Goal: Task Accomplishment & Management: Manage account settings

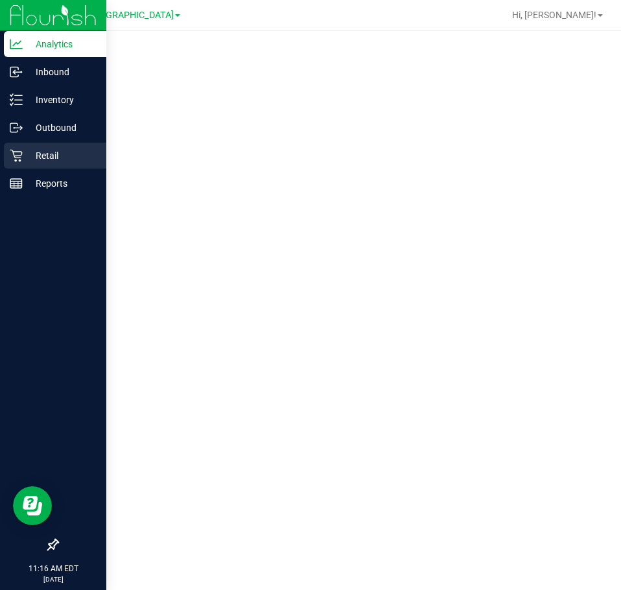
click at [6, 168] on div "Retail" at bounding box center [55, 156] width 102 height 26
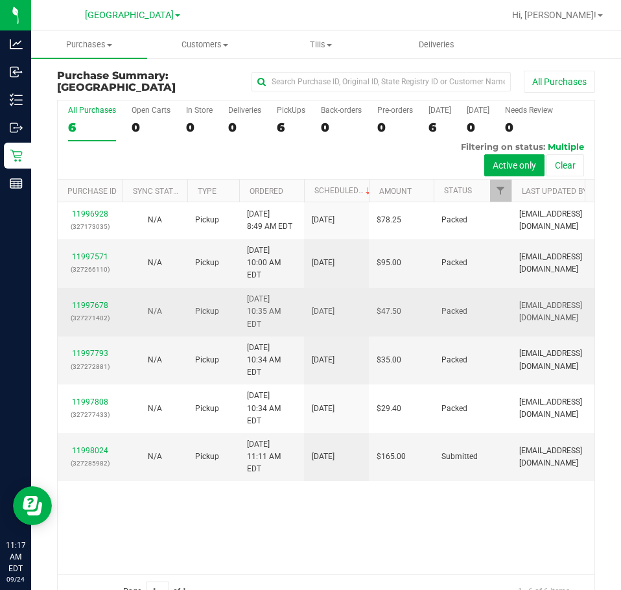
drag, startPoint x: 328, startPoint y: 489, endPoint x: 81, endPoint y: 329, distance: 294.2
click at [328, 489] on div "11996928 (327173035) N/A Pickup [DATE] 8:49 AM EDT 9/24/2025 $78.25 Packed [EMA…" at bounding box center [326, 387] width 536 height 371
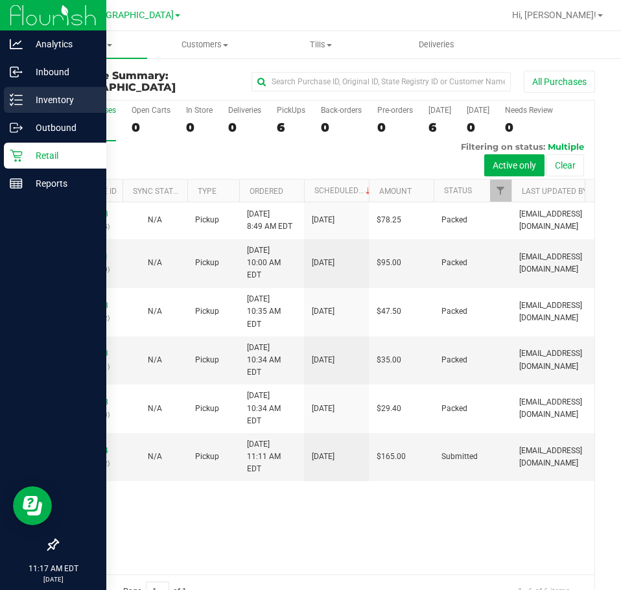
click at [33, 104] on p "Inventory" at bounding box center [62, 100] width 78 height 16
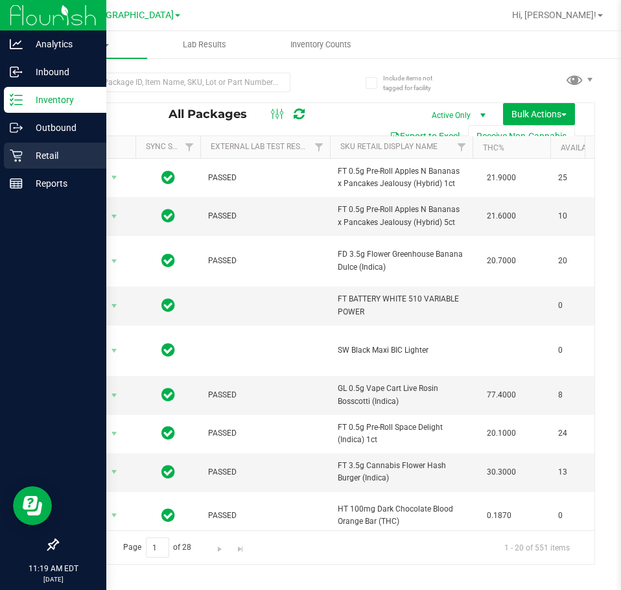
click at [10, 157] on icon at bounding box center [16, 155] width 13 height 13
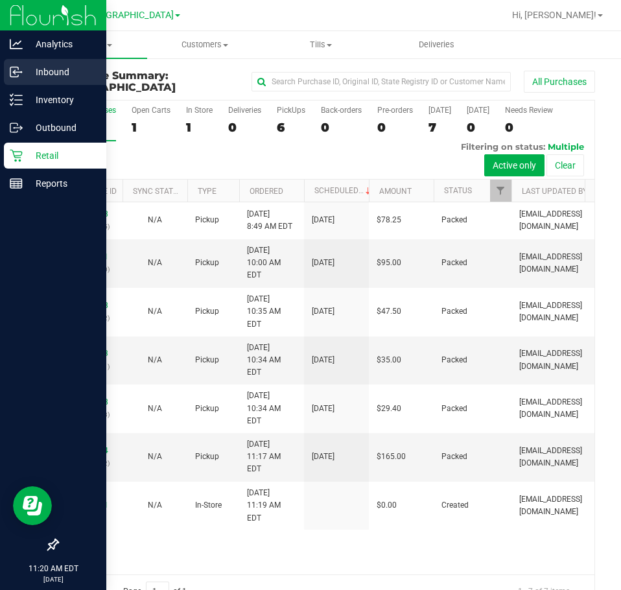
click at [47, 77] on p "Inbound" at bounding box center [62, 72] width 78 height 16
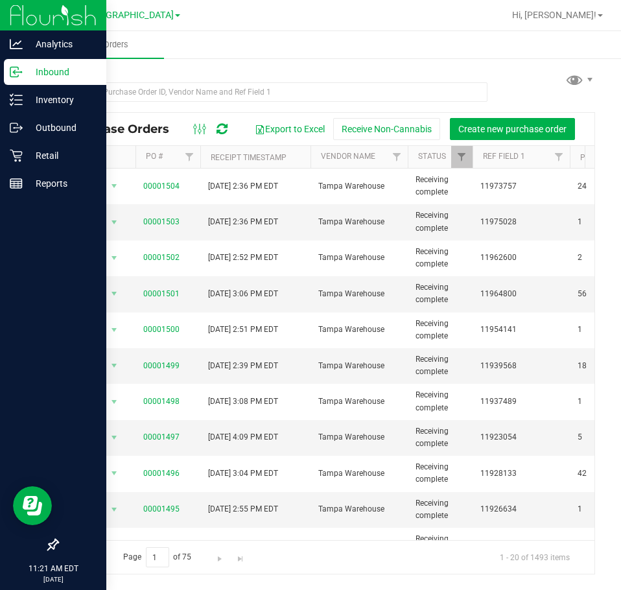
click at [26, 67] on p "Inbound" at bounding box center [62, 72] width 78 height 16
click at [16, 157] on icon at bounding box center [16, 155] width 13 height 13
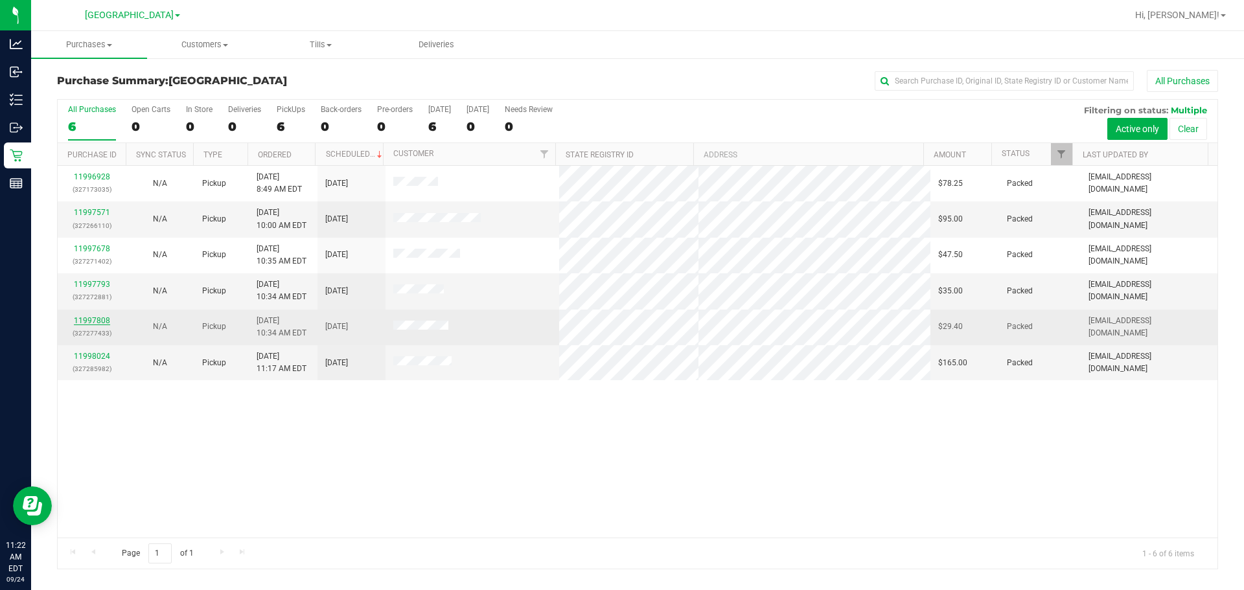
click at [96, 318] on link "11997808" at bounding box center [92, 320] width 36 height 9
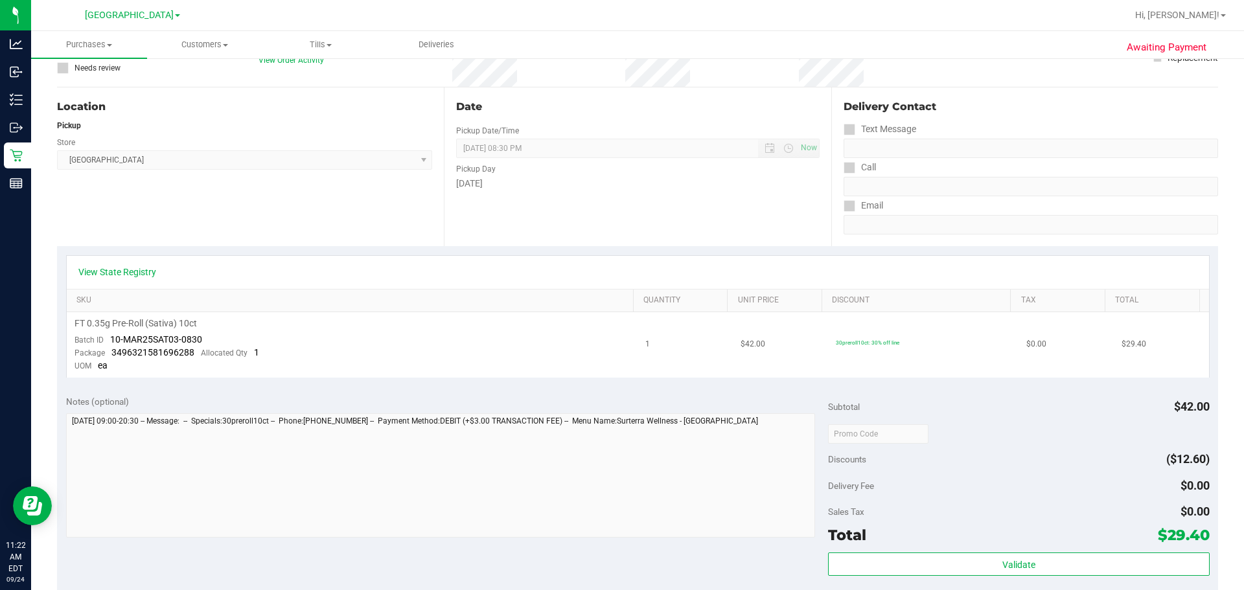
scroll to position [324, 0]
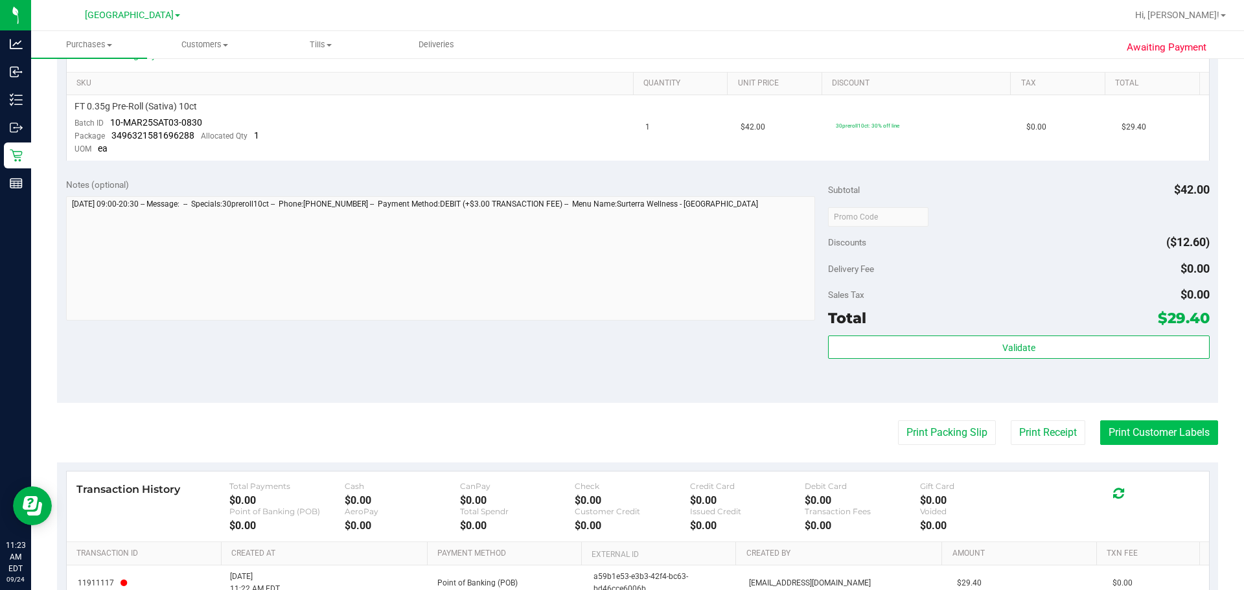
click at [620, 430] on button "Print Customer Labels" at bounding box center [1159, 432] width 118 height 25
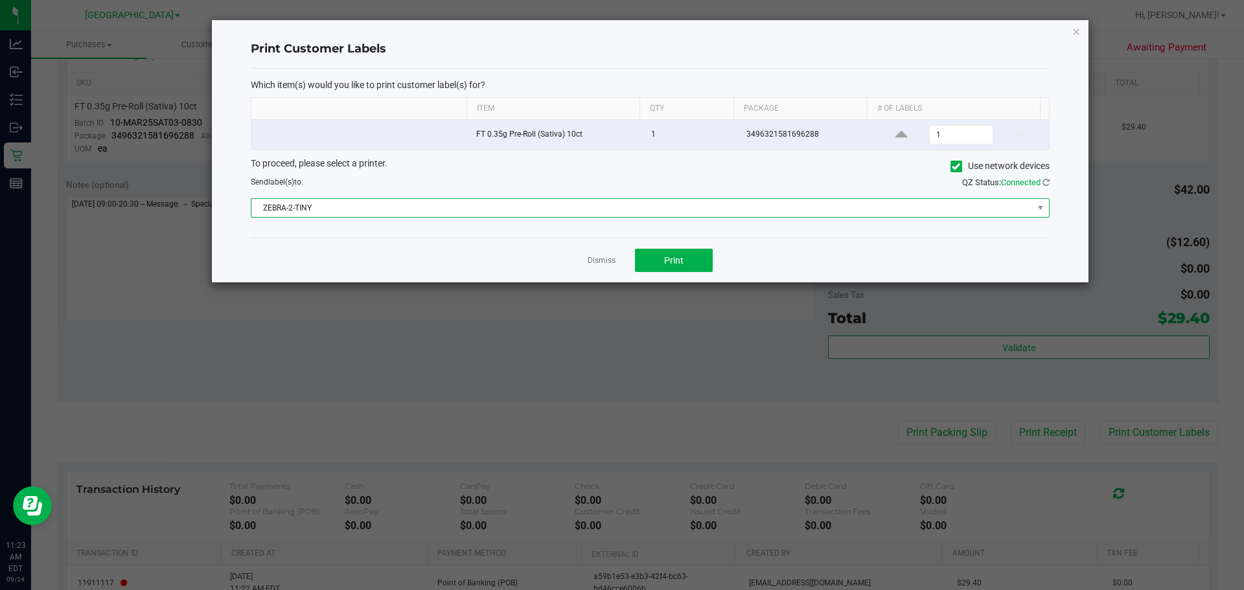
click at [529, 210] on span "ZEBRA-2-TINY" at bounding box center [641, 208] width 781 height 18
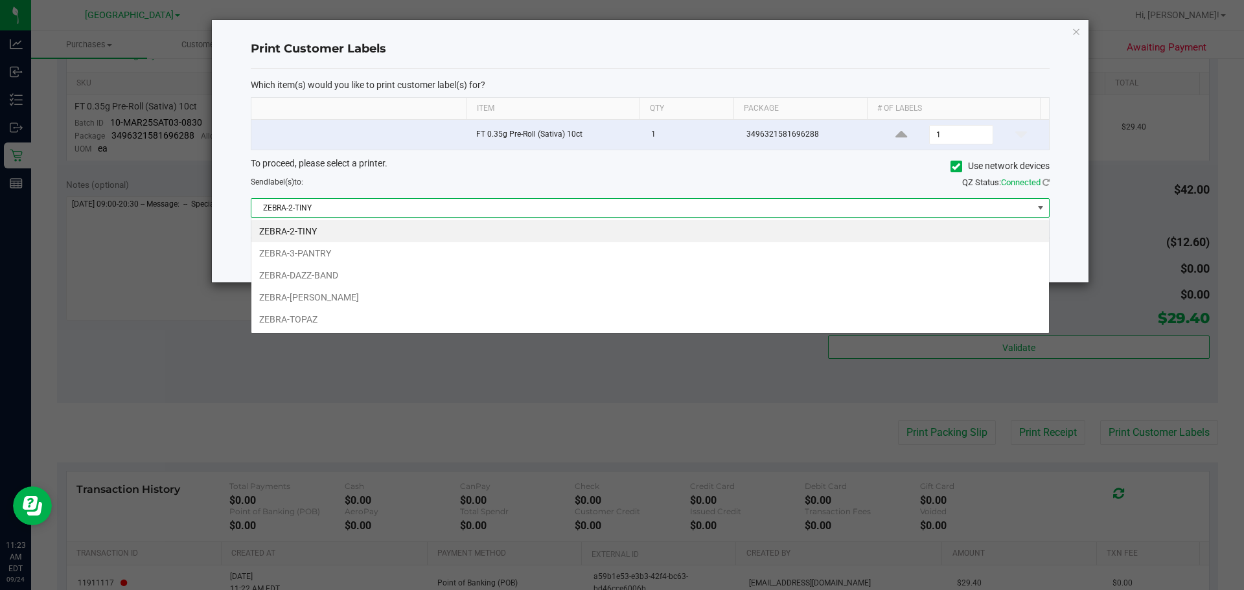
scroll to position [19, 798]
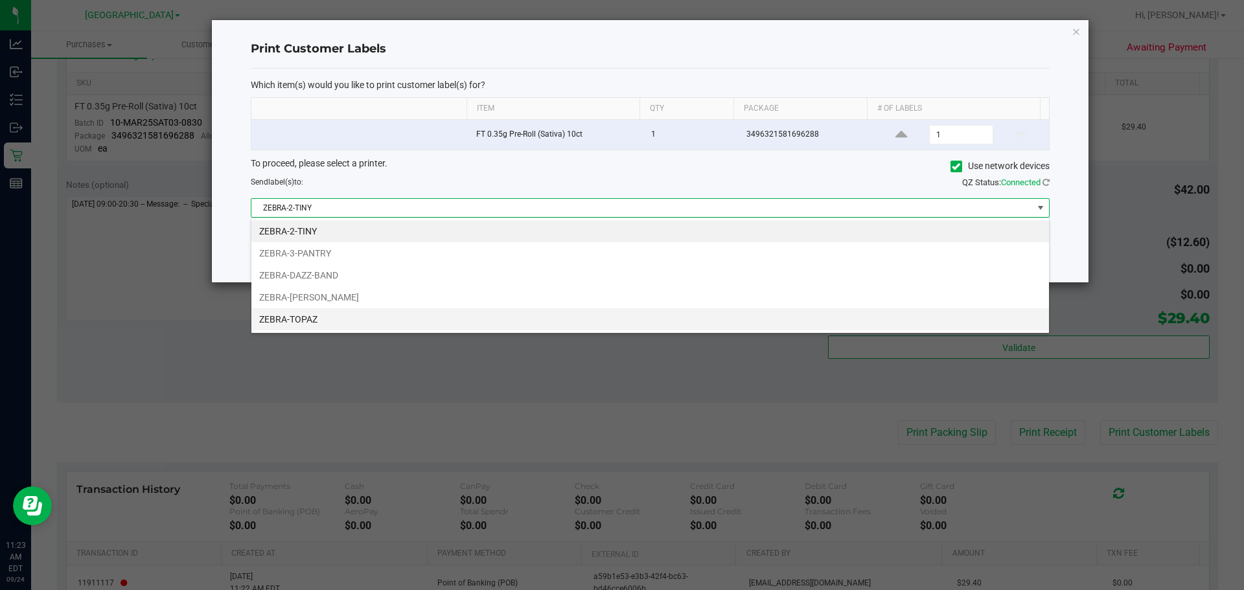
click at [502, 314] on li "ZEBRA-TOPAZ" at bounding box center [649, 319] width 797 height 22
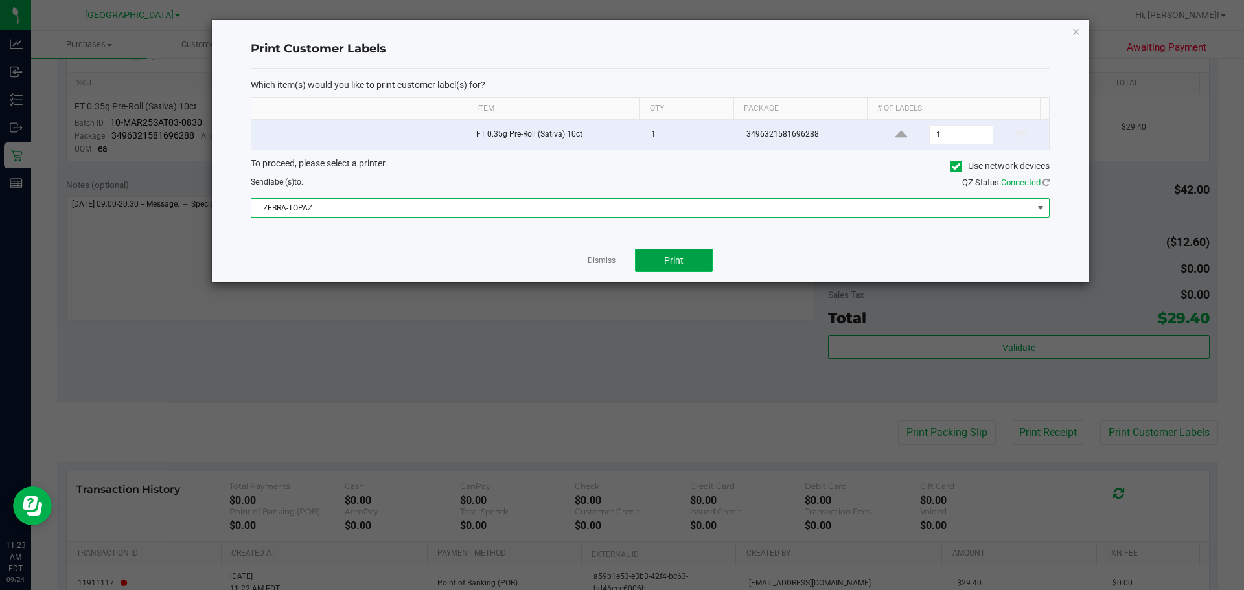
click at [620, 249] on button "Print" at bounding box center [674, 260] width 78 height 23
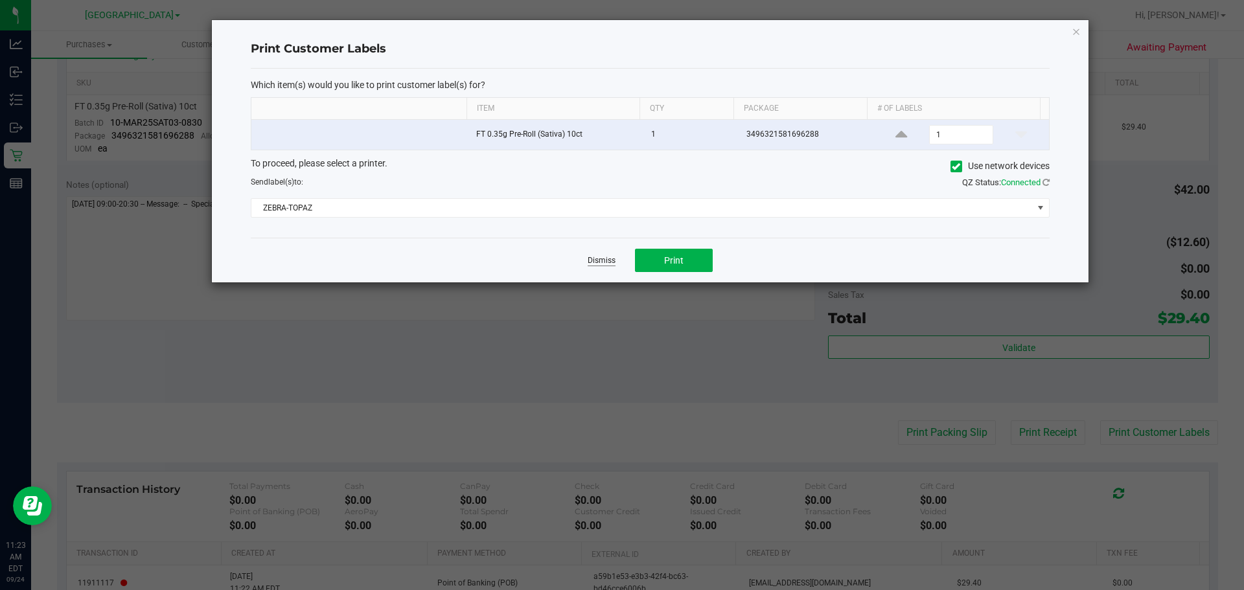
click at [608, 260] on link "Dismiss" at bounding box center [602, 260] width 28 height 11
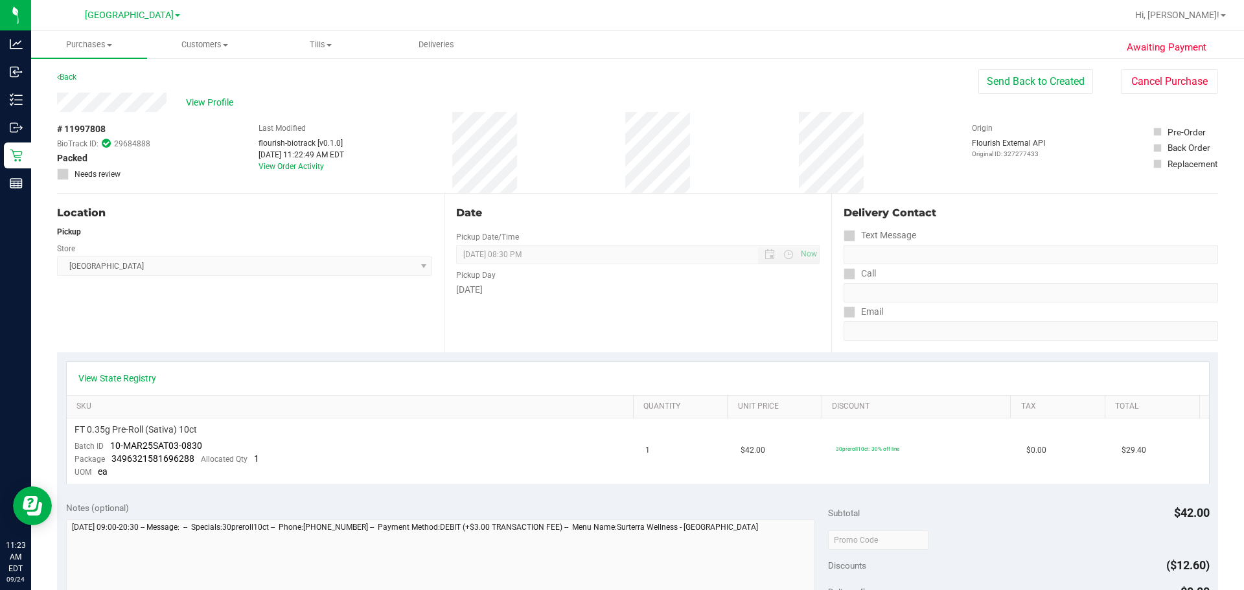
scroll to position [0, 0]
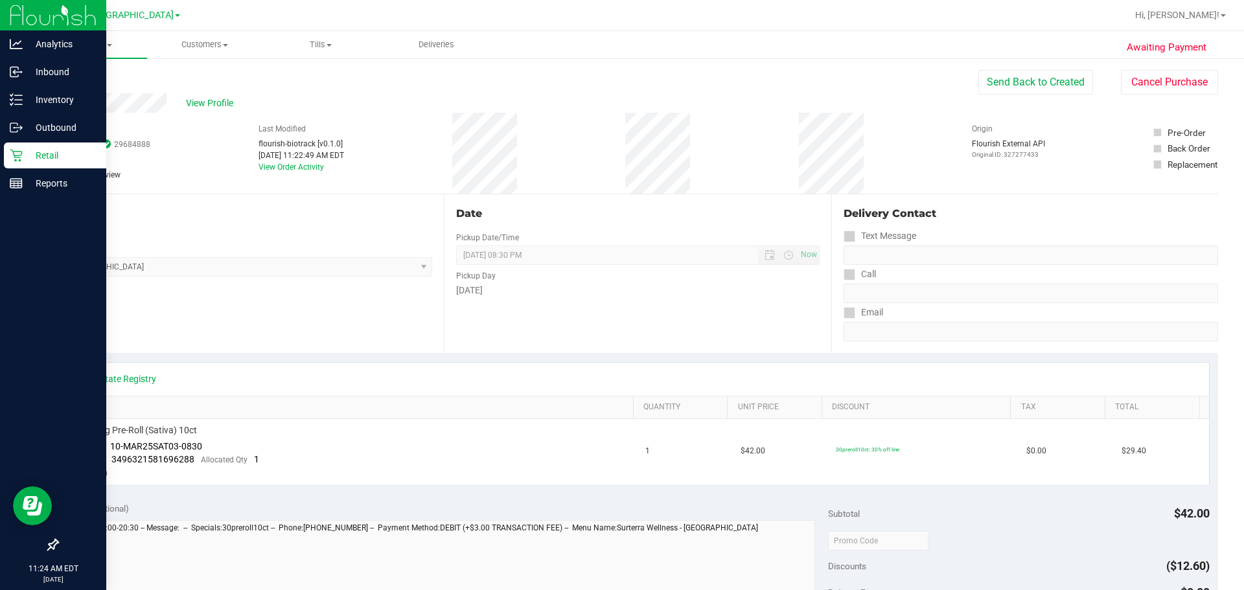
click at [32, 168] on link "Retail" at bounding box center [53, 157] width 106 height 28
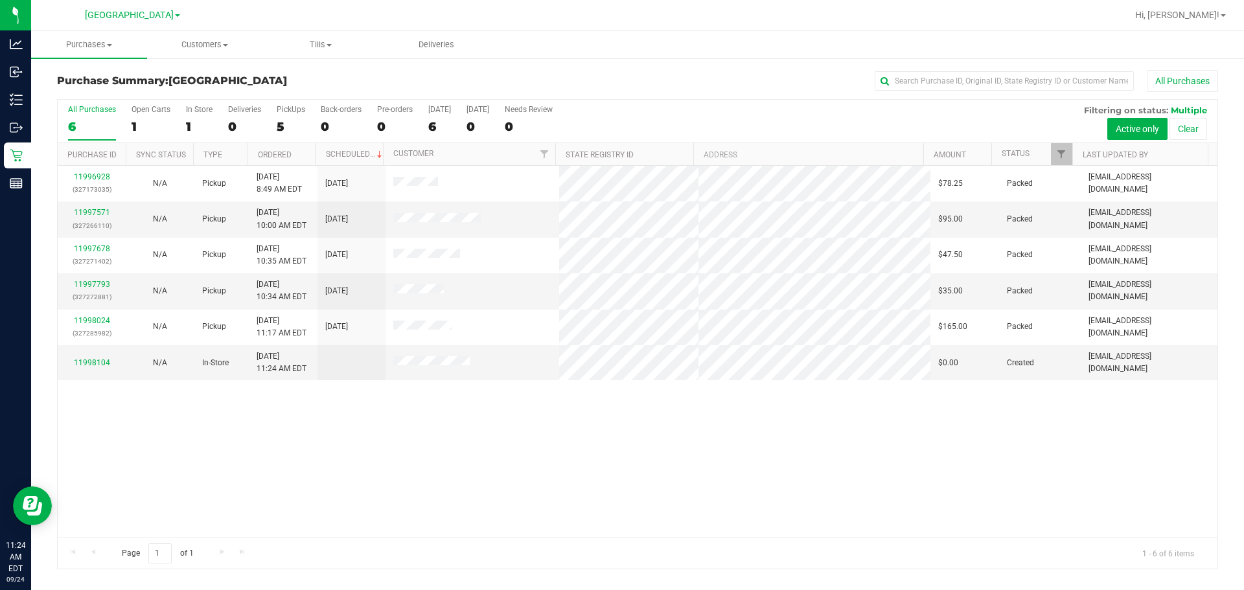
click at [212, 488] on div "11996928 (327173035) N/A Pickup 9/24/2025 8:49 AM EDT 9/24/2025 $78.25 Packed a…" at bounding box center [638, 352] width 1160 height 372
click at [455, 459] on div "11996928 (327173035) N/A Pickup 9/24/2025 8:49 AM EDT 9/24/2025 $78.25 Packed a…" at bounding box center [638, 352] width 1160 height 372
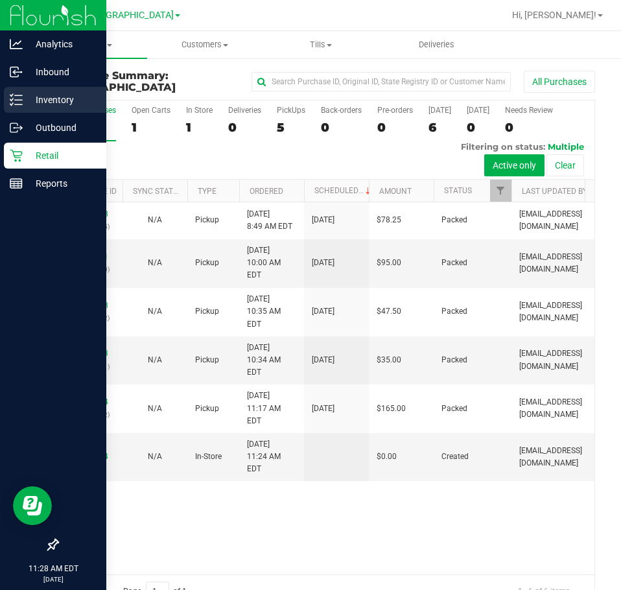
click at [59, 96] on p "Inventory" at bounding box center [62, 100] width 78 height 16
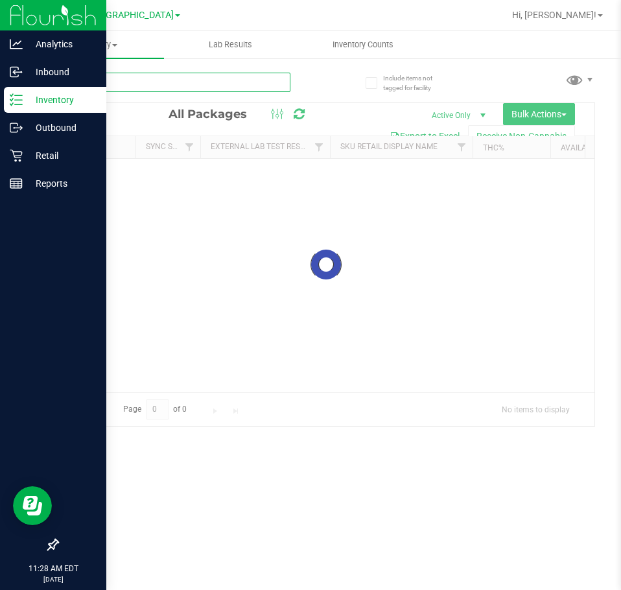
click at [220, 85] on input "text" at bounding box center [173, 82] width 233 height 19
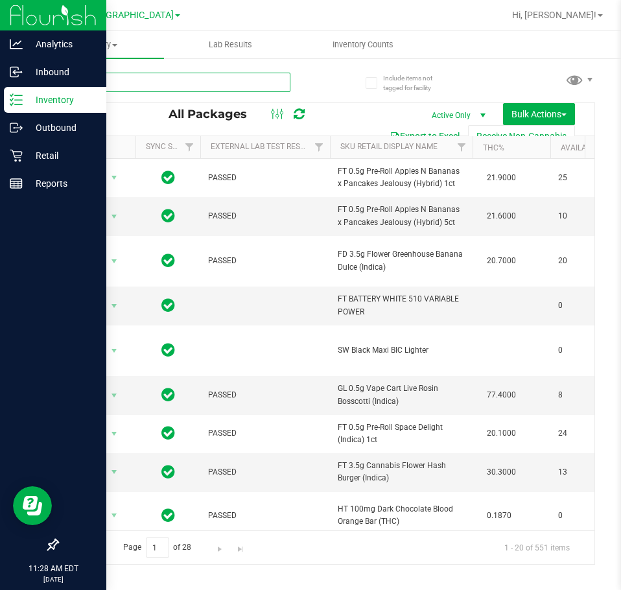
type input "grav"
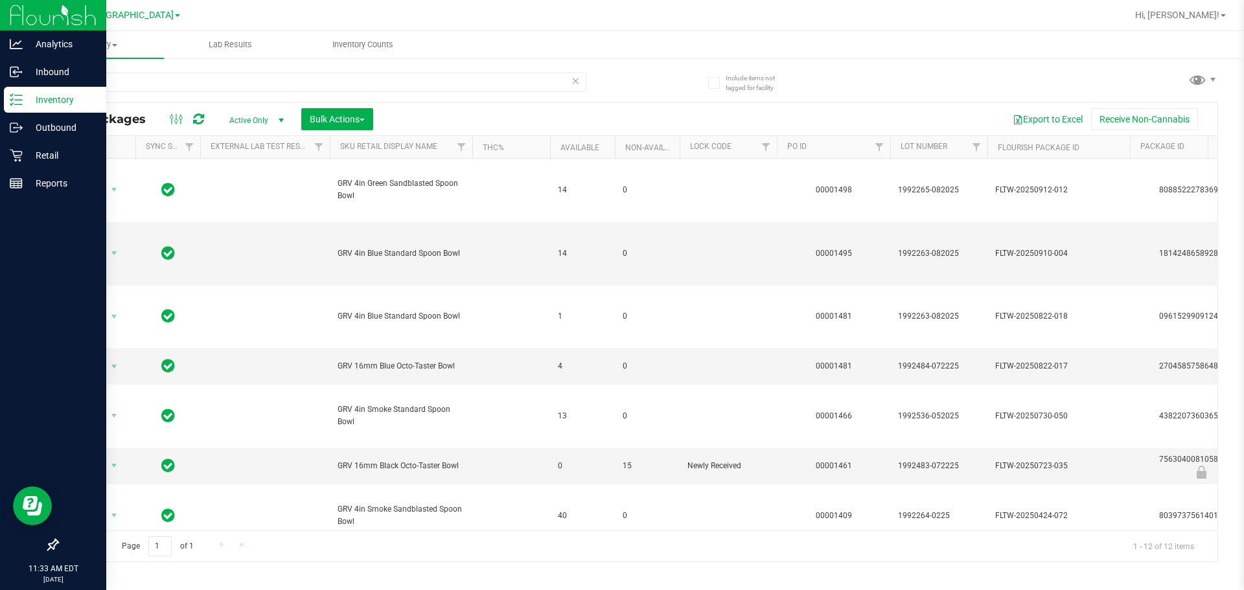
click at [620, 66] on div "grav All Packages Active Only Active Only Lab Samples Locked All External Inter…" at bounding box center [637, 311] width 1161 height 502
click at [85, 252] on span "Action" at bounding box center [88, 253] width 35 height 18
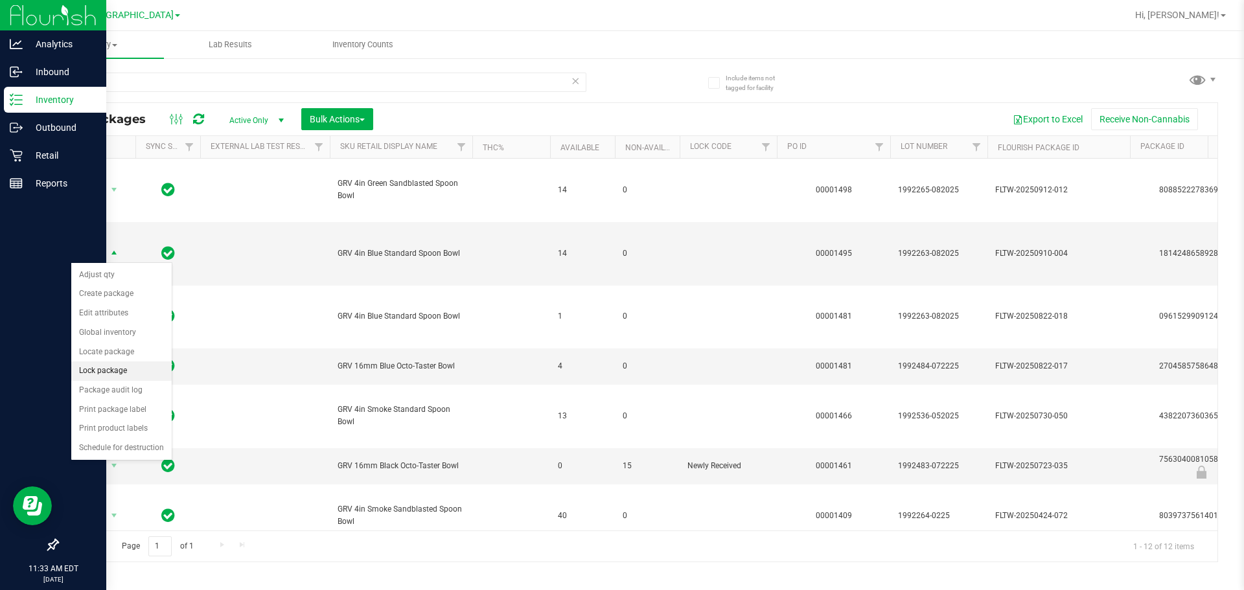
click at [131, 366] on li "Lock package" at bounding box center [121, 370] width 100 height 19
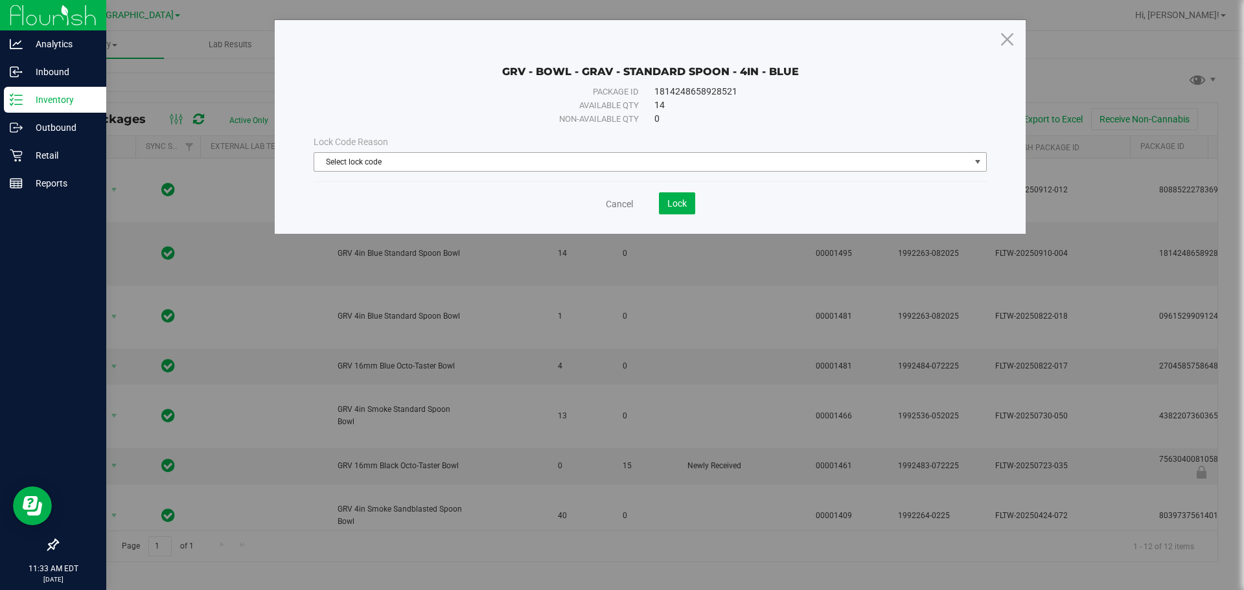
click at [582, 161] on span "Select lock code" at bounding box center [642, 162] width 656 height 18
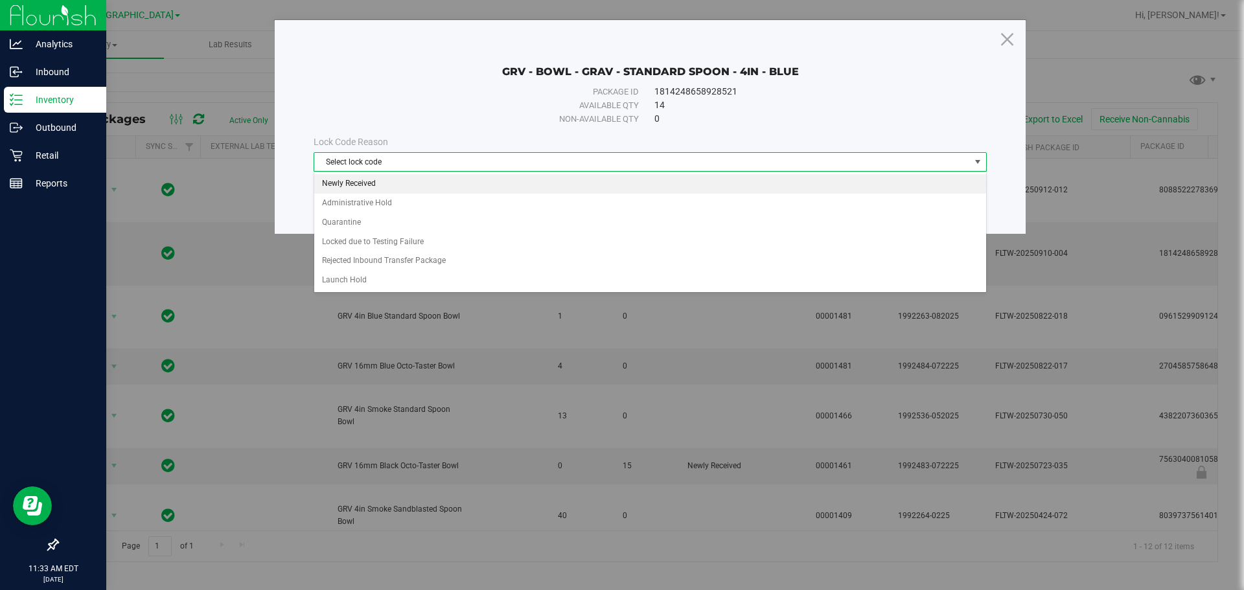
click at [578, 192] on li "Newly Received" at bounding box center [650, 183] width 672 height 19
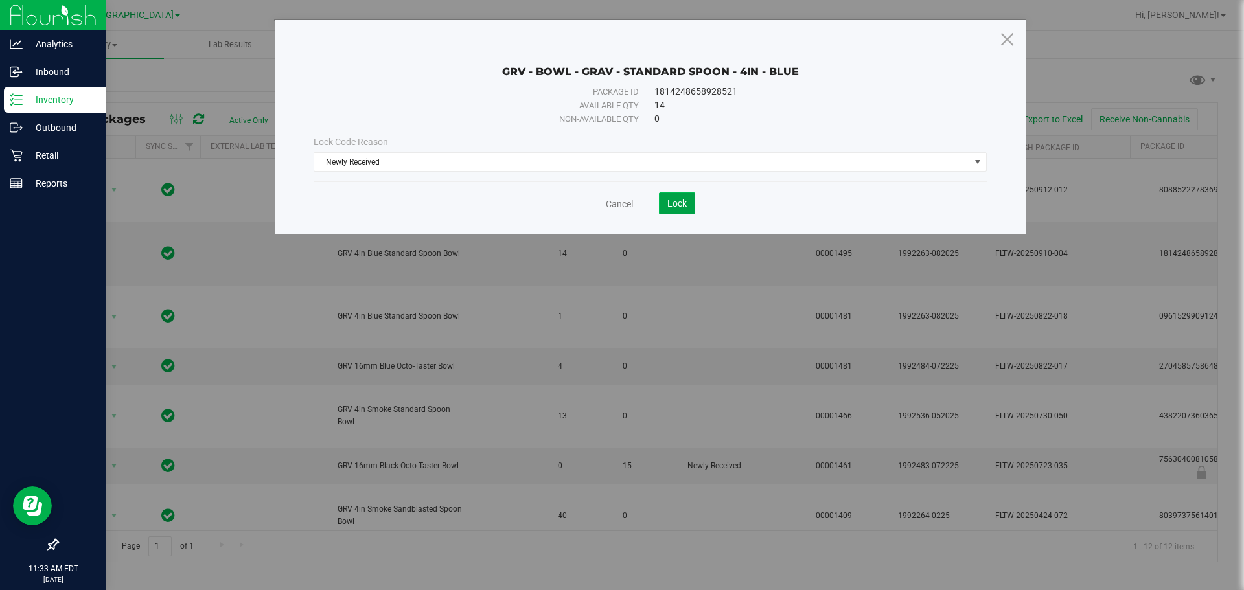
click at [620, 199] on span "Lock" at bounding box center [676, 203] width 19 height 10
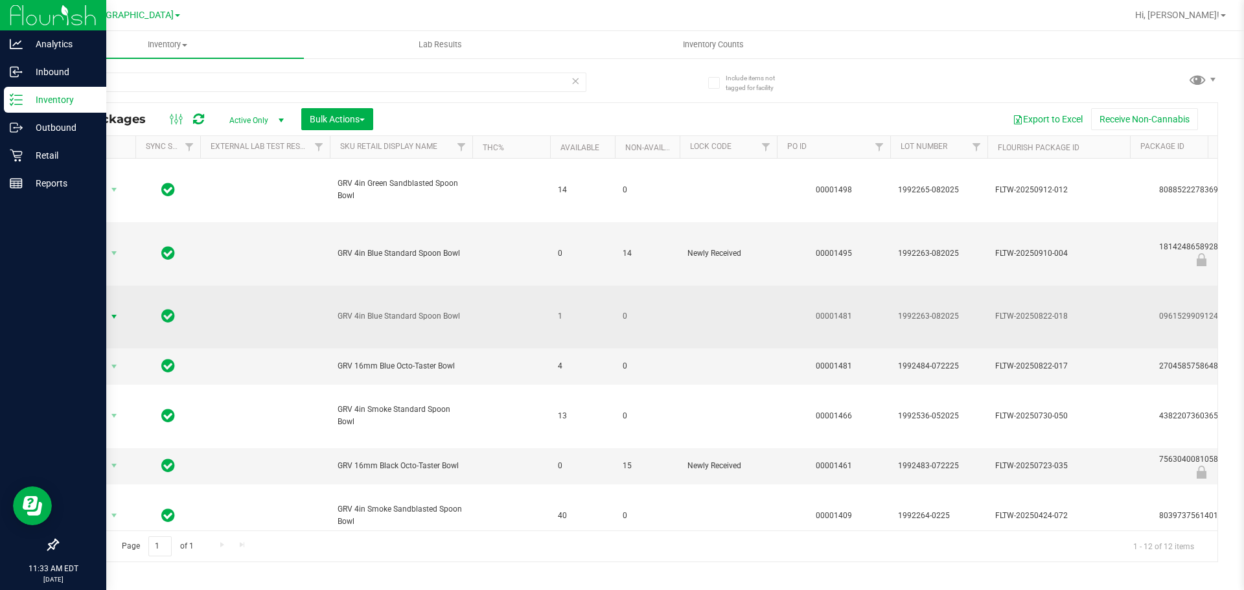
click at [84, 315] on span "Action" at bounding box center [88, 317] width 35 height 18
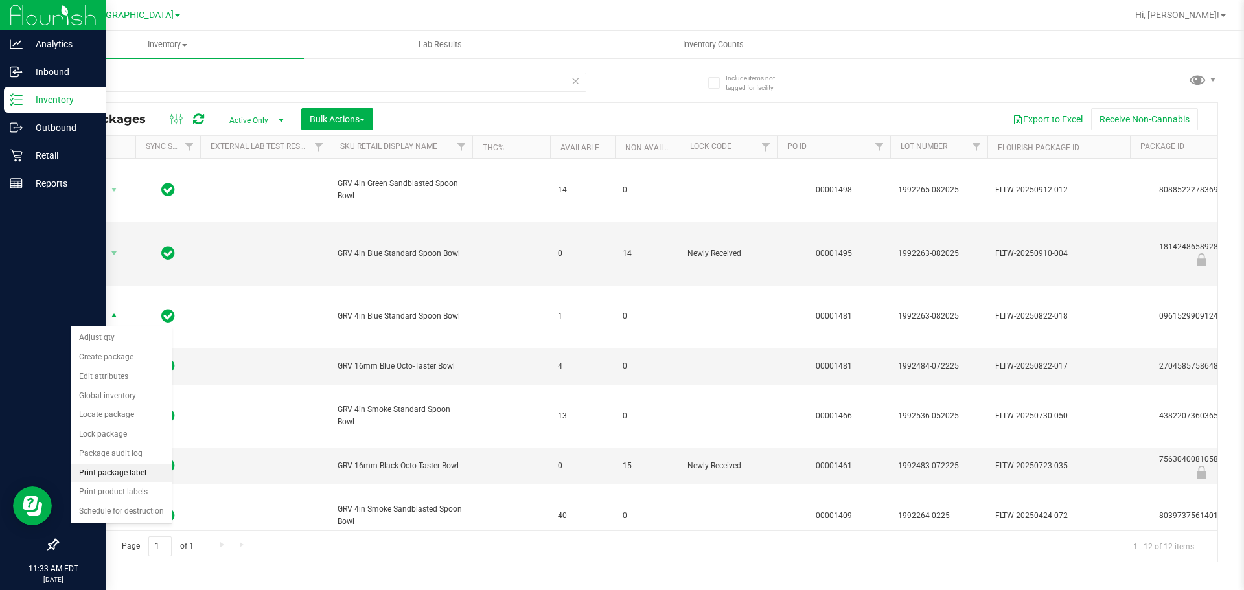
click at [148, 479] on li "Print package label" at bounding box center [121, 473] width 100 height 19
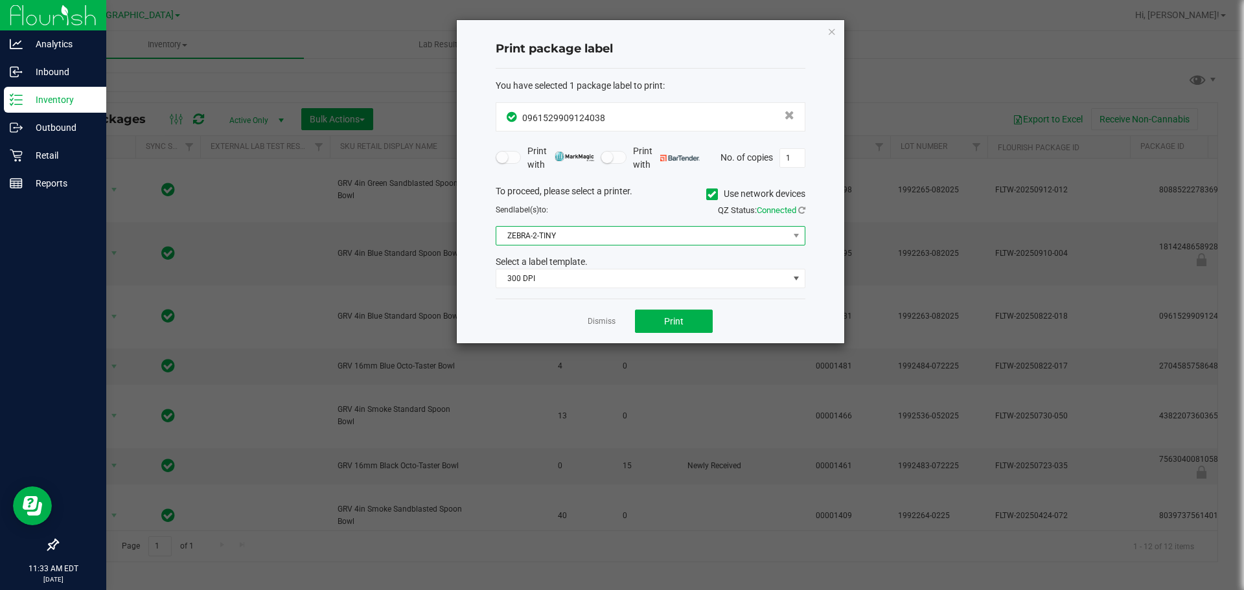
click at [554, 242] on span "ZEBRA-2-TINY" at bounding box center [642, 236] width 292 height 18
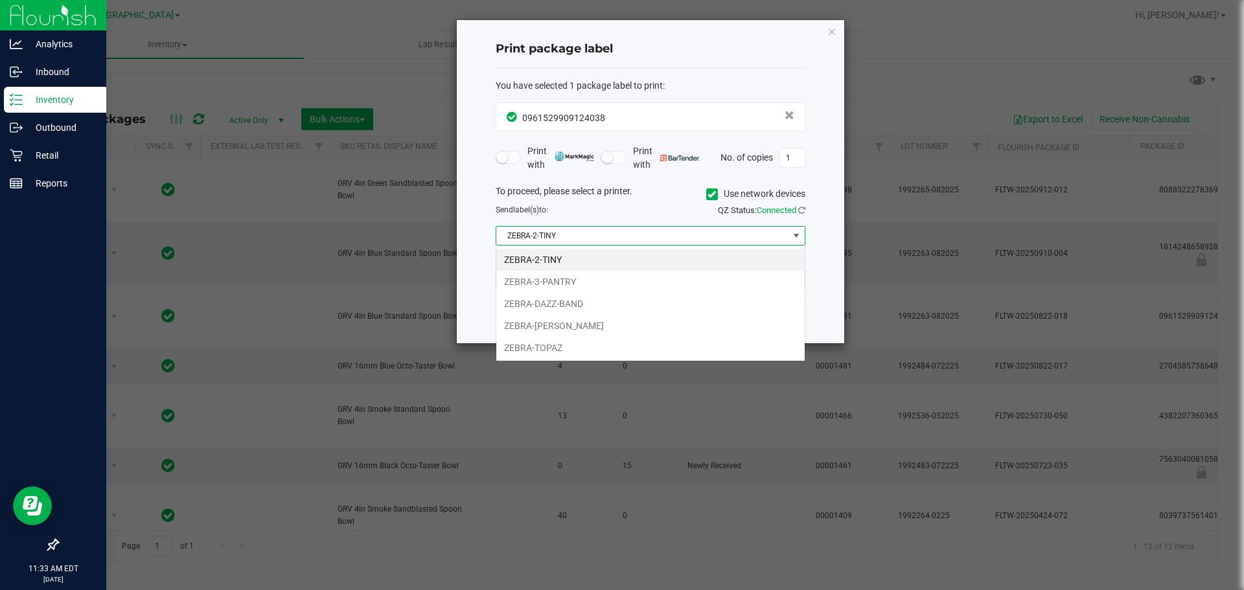
scroll to position [19, 310]
click at [564, 345] on li "ZEBRA-TOPAZ" at bounding box center [650, 348] width 308 height 22
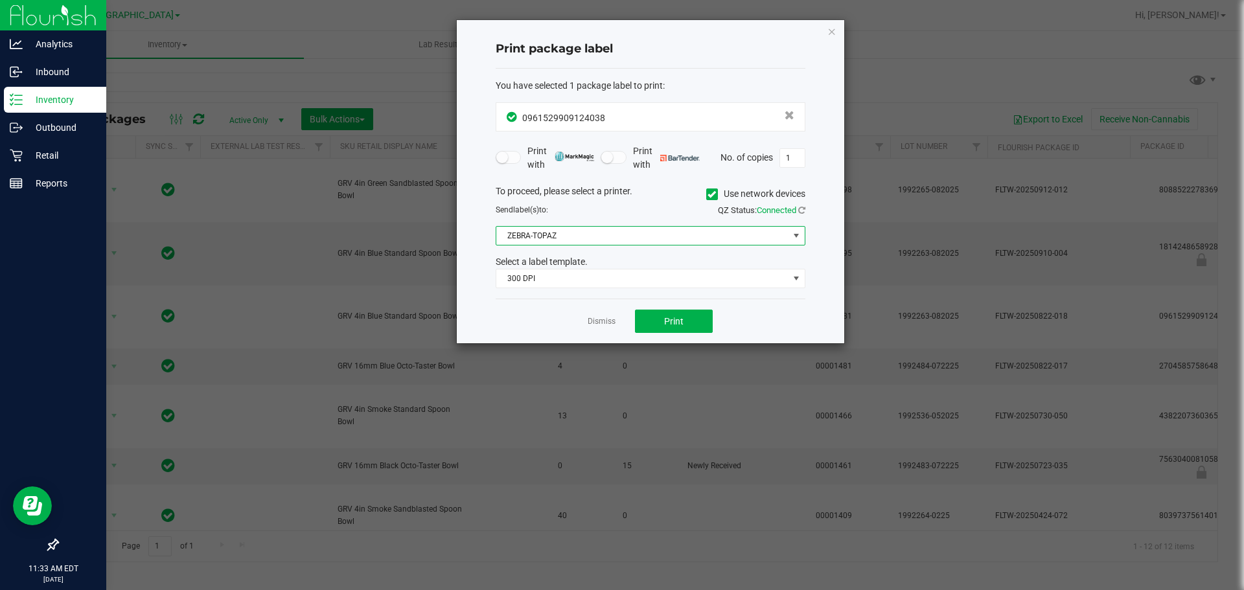
click at [553, 300] on div "Dismiss Print" at bounding box center [651, 321] width 310 height 45
click at [620, 317] on button "Print" at bounding box center [674, 321] width 78 height 23
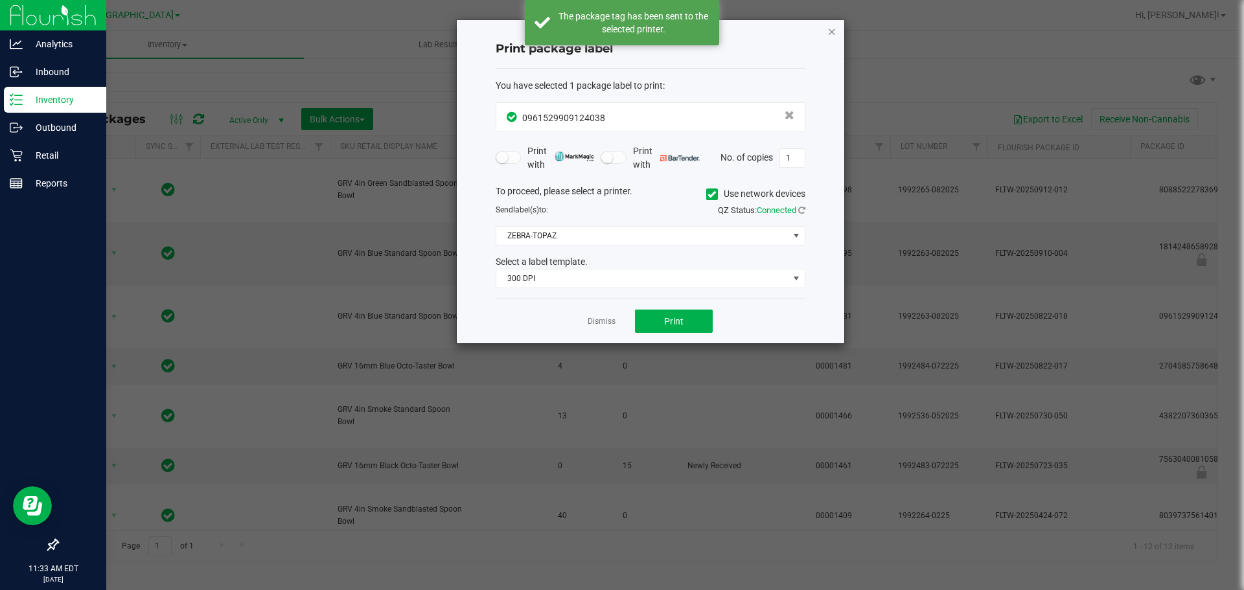
click at [620, 30] on icon "button" at bounding box center [831, 31] width 9 height 16
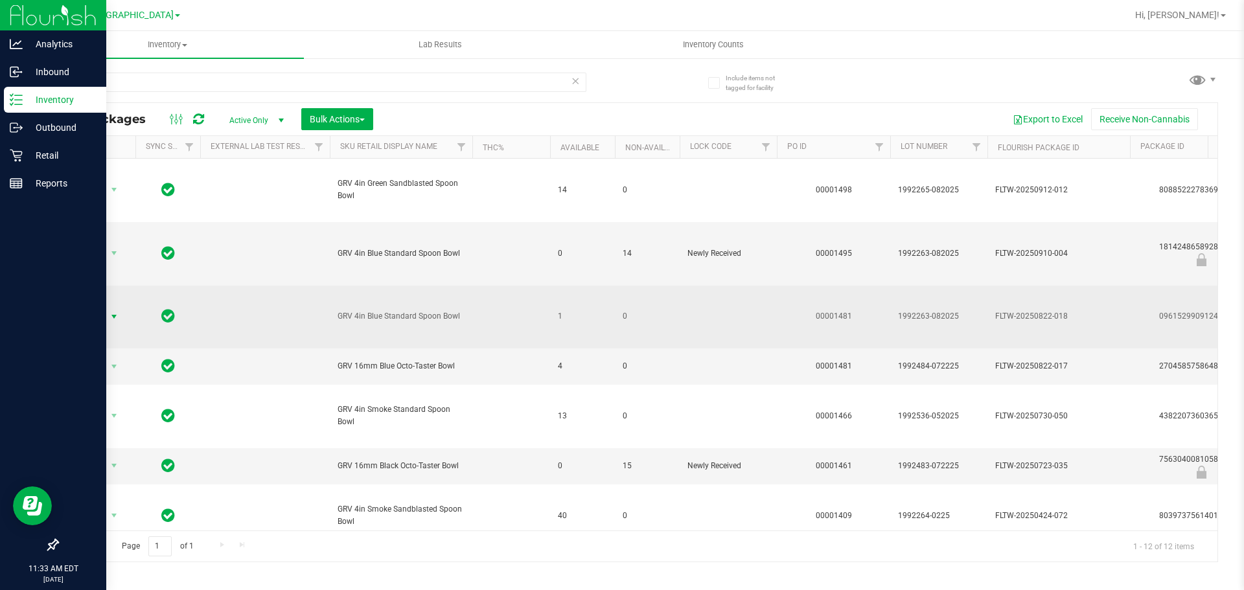
click at [117, 314] on span "select" at bounding box center [114, 317] width 10 height 10
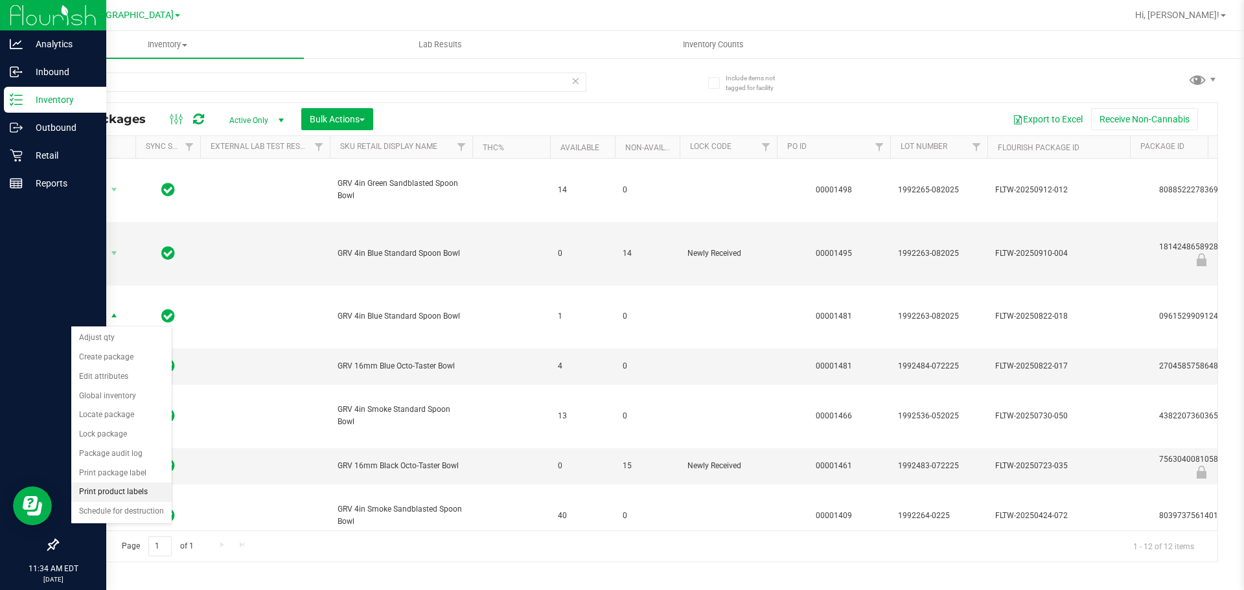
click at [160, 496] on li "Print product labels" at bounding box center [121, 492] width 100 height 19
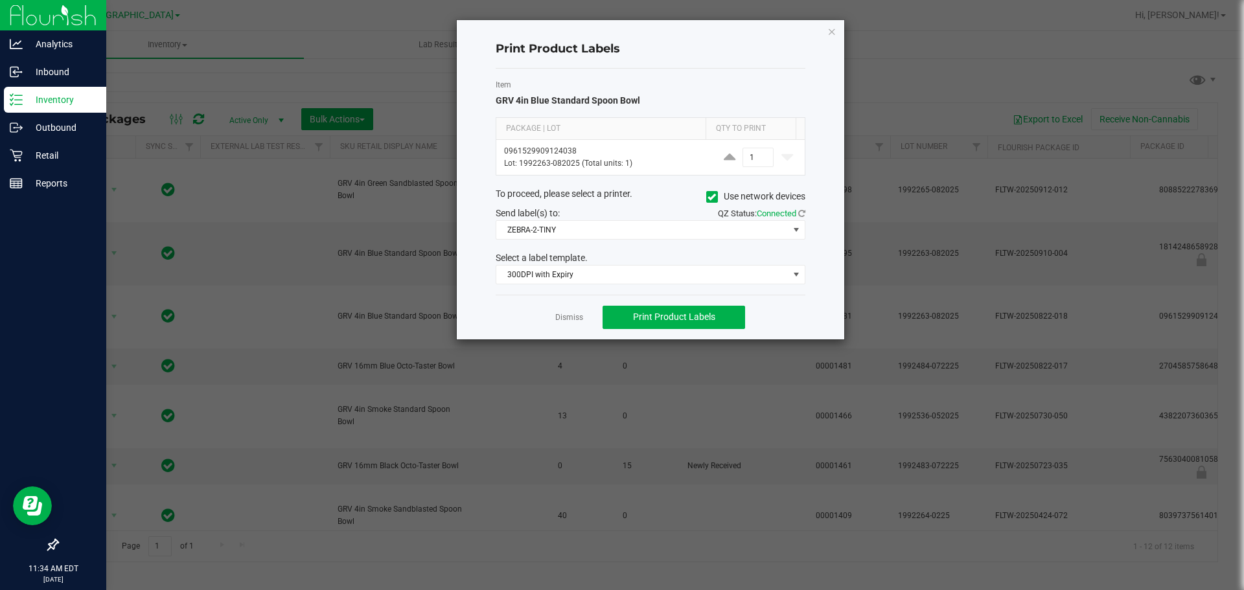
click at [604, 334] on div "Dismiss Print Product Labels" at bounding box center [651, 317] width 310 height 45
click at [620, 317] on span "Print Product Labels" at bounding box center [674, 317] width 82 height 10
click at [620, 37] on icon "button" at bounding box center [831, 31] width 9 height 16
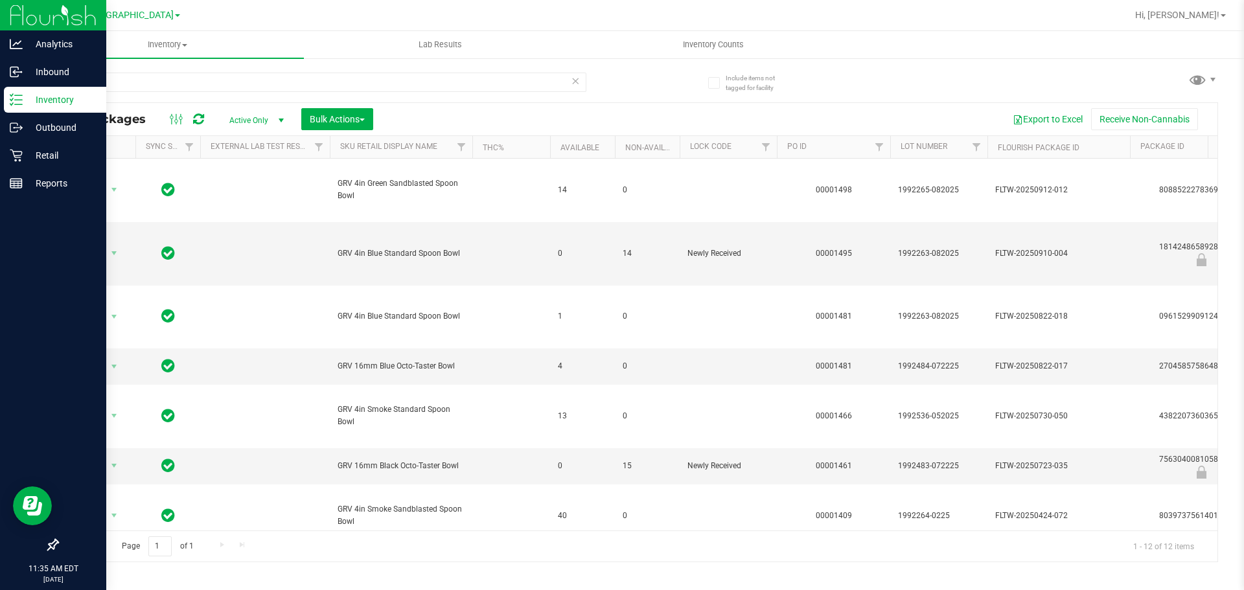
click at [557, 67] on div "grav" at bounding box center [347, 81] width 580 height 41
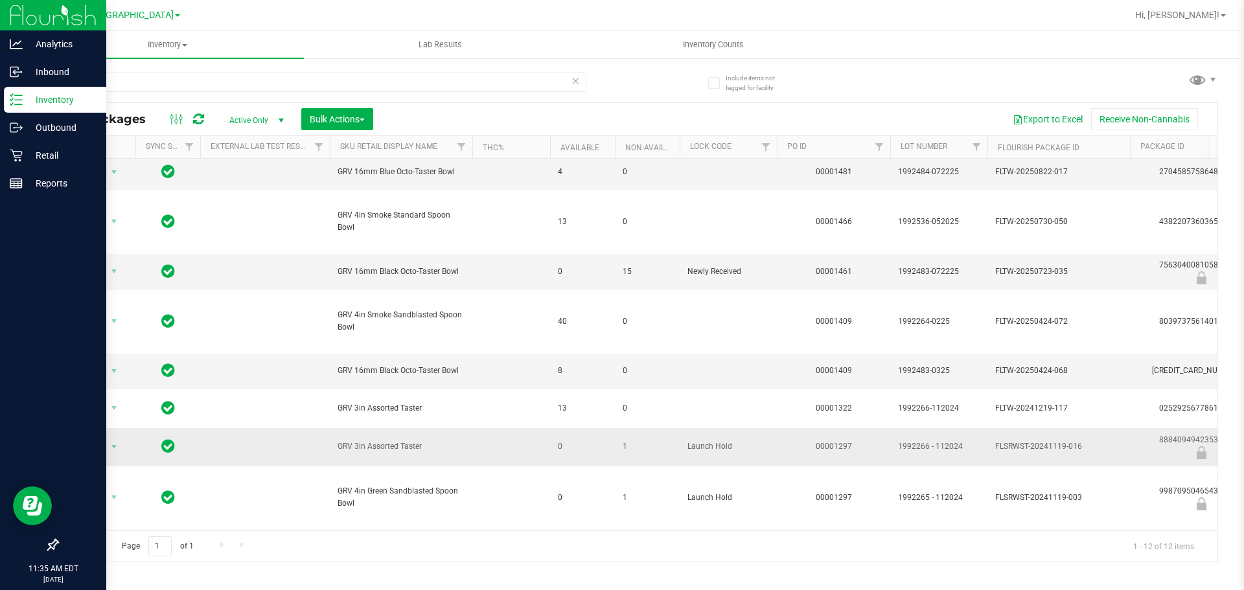
scroll to position [259, 0]
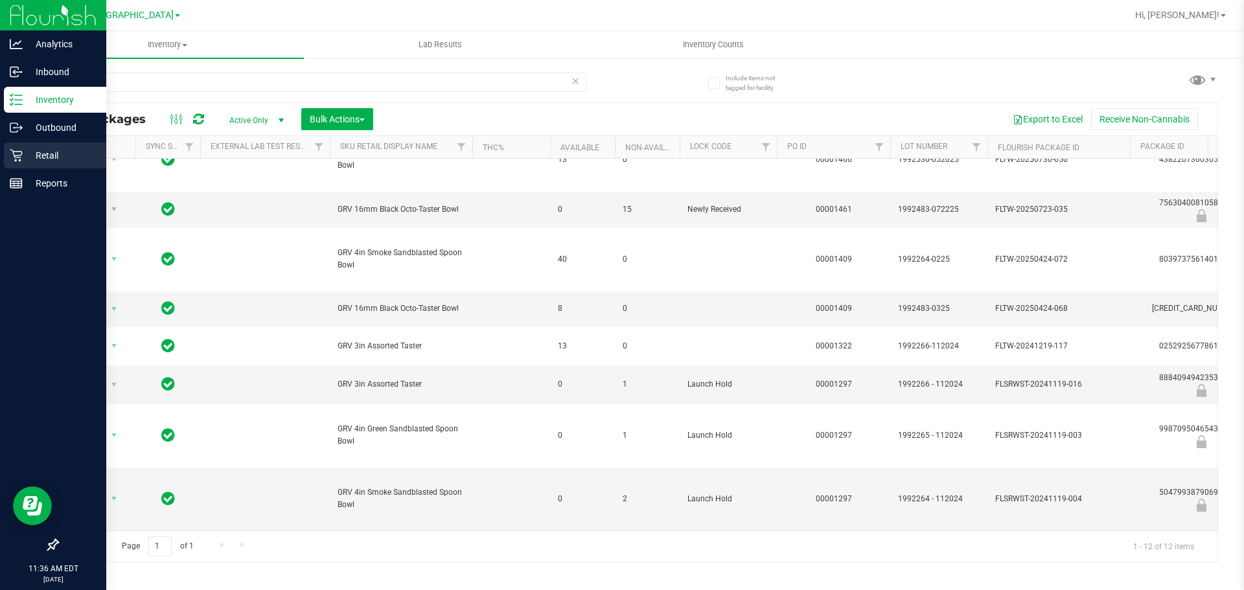
click at [10, 154] on icon at bounding box center [16, 155] width 13 height 13
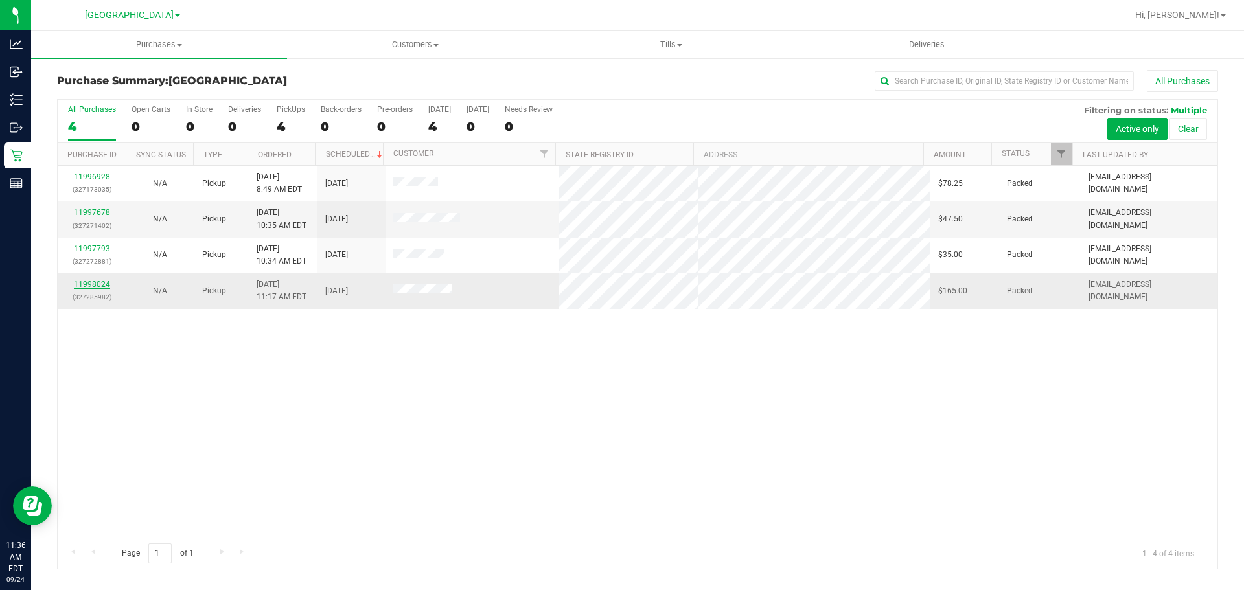
click at [81, 284] on link "11998024" at bounding box center [92, 284] width 36 height 9
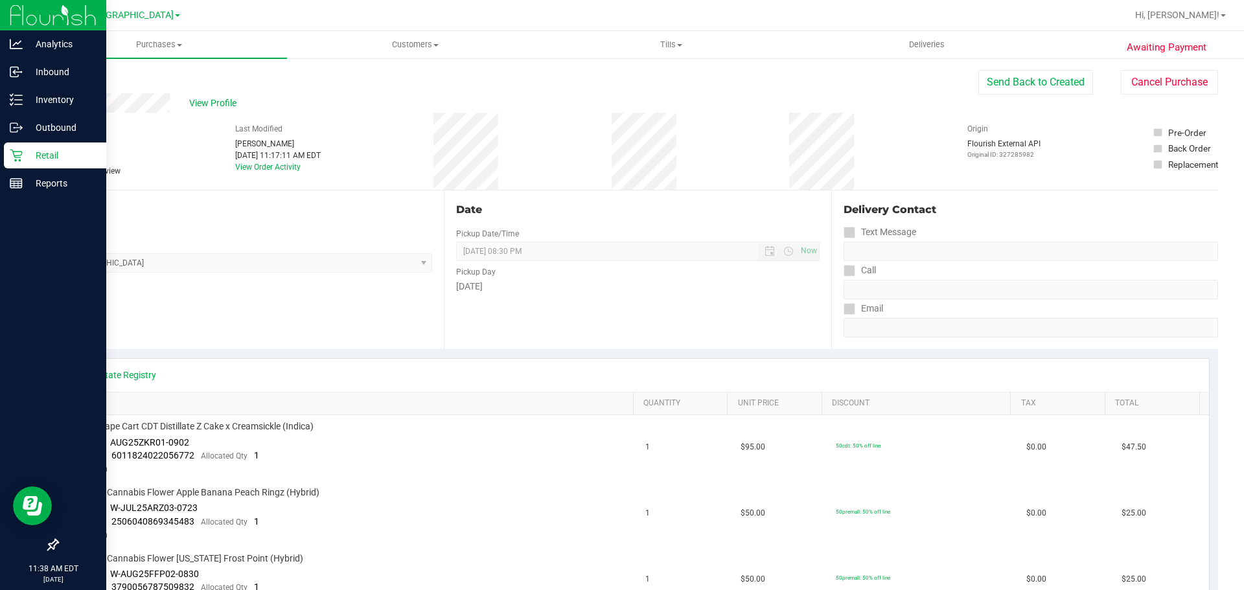
click at [47, 157] on p "Retail" at bounding box center [62, 156] width 78 height 16
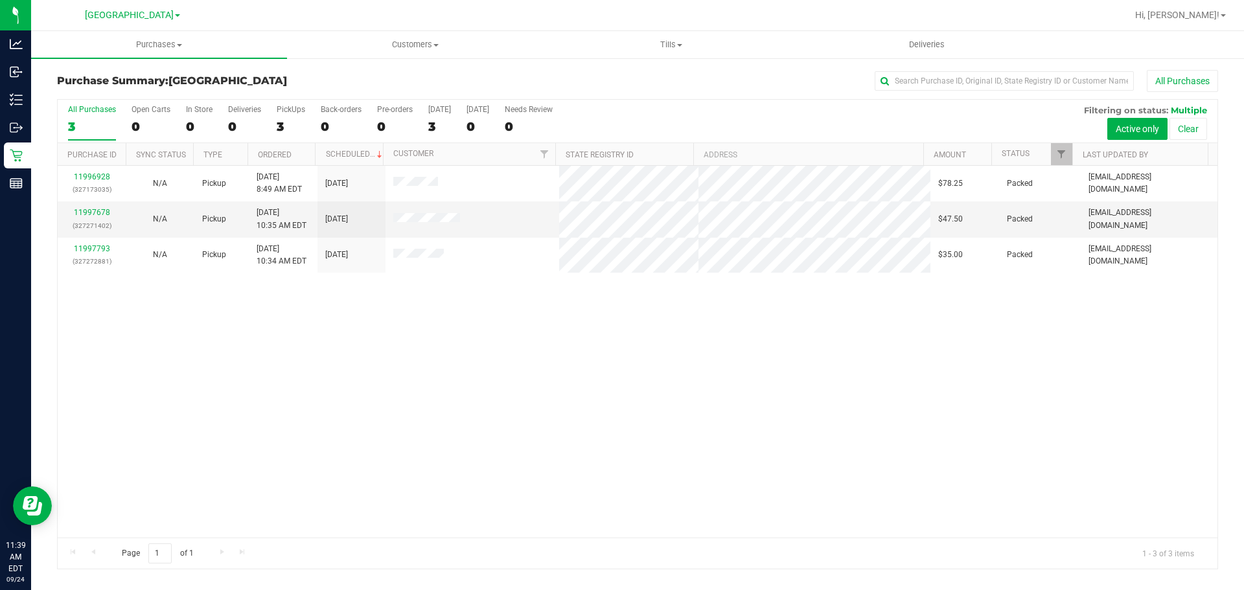
click at [620, 444] on div "11996928 (327173035) N/A Pickup 9/24/2025 8:49 AM EDT 9/24/2025 $78.25 Packed a…" at bounding box center [638, 352] width 1160 height 372
click at [344, 328] on div "11996928 (327173035) N/A Pickup 9/24/2025 8:49 AM EDT 9/24/2025 $78.25 Packed a…" at bounding box center [638, 352] width 1160 height 372
click at [620, 470] on div "11996928 (327173035) N/A Pickup 9/24/2025 8:49 AM EDT 9/24/2025 $78.25 Packed a…" at bounding box center [638, 352] width 1160 height 372
click at [335, 384] on div "11996928 (327173035) N/A Pickup 9/24/2025 8:49 AM EDT 9/24/2025 $78.25 Packed a…" at bounding box center [638, 352] width 1160 height 372
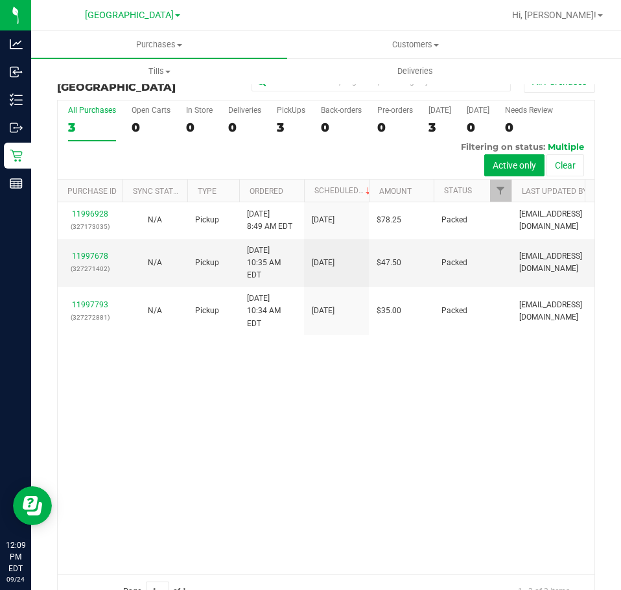
click at [468, 395] on div "11996928 (327173035) N/A Pickup 9/24/2025 8:49 AM EDT 9/24/2025 $78.25 Packed a…" at bounding box center [326, 387] width 536 height 371
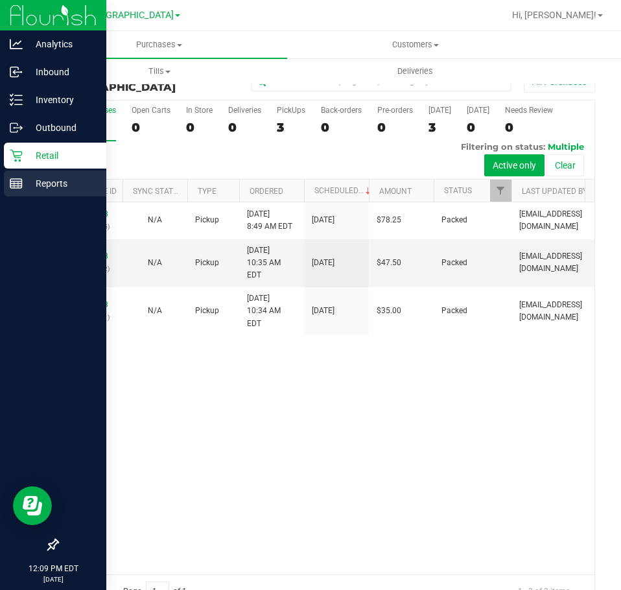
click at [11, 190] on div "Reports" at bounding box center [55, 183] width 102 height 26
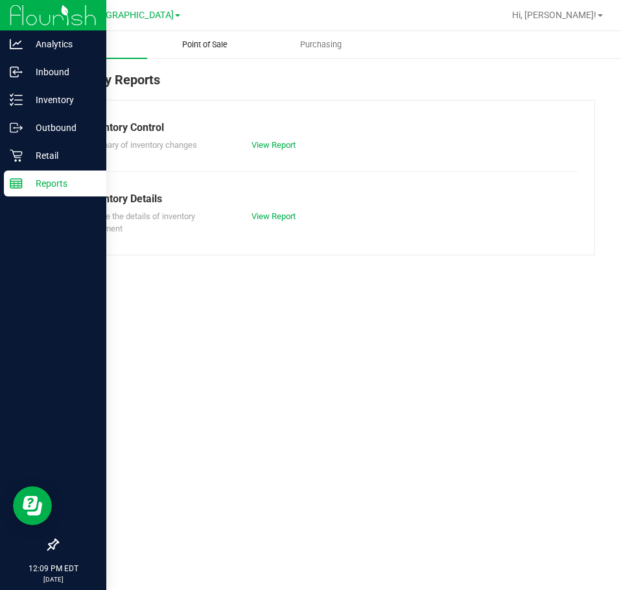
click at [240, 41] on span "Point of Sale" at bounding box center [205, 45] width 80 height 12
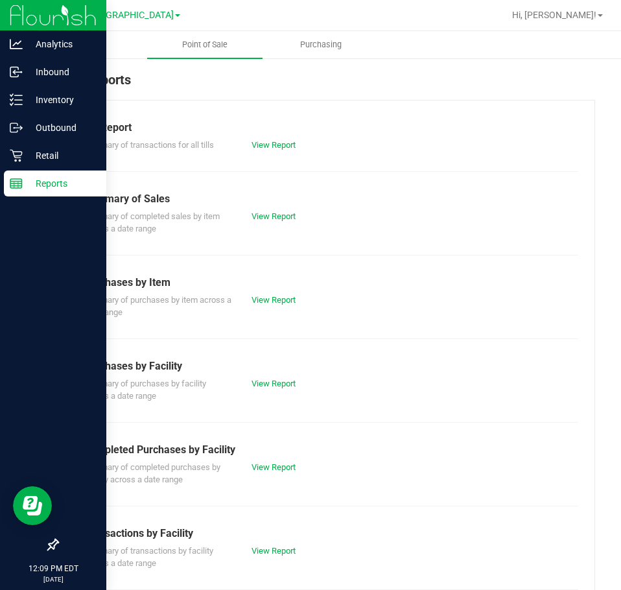
click at [277, 459] on div "Summary of completed purchases by facility across a date range View Report" at bounding box center [326, 471] width 504 height 29
click at [277, 470] on link "View Report" at bounding box center [273, 467] width 44 height 10
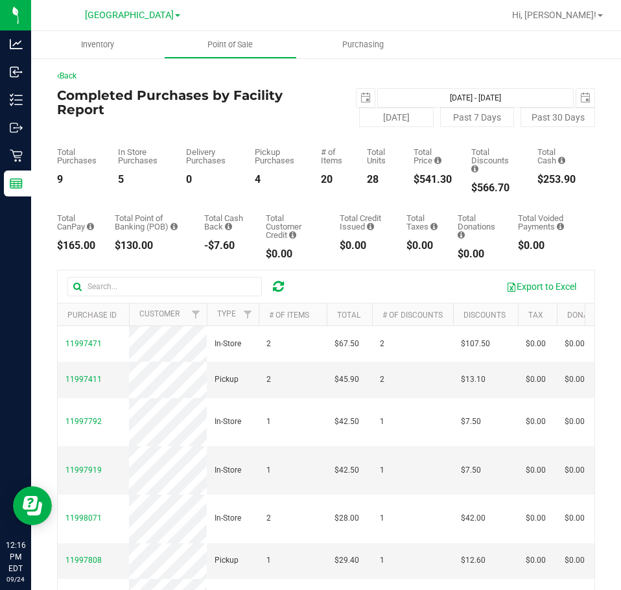
click at [154, 202] on div "Total CanPay $165.00 Total Point of Banking (POB) $130.00 Total Cash Back -$7.6…" at bounding box center [326, 226] width 538 height 66
click at [190, 198] on div "Total CanPay $165.00 Total Point of Banking (POB) $130.00 Total Cash Back -$7.6…" at bounding box center [326, 226] width 538 height 66
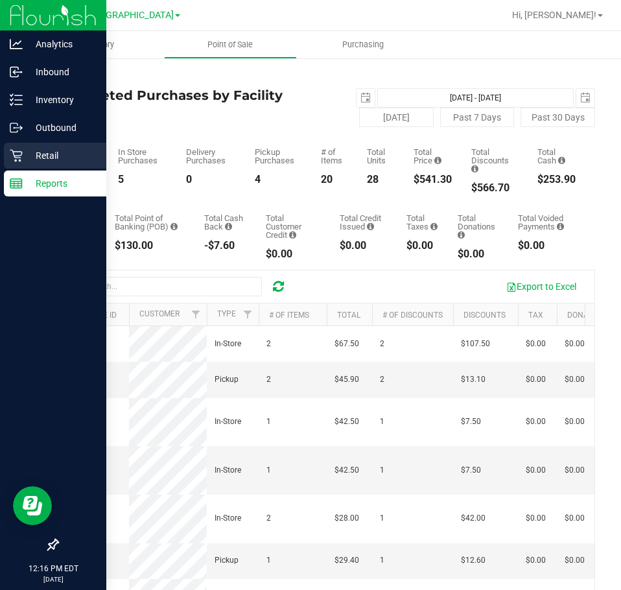
click at [19, 165] on div "Retail" at bounding box center [55, 156] width 102 height 26
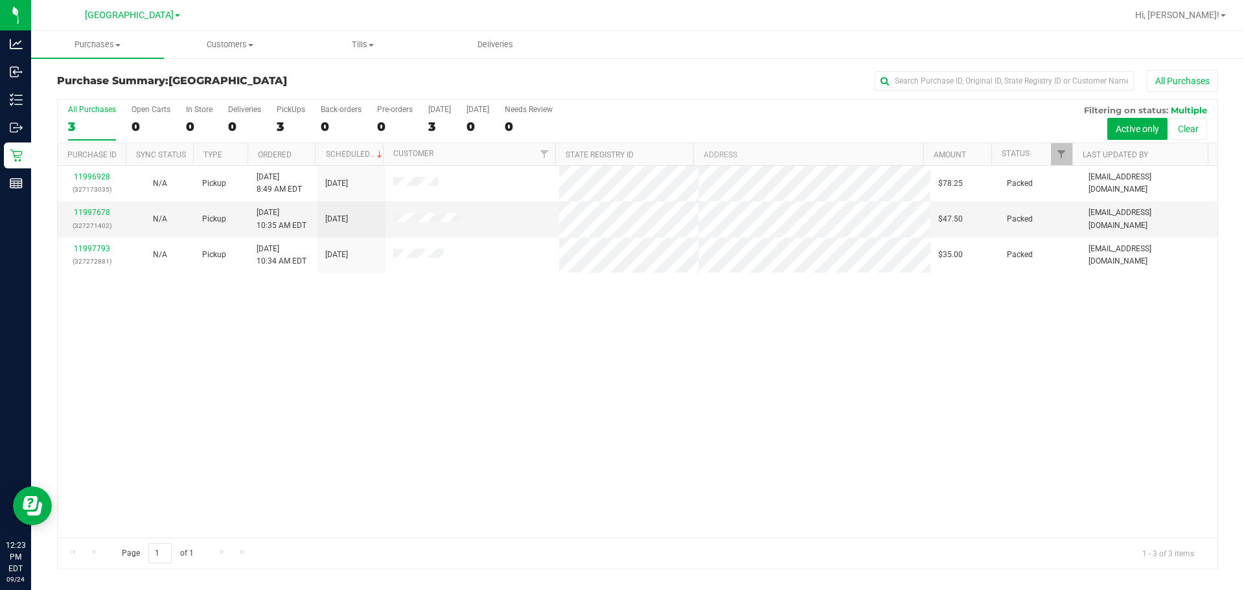
click at [620, 363] on div "11996928 (327173035) N/A Pickup 9/24/2025 8:49 AM EDT 9/24/2025 $78.25 Packed a…" at bounding box center [638, 352] width 1160 height 372
click at [620, 408] on div "11996928 (327173035) N/A Pickup 9/24/2025 8:49 AM EDT 9/24/2025 $78.25 Packed a…" at bounding box center [638, 352] width 1160 height 372
click at [620, 420] on div "11996928 (327173035) N/A Pickup 9/24/2025 8:49 AM EDT 9/24/2025 $78.25 Packed a…" at bounding box center [638, 352] width 1160 height 372
click at [540, 356] on div "11996928 (327173035) N/A Pickup 9/24/2025 8:49 AM EDT 9/24/2025 $78.25 Packed a…" at bounding box center [638, 352] width 1160 height 372
click at [417, 319] on div "11996928 (327173035) N/A Pickup 9/24/2025 8:49 AM EDT 9/24/2025 $78.25 Packed a…" at bounding box center [638, 352] width 1160 height 372
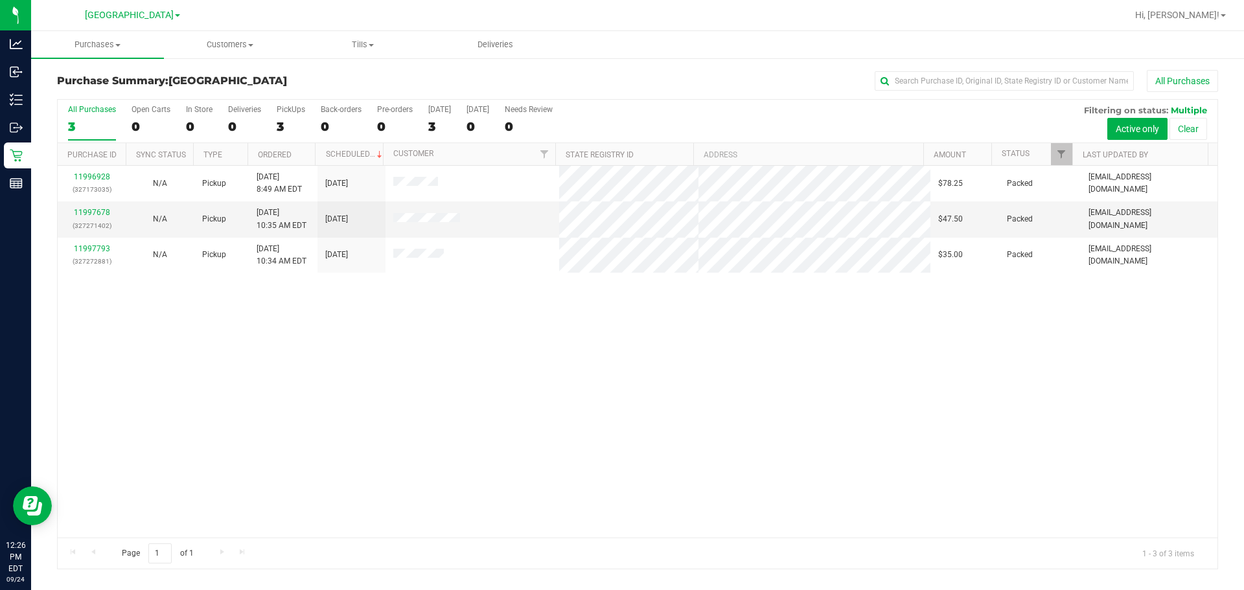
click at [406, 287] on div "11996928 (327173035) N/A Pickup 9/24/2025 8:49 AM EDT 9/24/2025 $78.25 Packed a…" at bounding box center [638, 352] width 1160 height 372
click at [481, 407] on div "11996928 (327173035) N/A Pickup 9/24/2025 8:49 AM EDT 9/24/2025 $78.25 Packed a…" at bounding box center [638, 352] width 1160 height 372
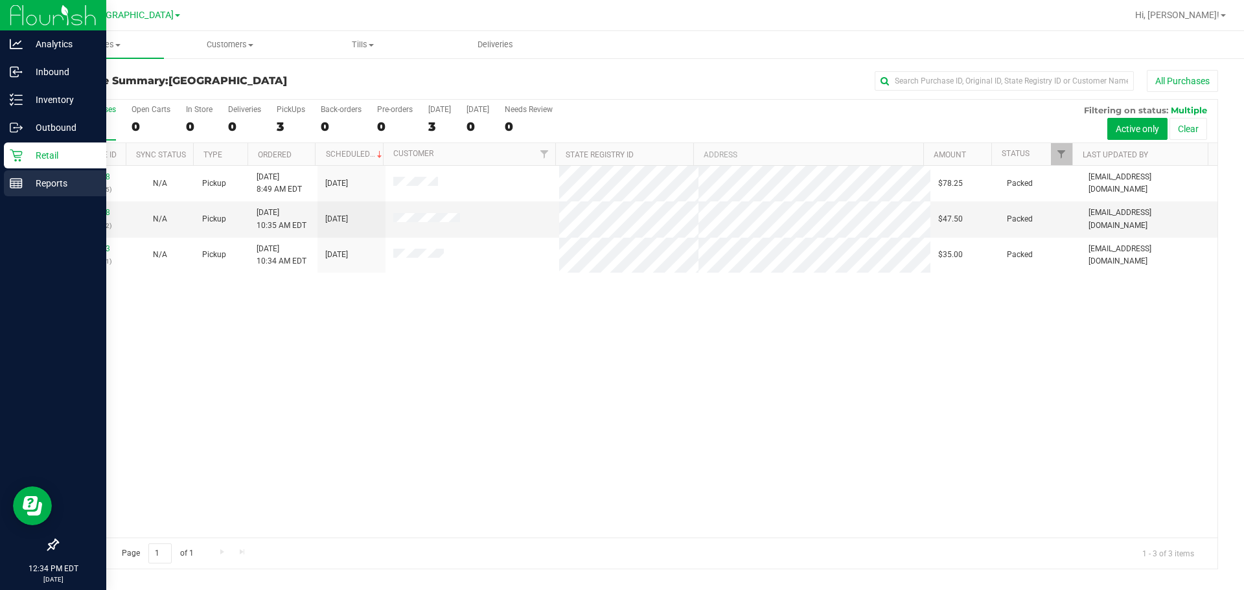
click at [33, 178] on p "Reports" at bounding box center [62, 184] width 78 height 16
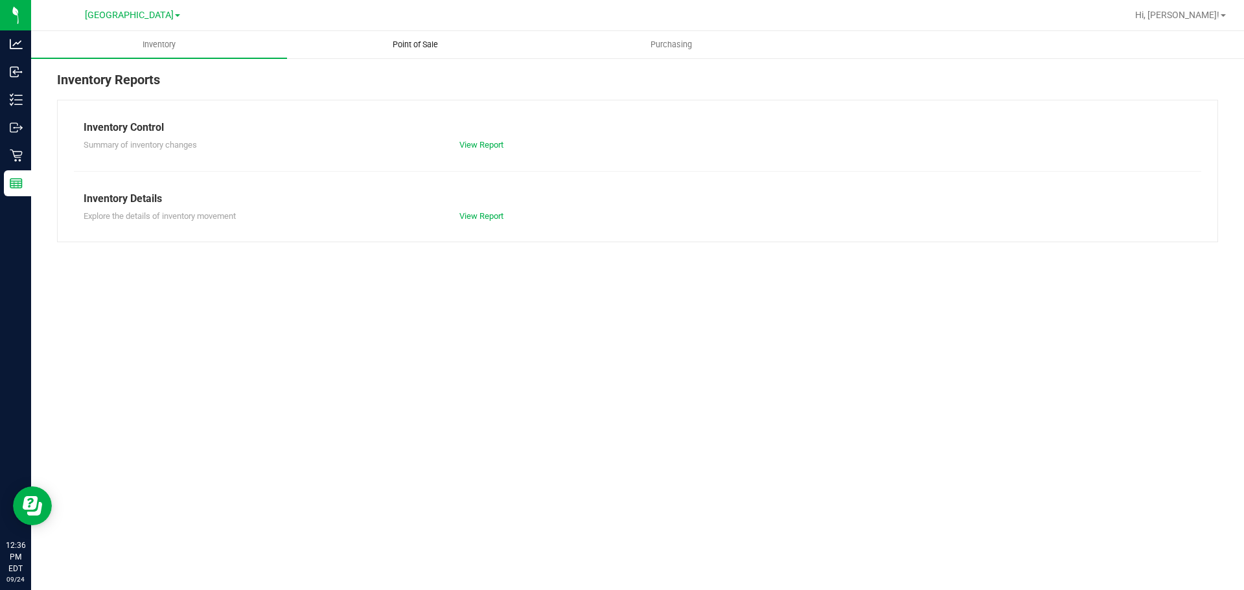
click at [440, 51] on uib-tab-heading "Point of Sale" at bounding box center [415, 45] width 255 height 26
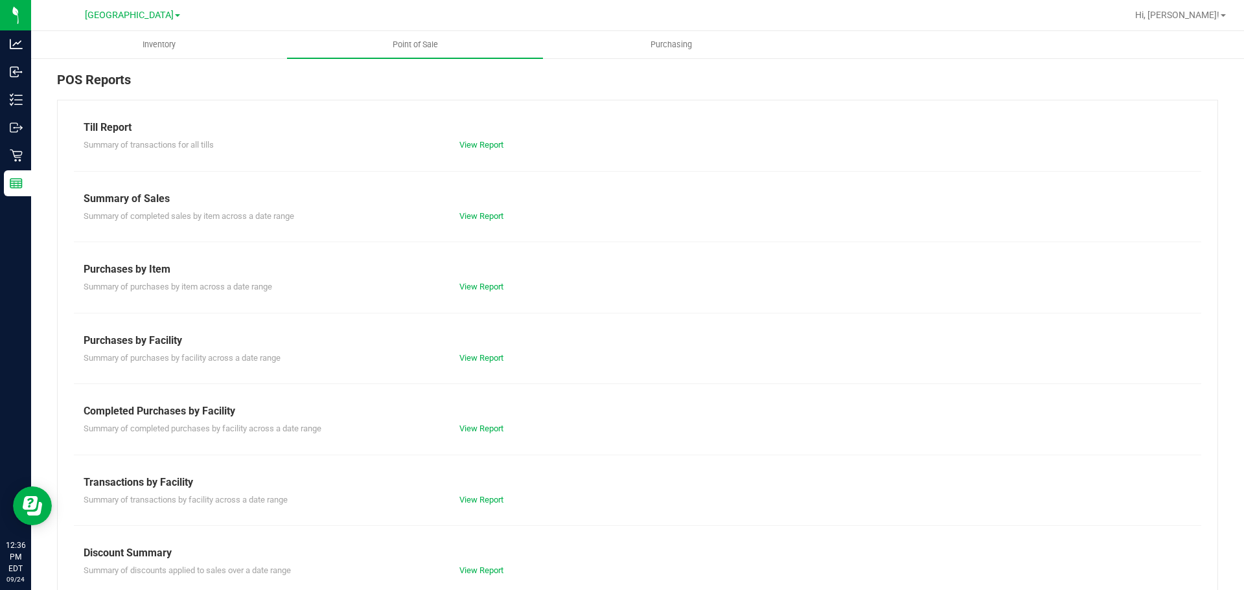
click at [493, 436] on div "Till Report Summary of transactions for all tills View Report Summary of Sales …" at bounding box center [637, 384] width 1161 height 568
click at [493, 430] on link "View Report" at bounding box center [481, 429] width 44 height 10
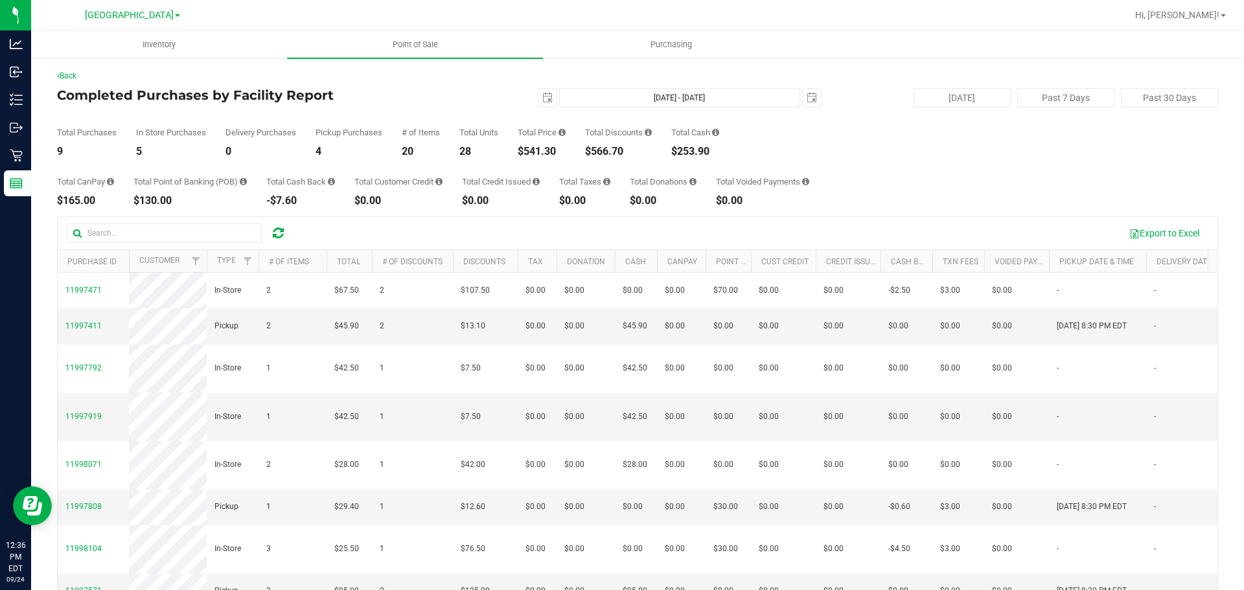
click at [620, 150] on div "Total Purchases 9 In Store Purchases 5 Delivery Purchases 0 Pickup Purchases 4 …" at bounding box center [637, 132] width 1161 height 49
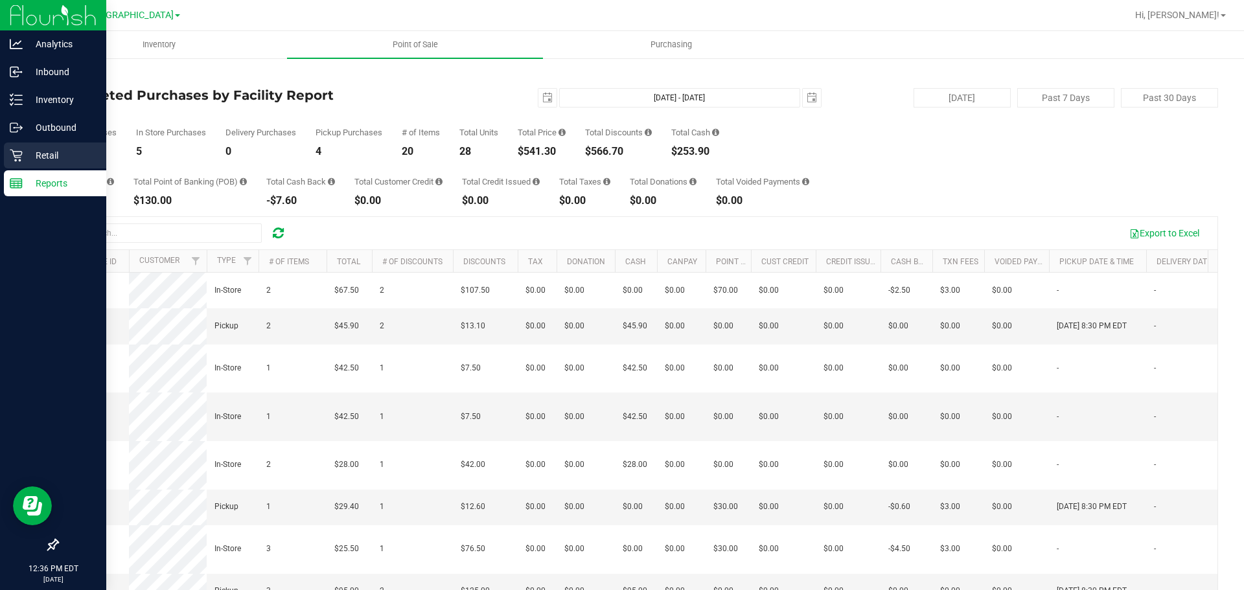
click at [32, 152] on p "Retail" at bounding box center [62, 156] width 78 height 16
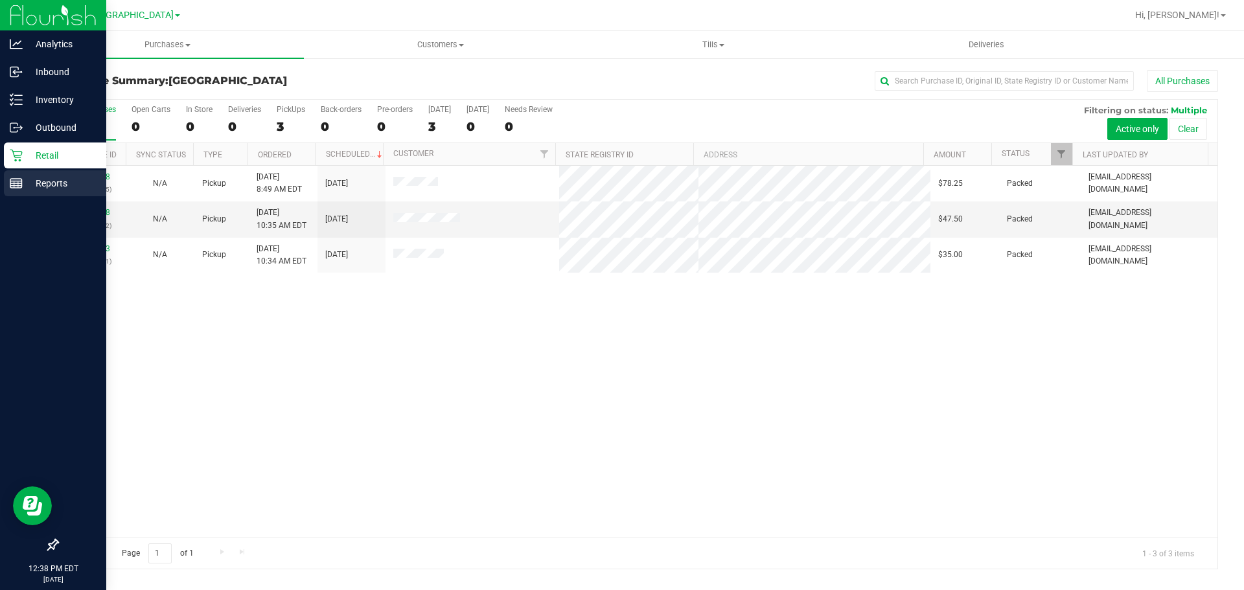
click at [15, 194] on div "Reports" at bounding box center [55, 183] width 102 height 26
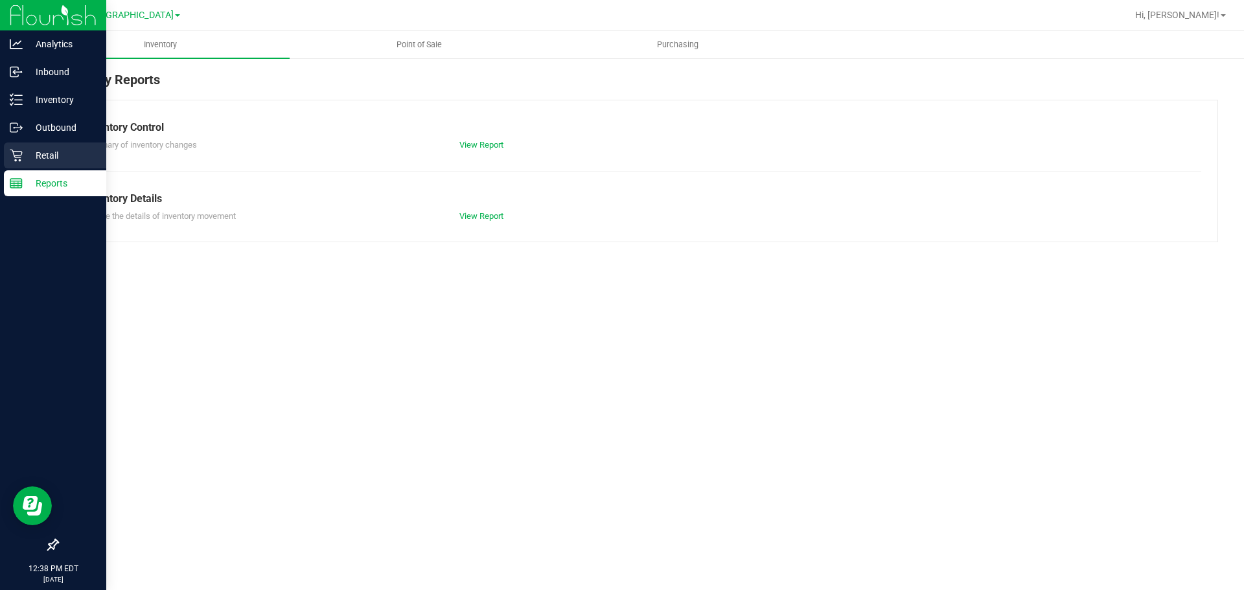
click at [38, 162] on p "Retail" at bounding box center [62, 156] width 78 height 16
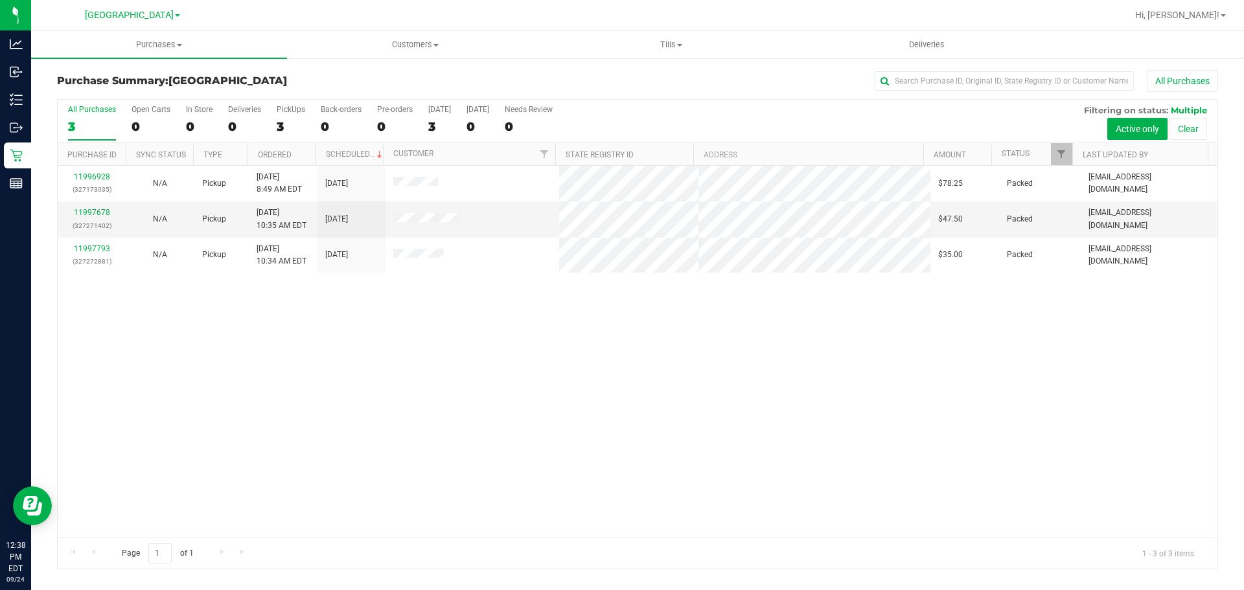
click at [620, 409] on div "11996928 (327173035) N/A Pickup 9/24/2025 8:49 AM EDT 9/24/2025 $78.25 Packed a…" at bounding box center [638, 352] width 1160 height 372
click at [620, 372] on div "11996928 (327173035) N/A Pickup 9/24/2025 8:49 AM EDT 9/24/2025 $78.25 Packed a…" at bounding box center [638, 352] width 1160 height 372
click at [620, 411] on div "11996928 (327173035) N/A Pickup 9/24/2025 8:49 AM EDT 9/24/2025 $78.25 Packed a…" at bounding box center [638, 352] width 1160 height 372
click at [411, 354] on div "11996928 (327173035) N/A Pickup 9/24/2025 8:49 AM EDT 9/24/2025 $78.25 Packed a…" at bounding box center [638, 352] width 1160 height 372
click at [729, 313] on div "11996928 (327173035) N/A Pickup [DATE] 8:49 AM EDT 9/24/2025 $78.25 Packed [EMA…" at bounding box center [638, 352] width 1160 height 372
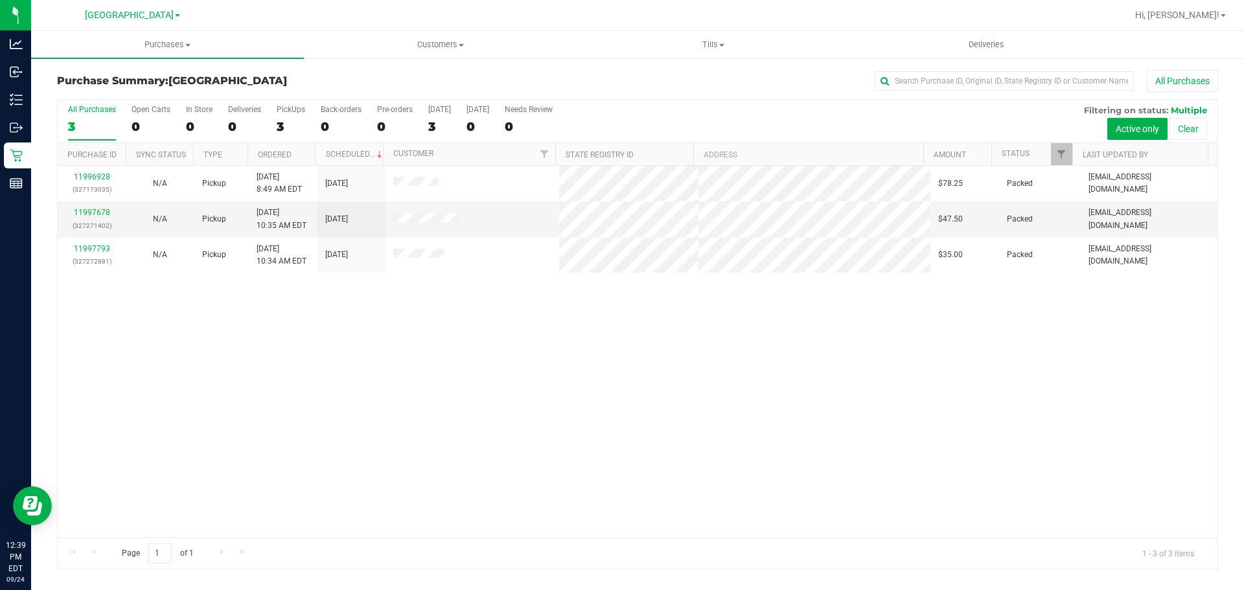
click at [723, 373] on div "11996928 (327173035) N/A Pickup [DATE] 8:49 AM EDT 9/24/2025 $78.25 Packed [EMA…" at bounding box center [638, 352] width 1160 height 372
click at [1026, 380] on div "11996928 (327173035) N/A Pickup [DATE] 8:49 AM EDT 9/24/2025 $78.25 Packed [EMA…" at bounding box center [638, 352] width 1160 height 372
click at [558, 378] on div "11996928 (327173035) N/A Pickup [DATE] 8:49 AM EDT 9/24/2025 $78.25 Packed [EMA…" at bounding box center [638, 352] width 1160 height 372
click at [525, 295] on div "11996928 (327173035) N/A Pickup 9/24/2025 8:49 AM EDT 9/24/2025 $78.25 Packed a…" at bounding box center [638, 352] width 1160 height 372
click at [123, 250] on div "11996928 (327173035) N/A Pickup 9/24/2025 8:49 AM EDT 9/24/2025 $78.25 Packed a…" at bounding box center [638, 352] width 1160 height 372
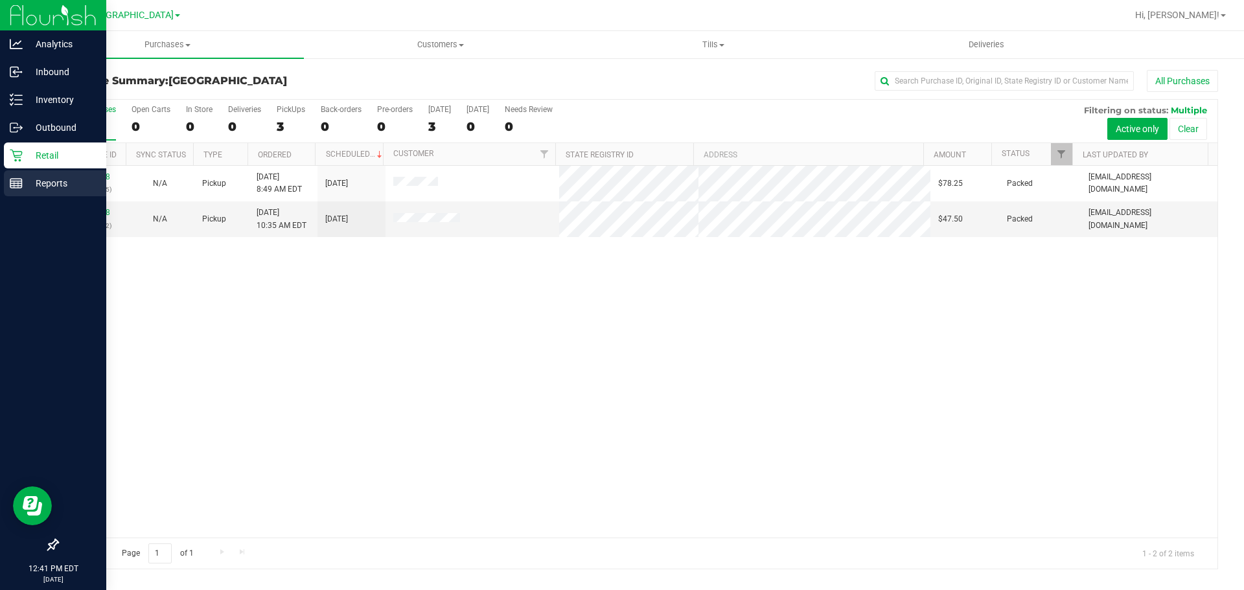
click at [16, 187] on icon at bounding box center [16, 183] width 13 height 13
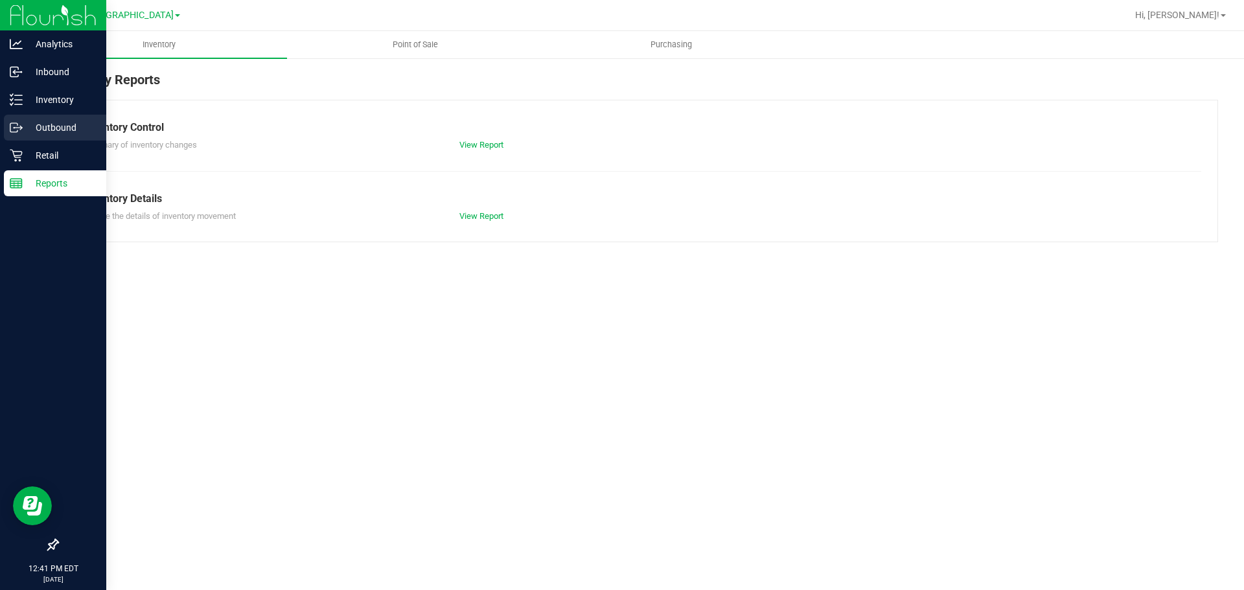
click at [79, 141] on link "Outbound" at bounding box center [53, 129] width 106 height 28
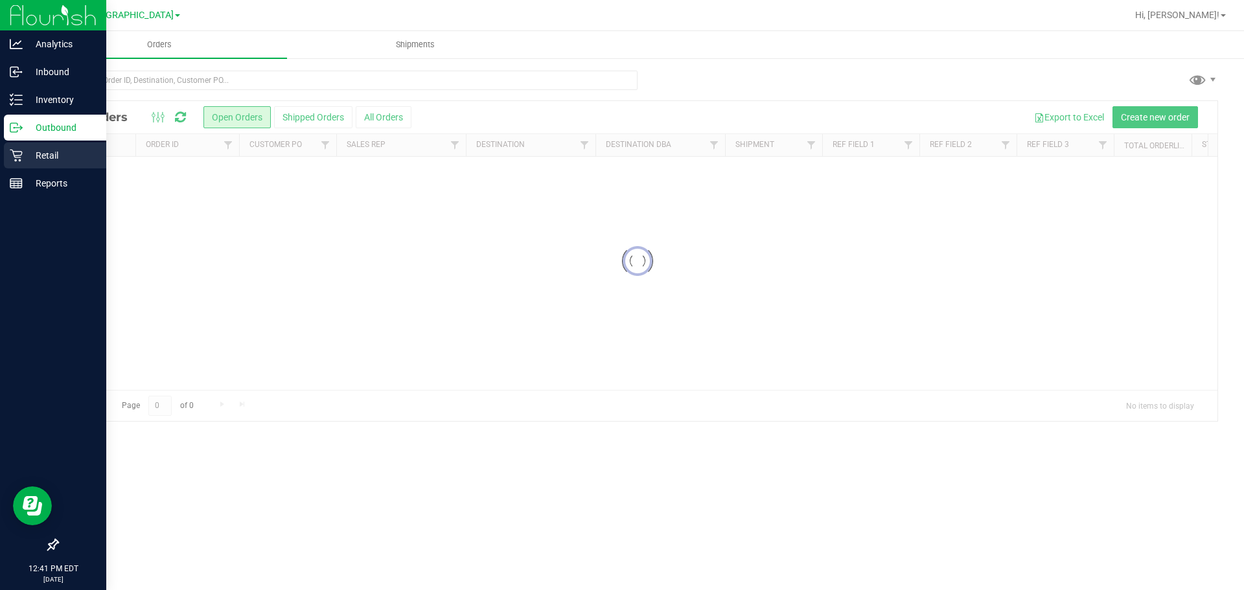
click at [76, 146] on div "Retail" at bounding box center [55, 156] width 102 height 26
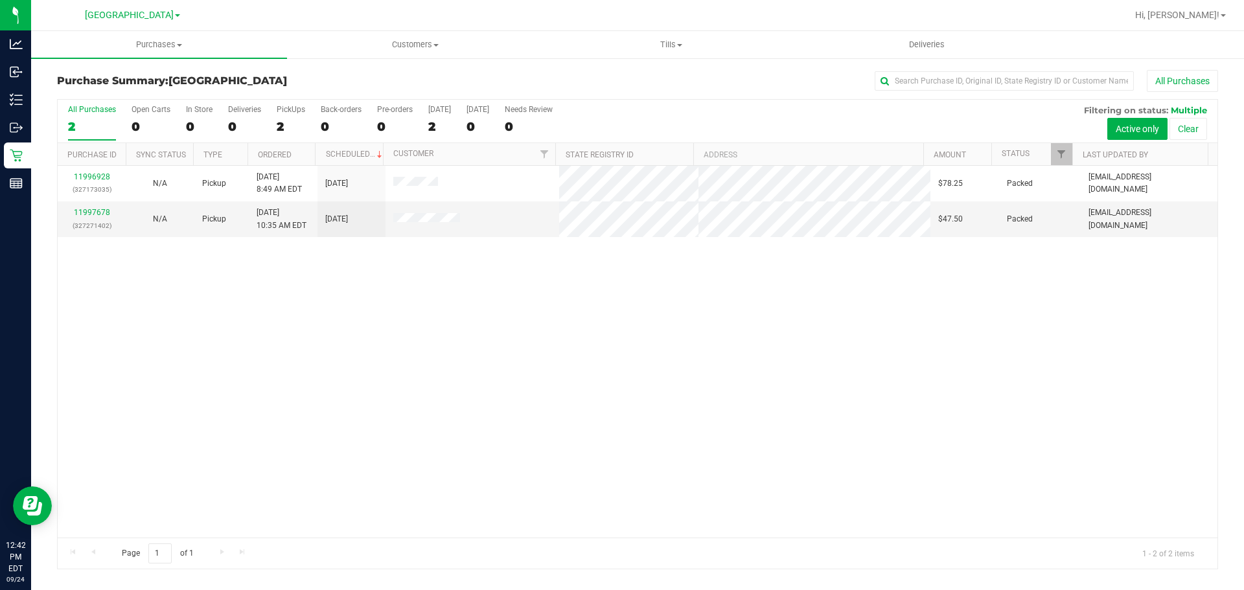
click at [1027, 385] on div "11996928 (327173035) N/A Pickup 9/24/2025 8:49 AM EDT 9/24/2025 $78.25 Packed a…" at bounding box center [638, 352] width 1160 height 372
click at [842, 472] on div "11996928 (327173035) N/A Pickup 9/24/2025 8:49 AM EDT 9/24/2025 $78.25 Packed a…" at bounding box center [638, 352] width 1160 height 372
click at [176, 365] on div "11996928 (327173035) N/A Pickup 9/24/2025 8:49 AM EDT 9/24/2025 $78.25 Packed a…" at bounding box center [638, 352] width 1160 height 372
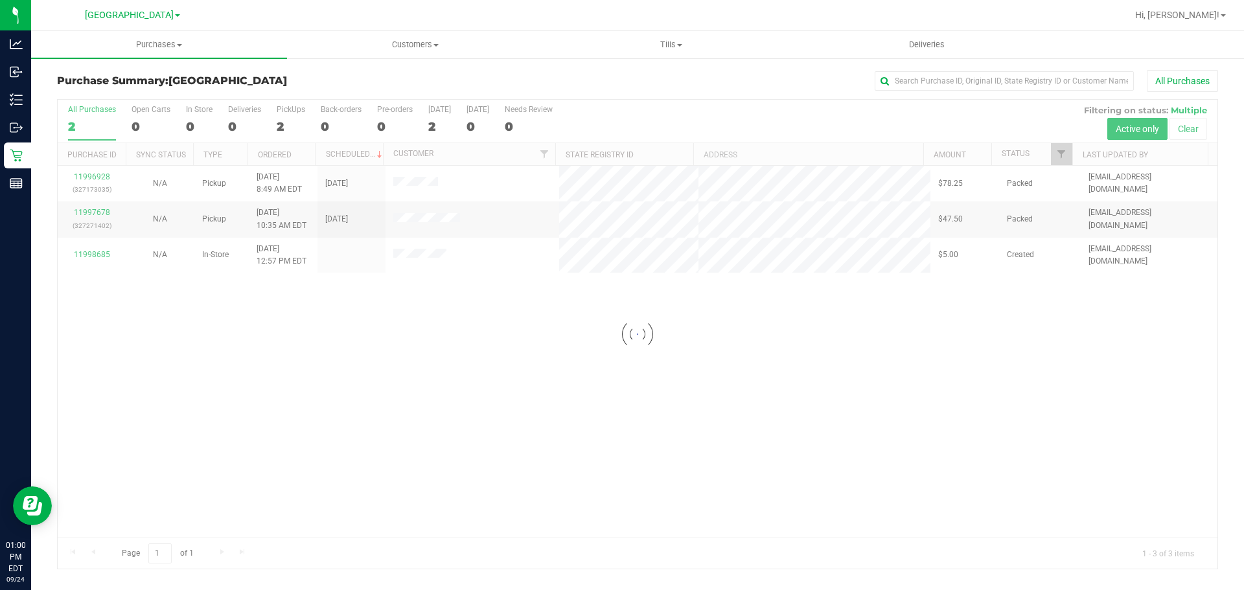
click at [309, 353] on div at bounding box center [638, 334] width 1160 height 469
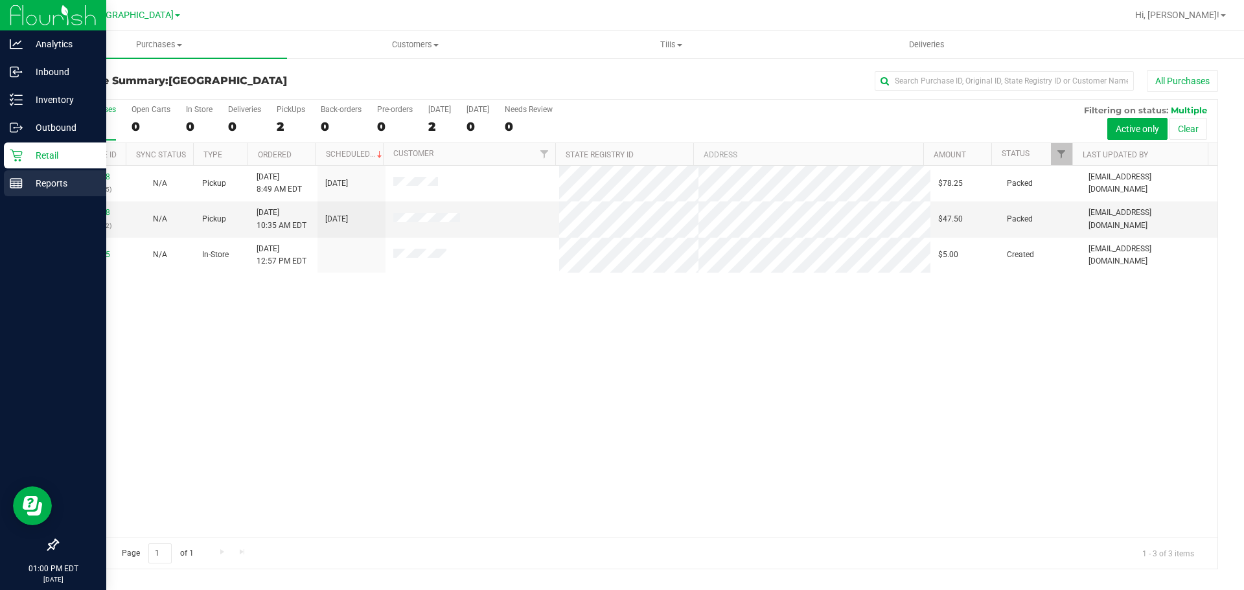
click at [10, 176] on div "Reports" at bounding box center [55, 183] width 102 height 26
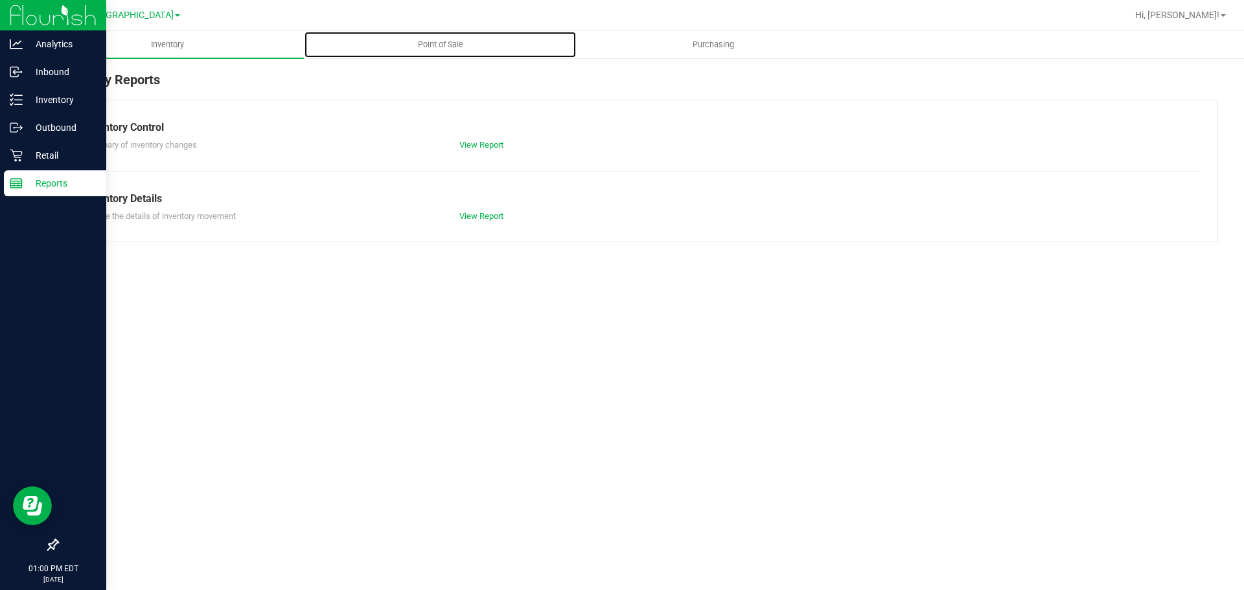
click at [411, 45] on span "Point of Sale" at bounding box center [440, 45] width 80 height 12
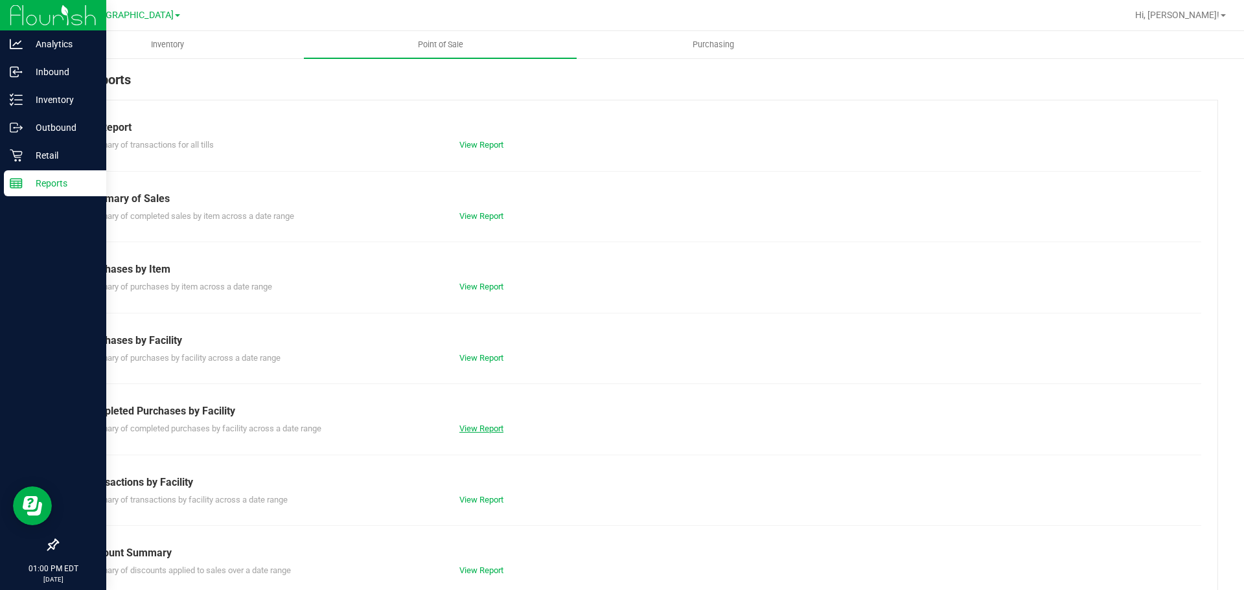
click at [499, 424] on link "View Report" at bounding box center [481, 429] width 44 height 10
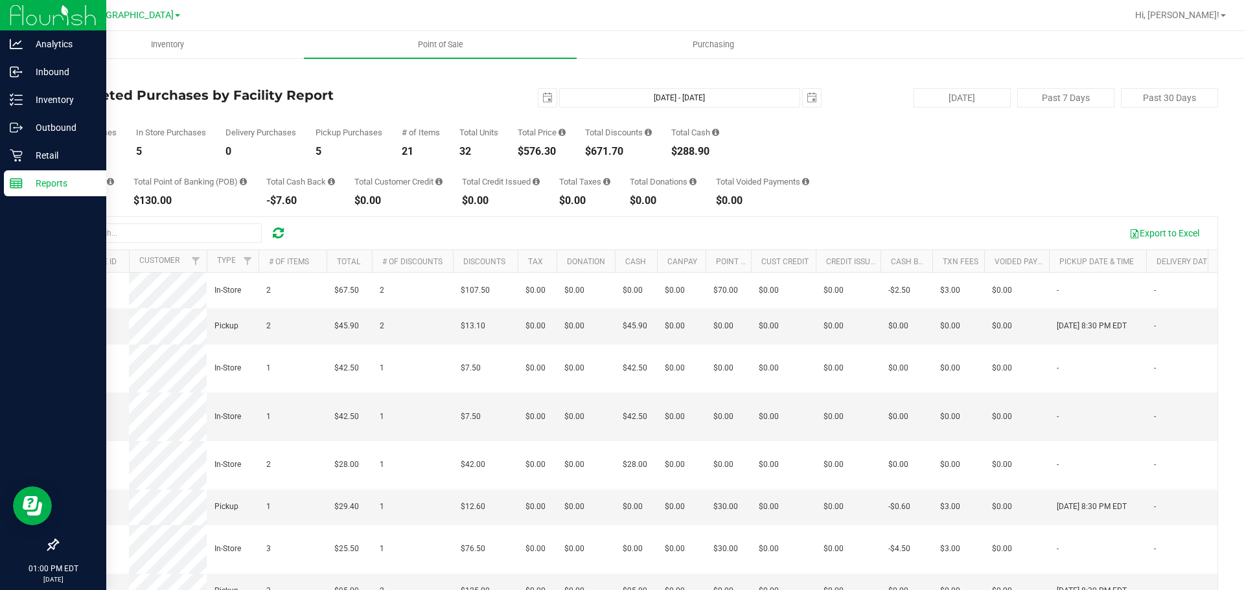
click at [535, 144] on div "Total Price $576.30" at bounding box center [542, 142] width 48 height 29
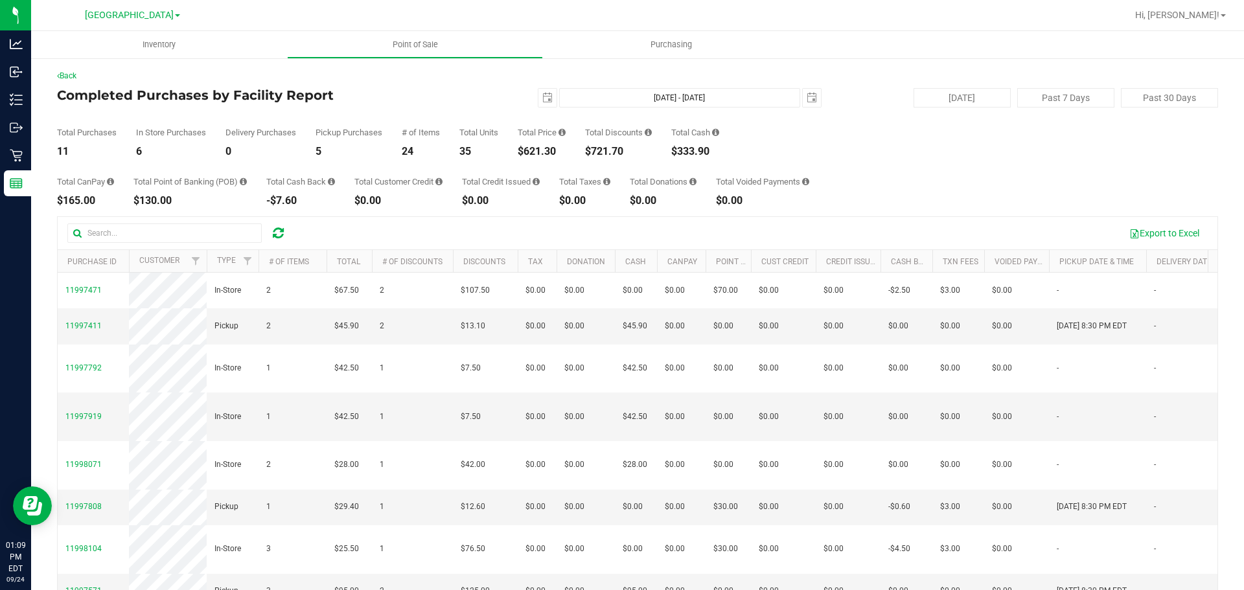
click at [663, 207] on div "Back Completed Purchases by Facility Report 2025-09-24 Sep 24, 2025 - Sep 24, 2…" at bounding box center [637, 373] width 1161 height 606
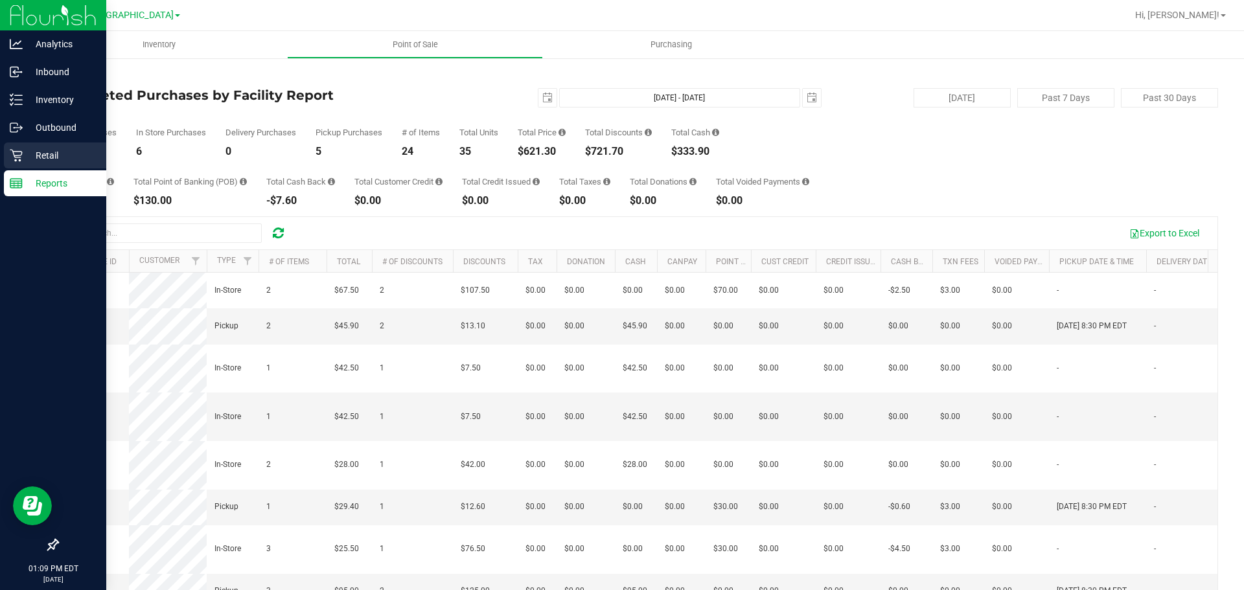
click at [8, 155] on div "Retail" at bounding box center [55, 156] width 102 height 26
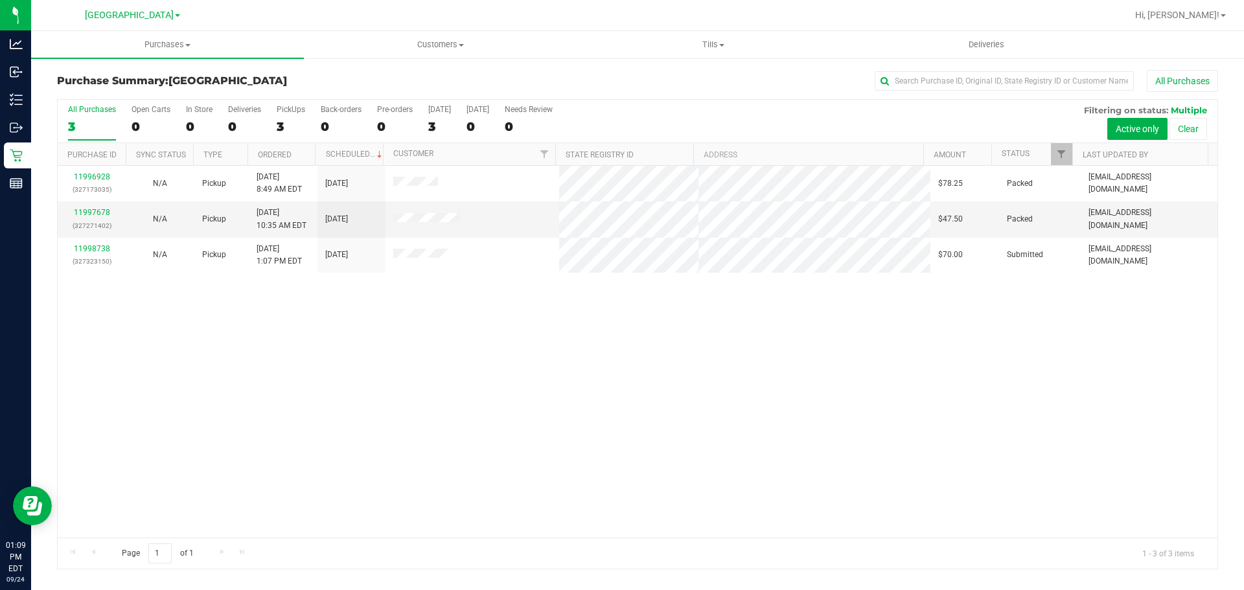
click at [477, 347] on div "11996928 (327173035) N/A Pickup 9/24/2025 8:49 AM EDT 9/24/2025 $78.25 Packed a…" at bounding box center [638, 352] width 1160 height 372
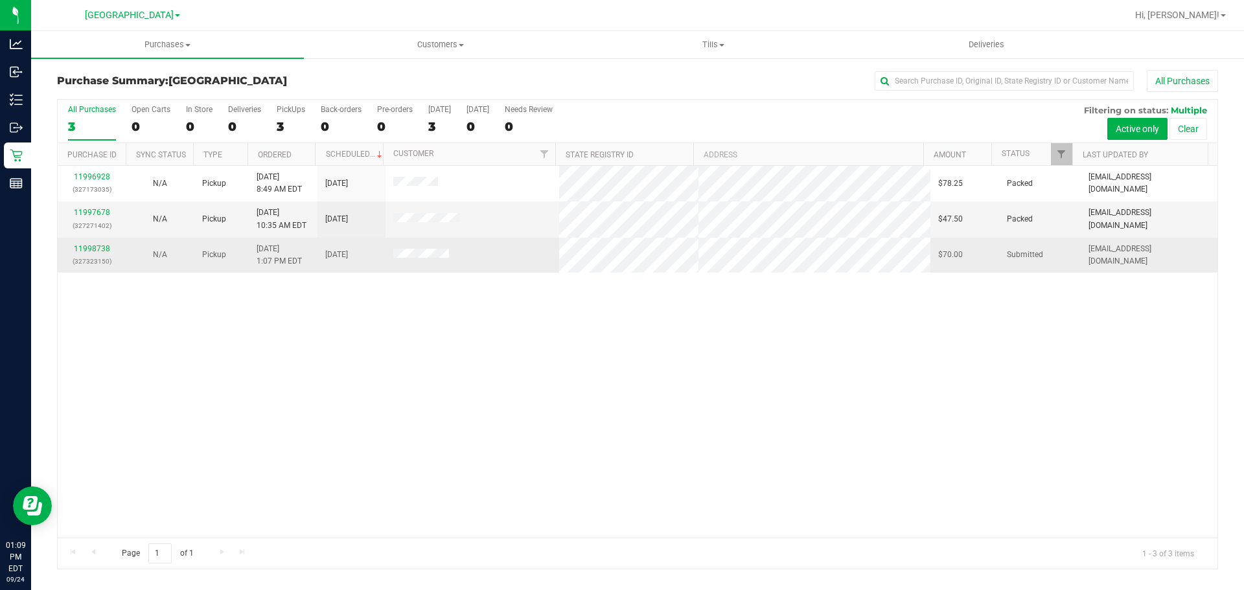
click at [84, 257] on p "(327323150)" at bounding box center [91, 261] width 52 height 12
click at [84, 253] on div "11998738 (327323150)" at bounding box center [91, 255] width 52 height 25
click at [84, 251] on link "11998738" at bounding box center [92, 248] width 36 height 9
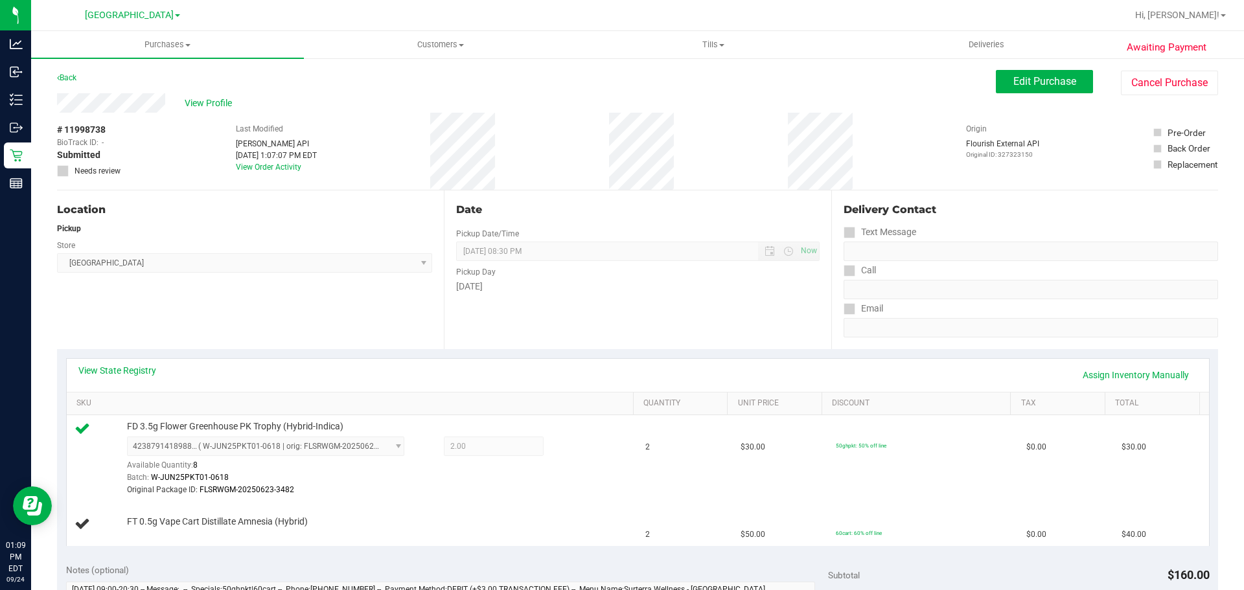
scroll to position [65, 0]
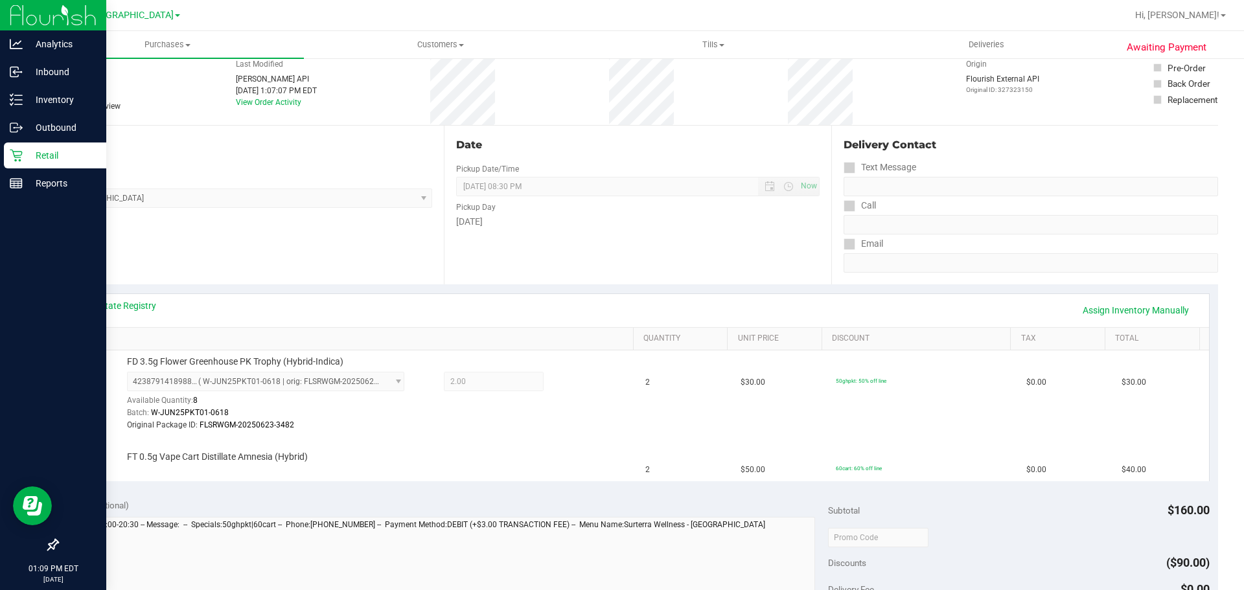
click at [16, 163] on div "Retail" at bounding box center [55, 156] width 102 height 26
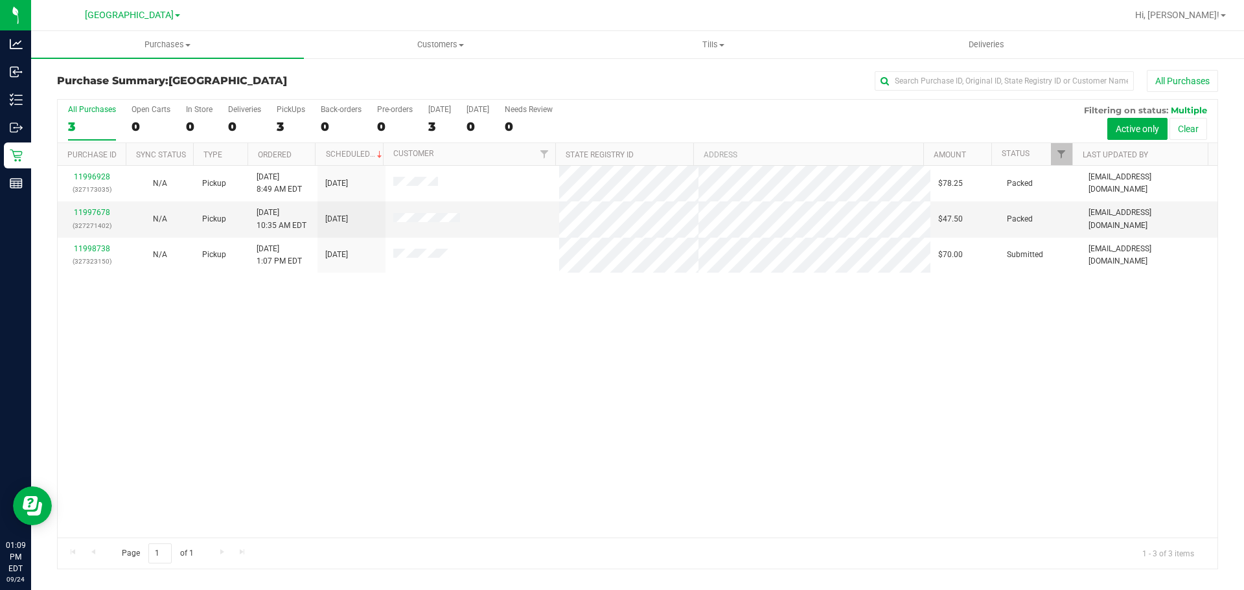
click at [401, 284] on div "11996928 (327173035) N/A Pickup 9/24/2025 8:49 AM EDT 9/24/2025 $78.25 Packed a…" at bounding box center [638, 352] width 1160 height 372
click at [334, 300] on div "11996928 (327173035) N/A Pickup 9/24/2025 8:49 AM EDT 9/24/2025 $78.25 Packed a…" at bounding box center [638, 352] width 1160 height 372
click at [275, 349] on div "11996928 (327173035) N/A Pickup 9/24/2025 8:49 AM EDT 9/24/2025 $78.25 Packed a…" at bounding box center [638, 352] width 1160 height 372
click at [805, 376] on div "11996928 (327173035) N/A Pickup 9/24/2025 8:49 AM EDT 9/24/2025 $78.25 Packed a…" at bounding box center [638, 352] width 1160 height 372
click at [698, 387] on div "11996928 (327173035) N/A Pickup 9/24/2025 8:49 AM EDT 9/24/2025 $78.25 Packed a…" at bounding box center [638, 352] width 1160 height 372
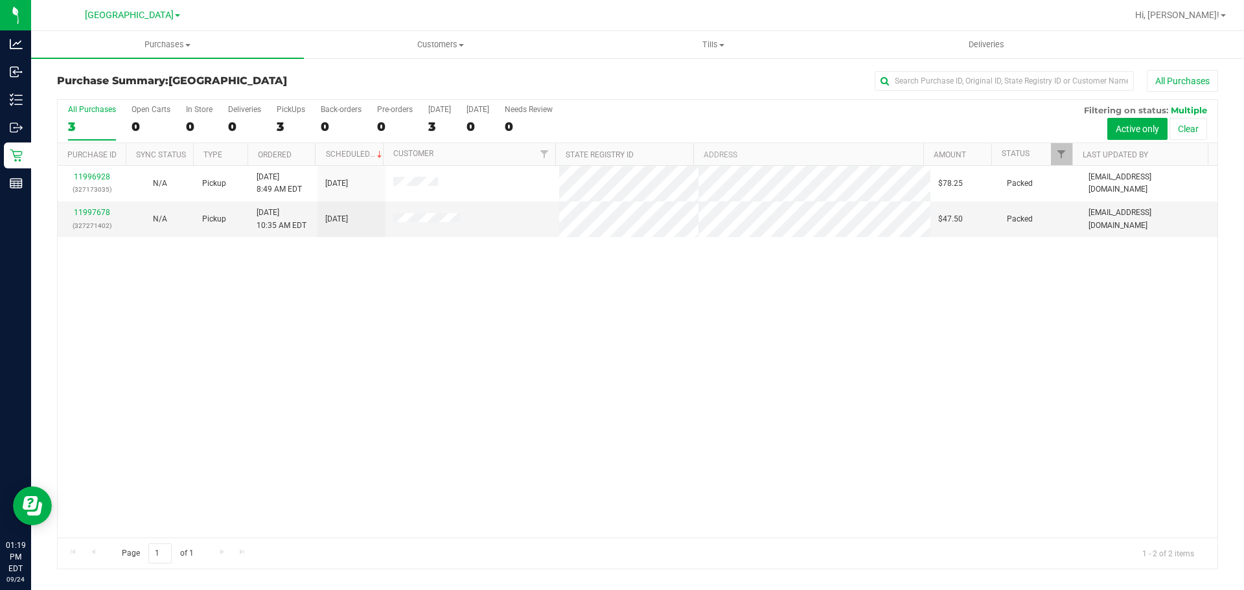
click at [148, 334] on div "11996928 (327173035) N/A Pickup 9/24/2025 8:49 AM EDT 9/24/2025 $78.25 Packed a…" at bounding box center [638, 352] width 1160 height 372
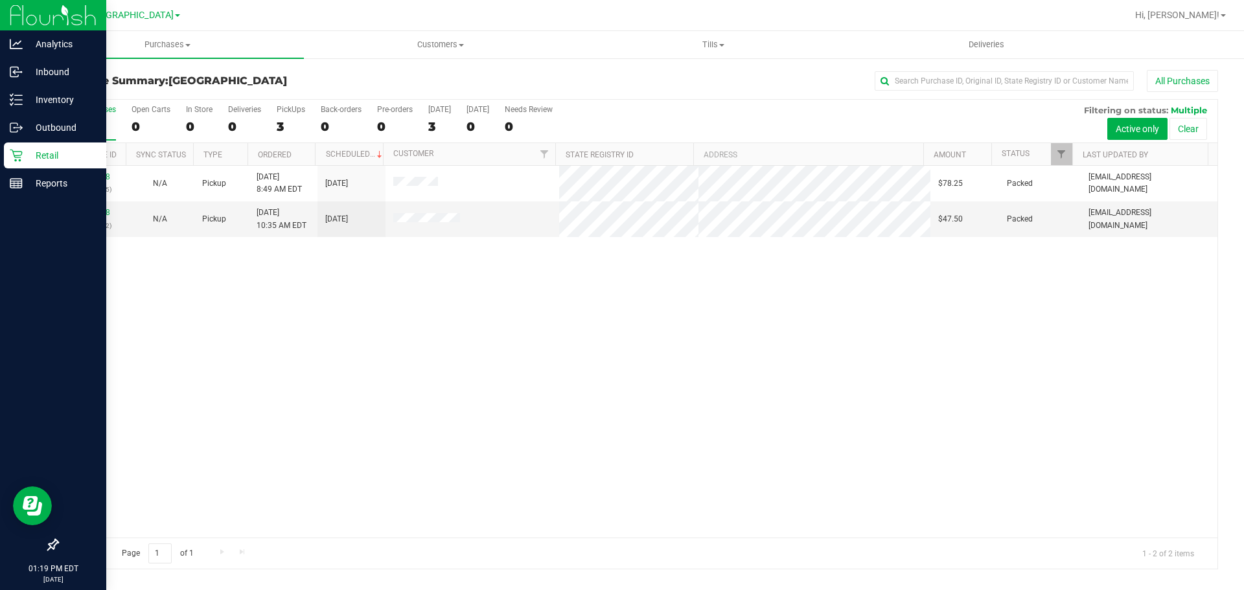
click at [8, 150] on div "Retail" at bounding box center [55, 156] width 102 height 26
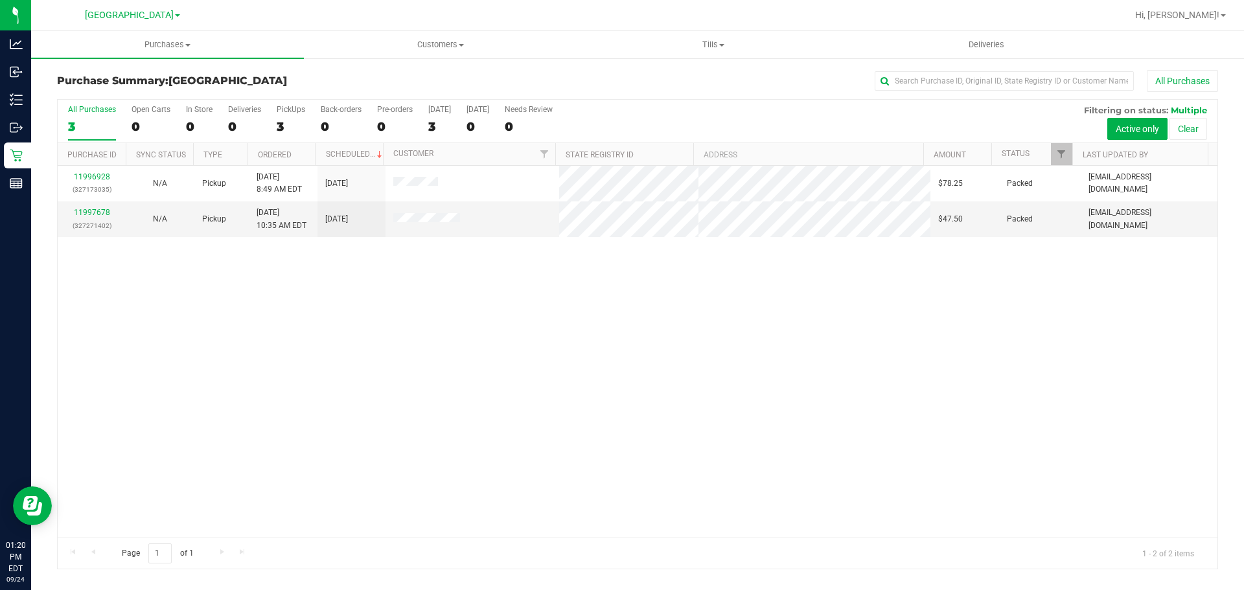
click at [466, 367] on div "11996928 (327173035) N/A Pickup 9/24/2025 8:49 AM EDT 9/24/2025 $78.25 Packed a…" at bounding box center [638, 352] width 1160 height 372
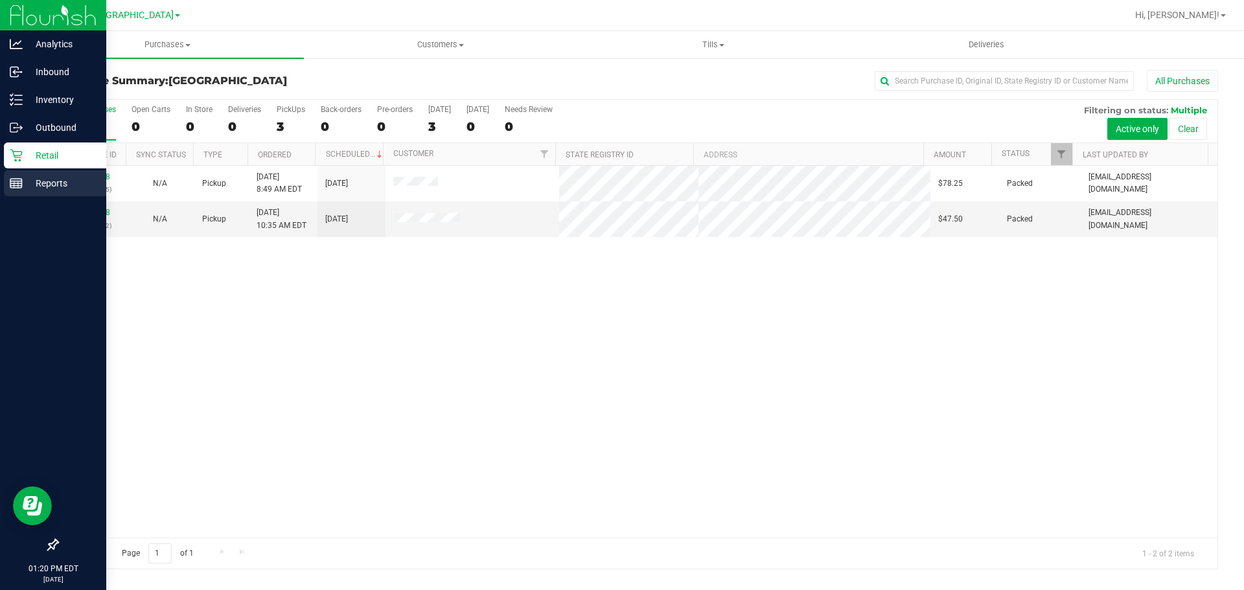
click at [8, 172] on div "Reports" at bounding box center [55, 183] width 102 height 26
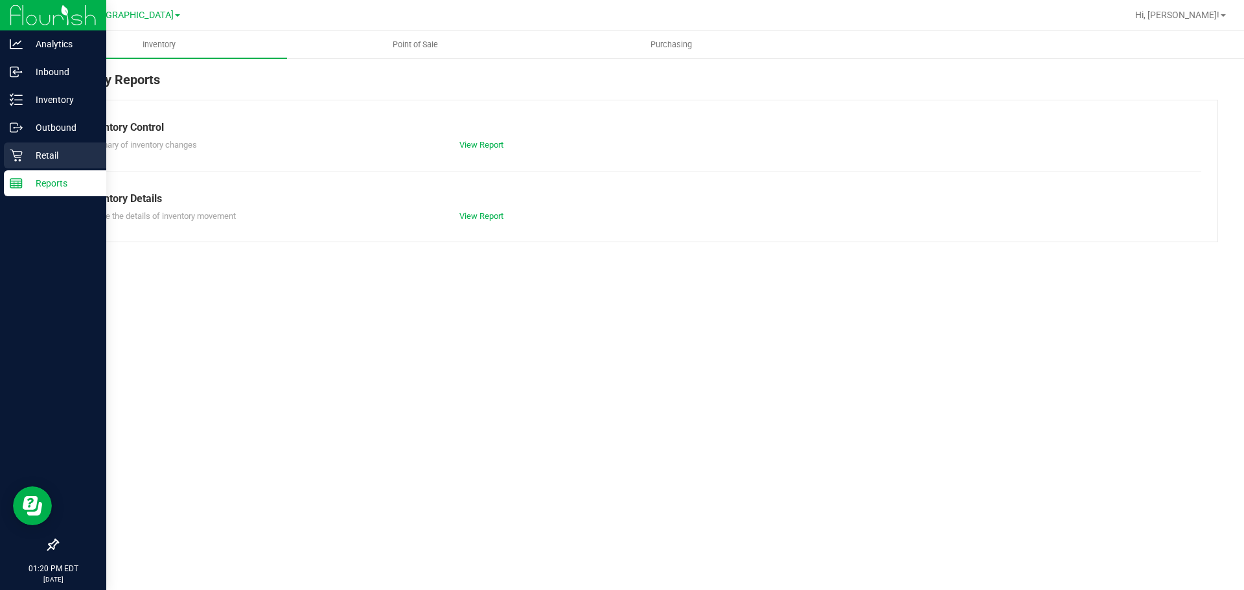
click at [17, 161] on icon at bounding box center [16, 155] width 13 height 13
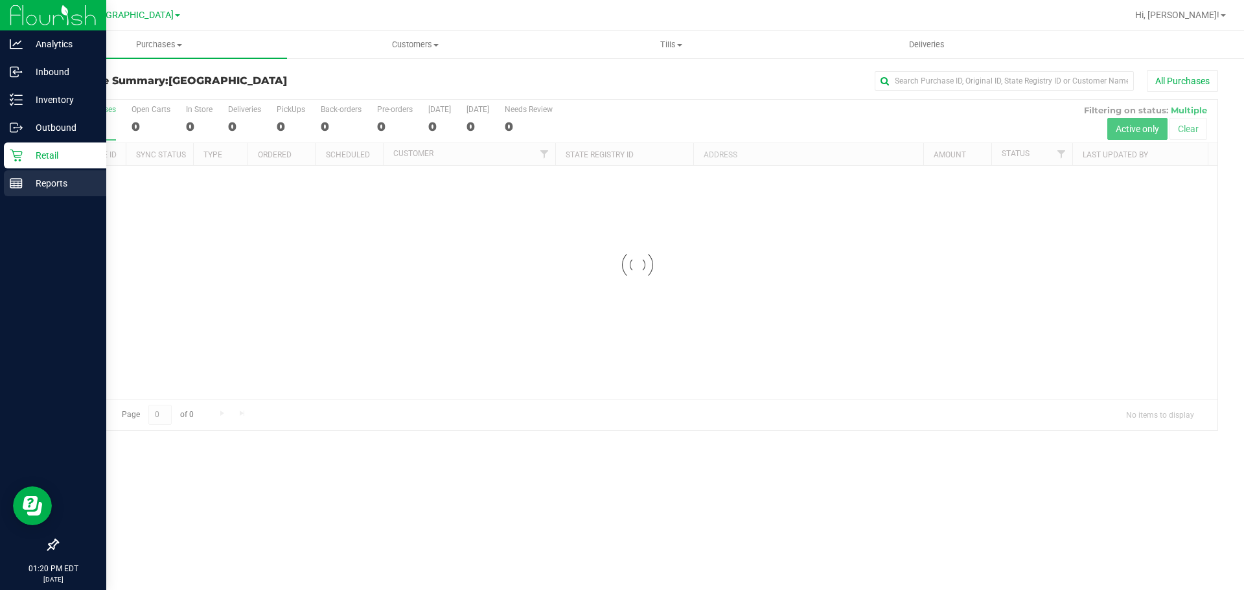
click at [36, 185] on p "Reports" at bounding box center [62, 184] width 78 height 16
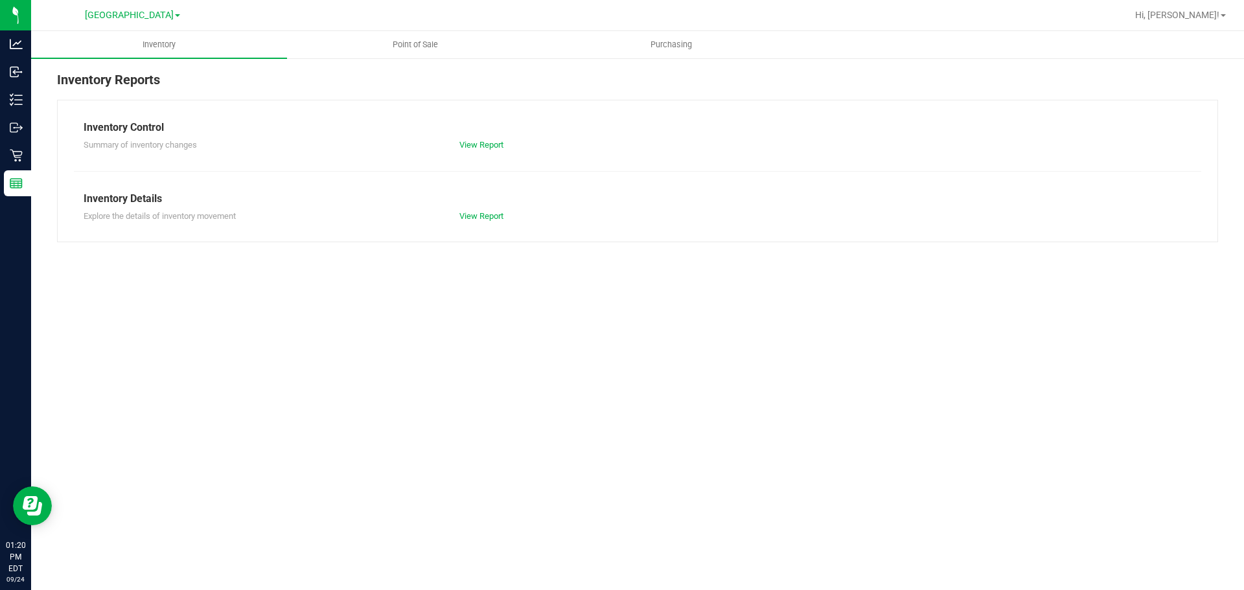
click at [533, 306] on div "Inventory Point of Sale Purchasing Inventory Reports Inventory Control Summary …" at bounding box center [637, 310] width 1213 height 559
click at [428, 52] on uib-tab-heading "Point of Sale" at bounding box center [415, 45] width 255 height 26
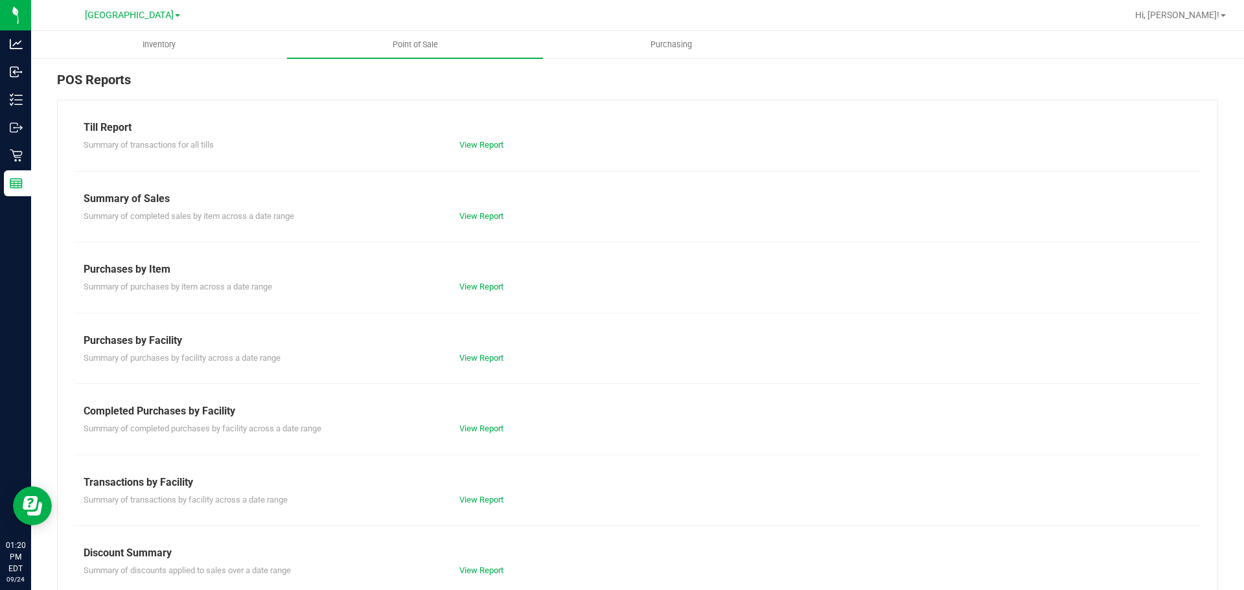
click at [682, 341] on div "Purchases by Facility" at bounding box center [638, 341] width 1108 height 16
click at [641, 455] on div at bounding box center [637, 455] width 1127 height 1
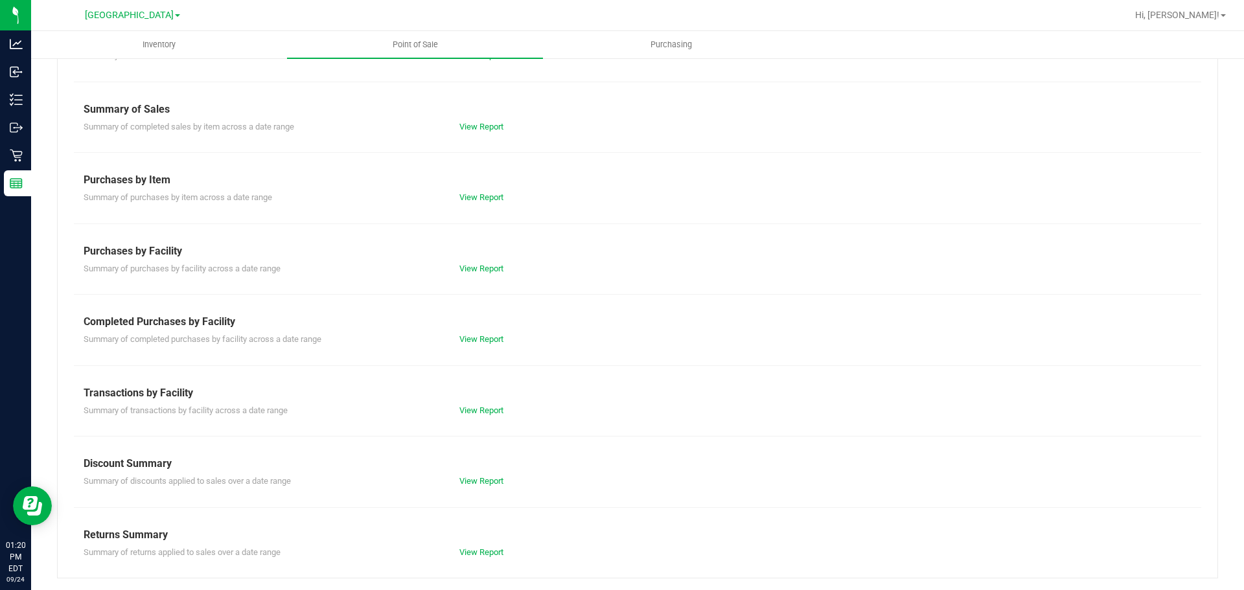
scroll to position [91, 0]
click at [702, 393] on div "Transactions by Facility" at bounding box center [638, 392] width 1108 height 16
click at [880, 302] on div "Till Report Summary of transactions for all tills View Report Summary of Sales …" at bounding box center [637, 293] width 1161 height 568
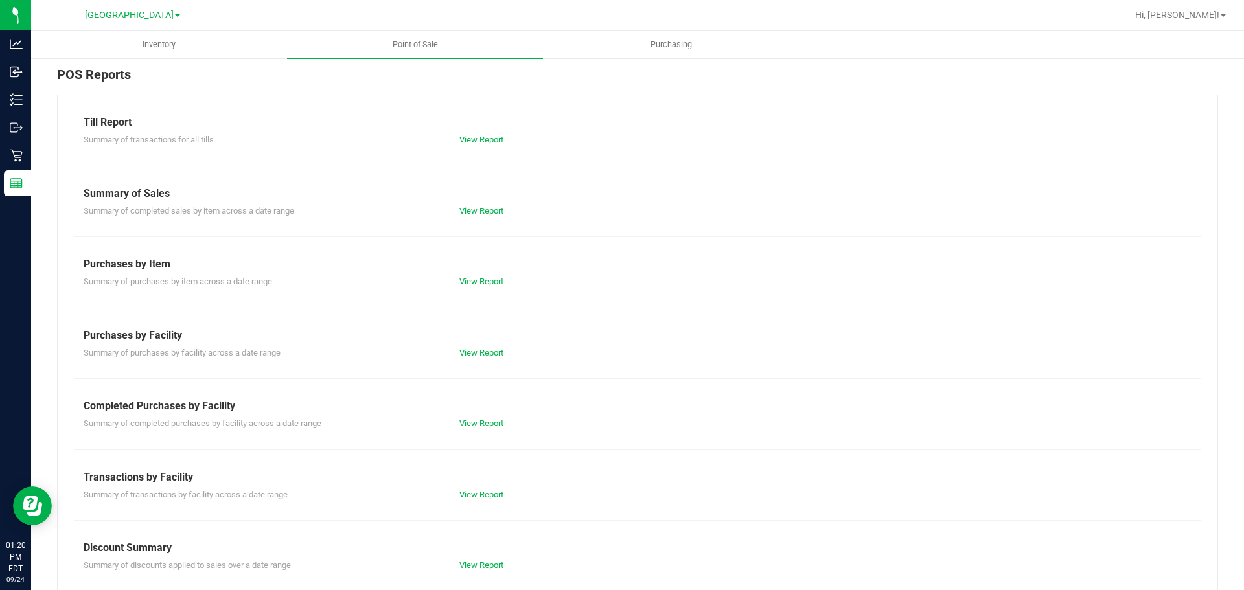
scroll to position [0, 0]
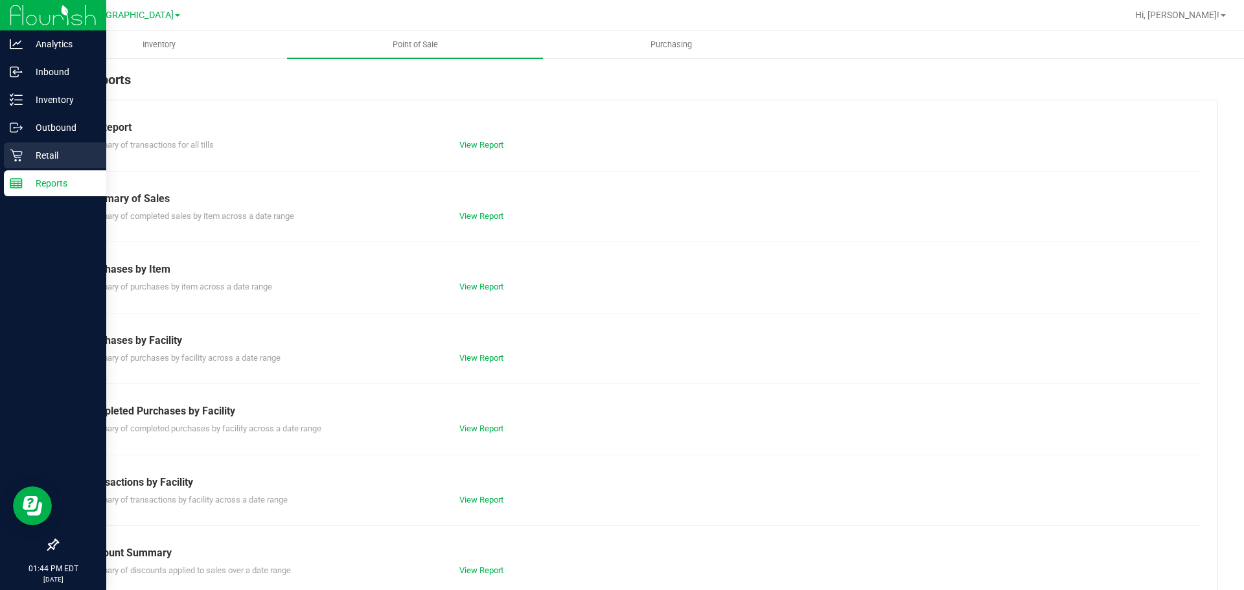
click at [30, 155] on p "Retail" at bounding box center [62, 156] width 78 height 16
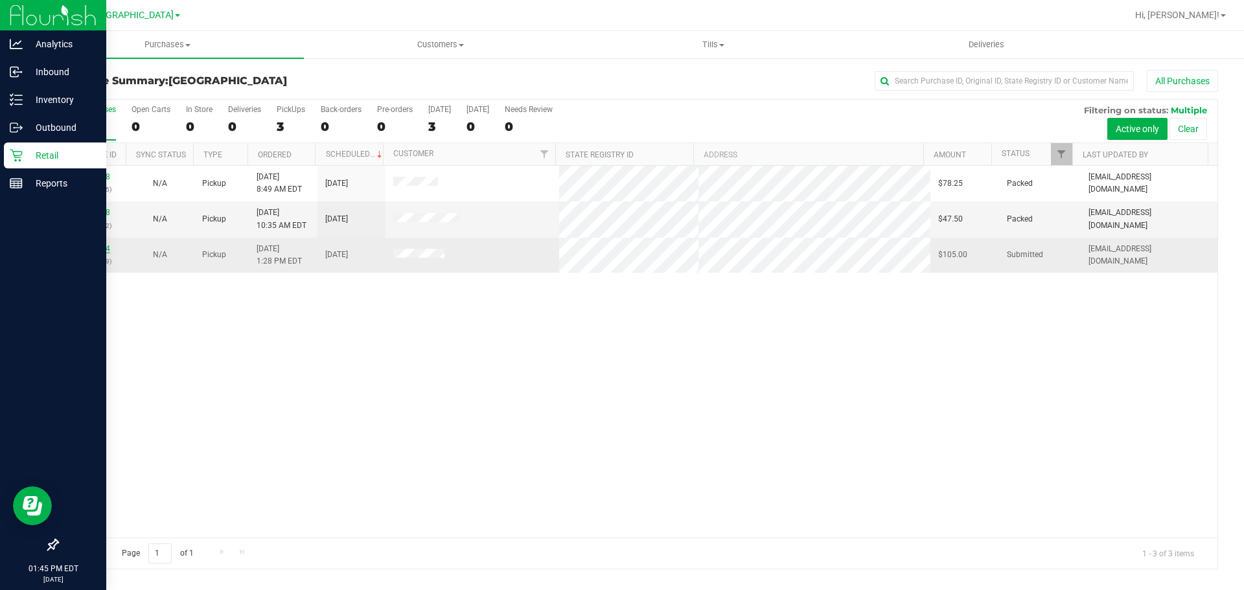
click at [97, 245] on link "11998864" at bounding box center [92, 248] width 36 height 9
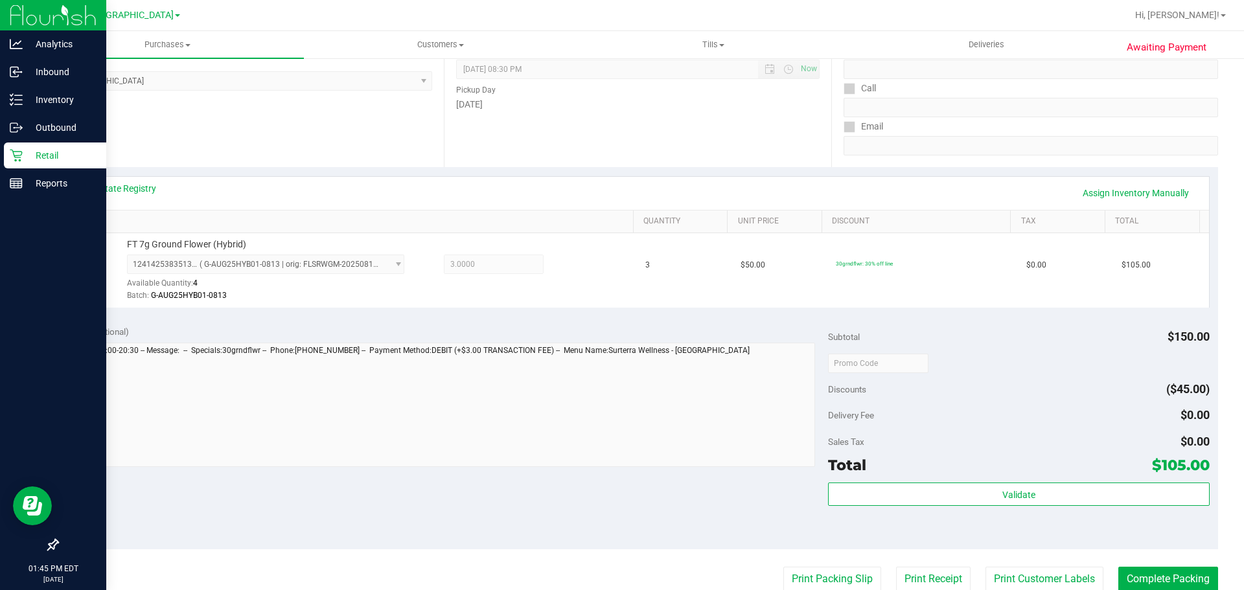
scroll to position [389, 0]
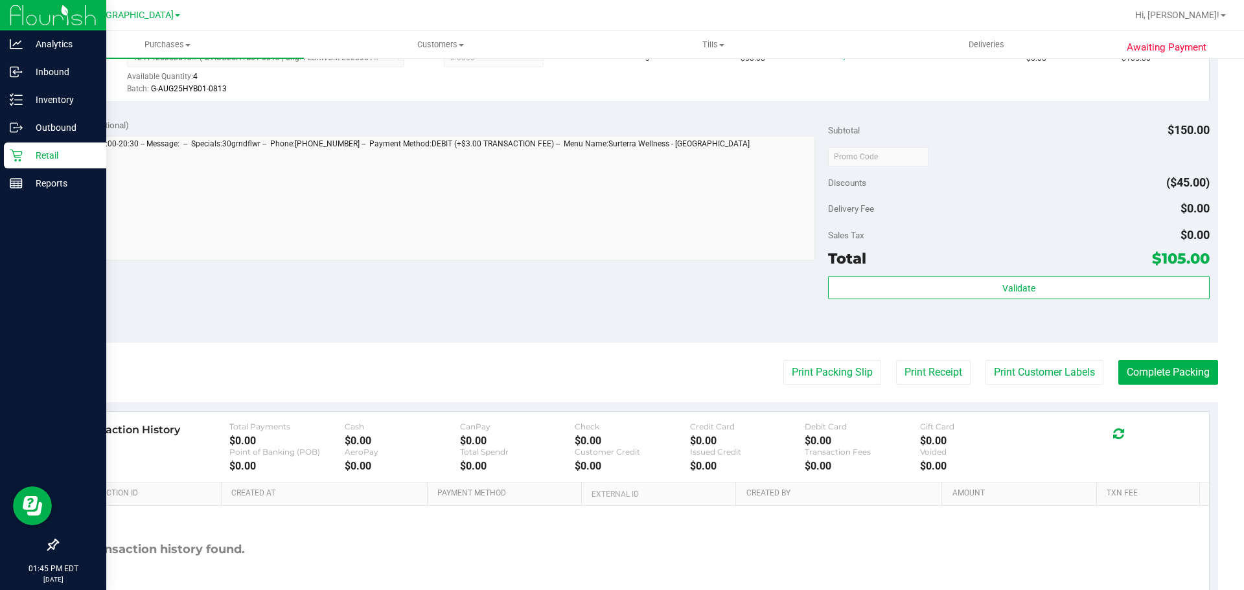
click at [1002, 302] on div "Validate" at bounding box center [1018, 305] width 381 height 58
click at [1002, 300] on div "Validate" at bounding box center [1018, 305] width 381 height 58
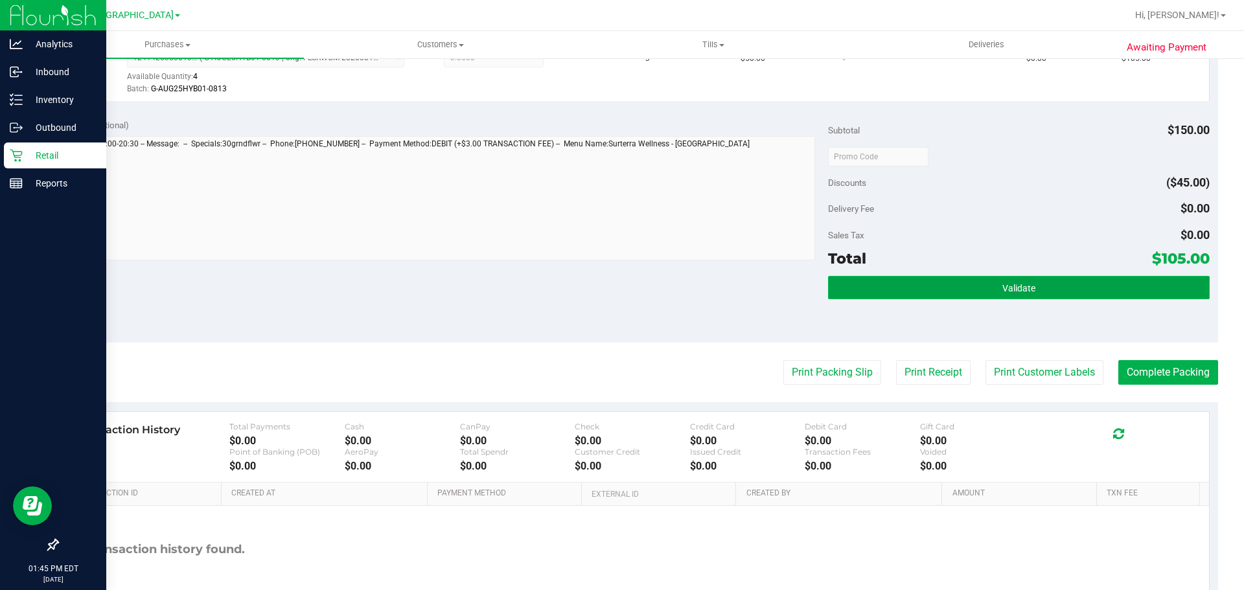
click at [998, 295] on button "Validate" at bounding box center [1018, 287] width 381 height 23
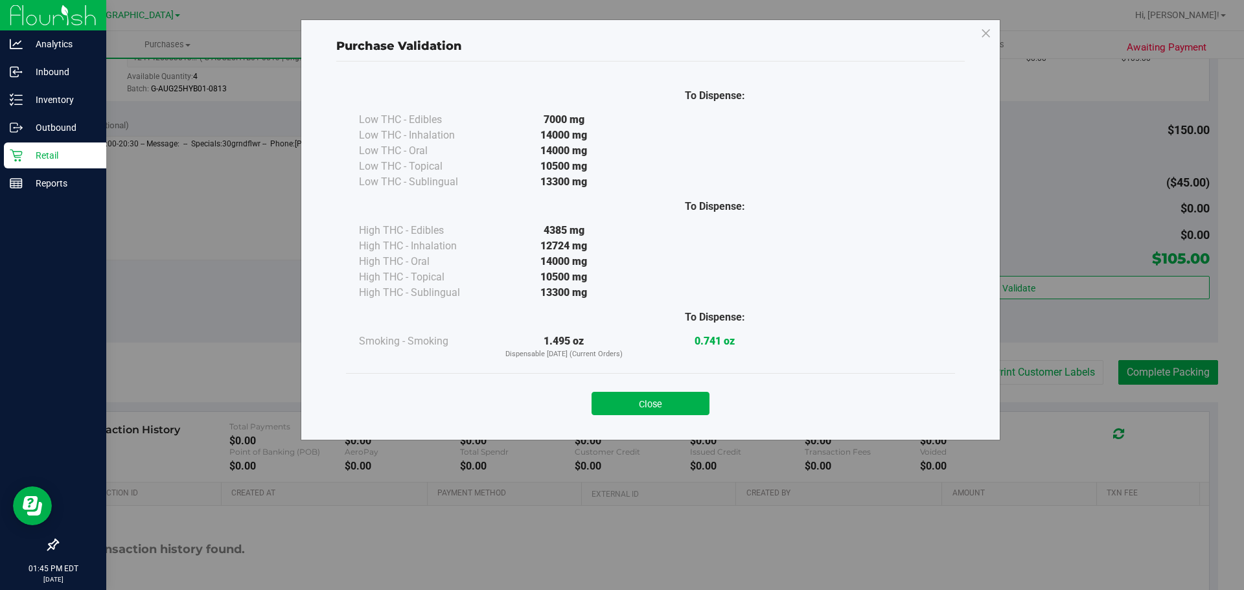
drag, startPoint x: 612, startPoint y: 402, endPoint x: 656, endPoint y: 390, distance: 45.6
click at [613, 402] on button "Close" at bounding box center [650, 403] width 118 height 23
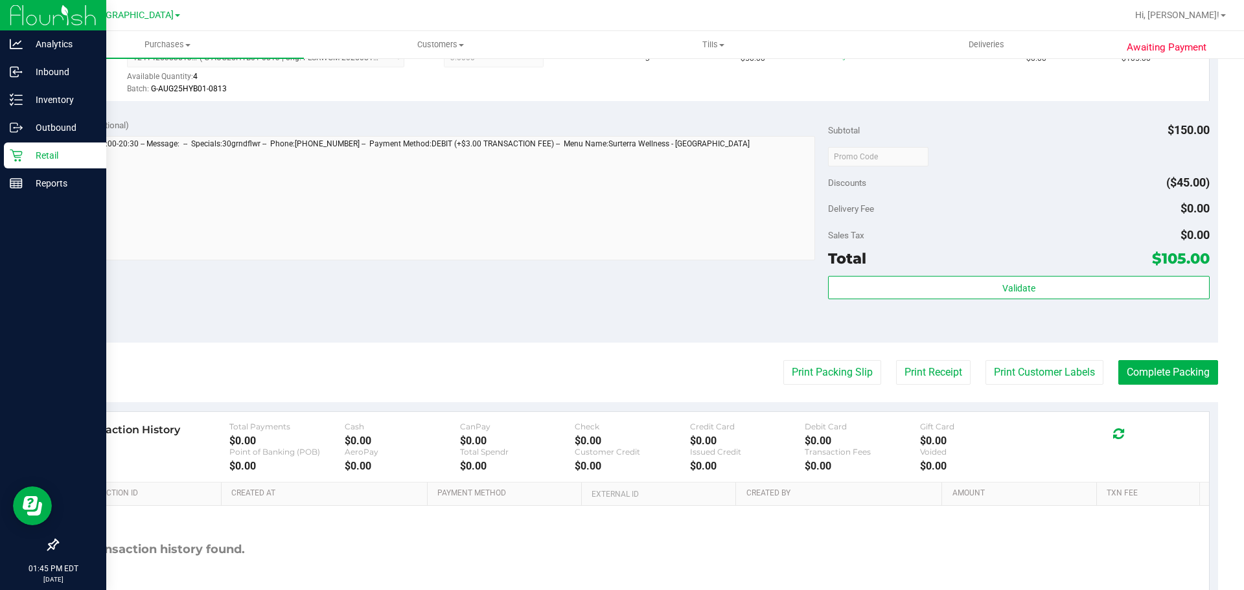
click at [836, 356] on purchase-details "Back Edit Purchase Cancel Purchase View Profile # 11998864 BioTrack ID: - Submi…" at bounding box center [637, 162] width 1161 height 963
click at [824, 364] on button "Print Packing Slip" at bounding box center [832, 372] width 98 height 25
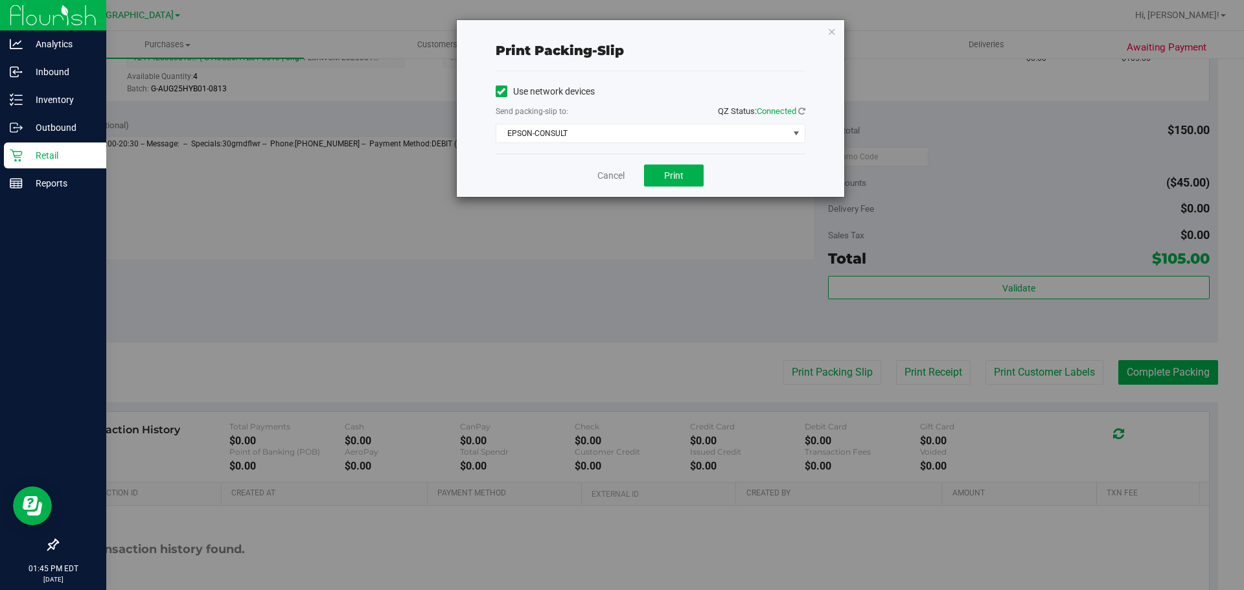
click at [643, 145] on div "Use network devices Send packing-slip to: QZ Status: Connected EPSON-CONSULT Ch…" at bounding box center [651, 112] width 310 height 82
click at [642, 130] on span "EPSON-CONSULT" at bounding box center [642, 133] width 292 height 18
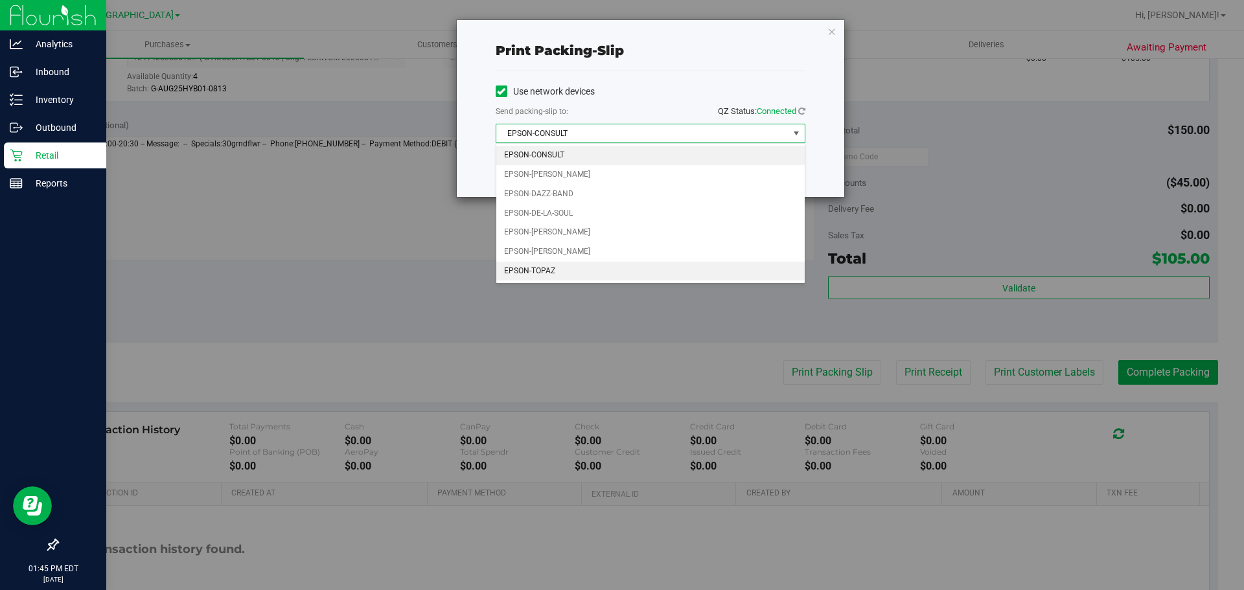
click at [563, 273] on li "EPSON-TOPAZ" at bounding box center [650, 271] width 308 height 19
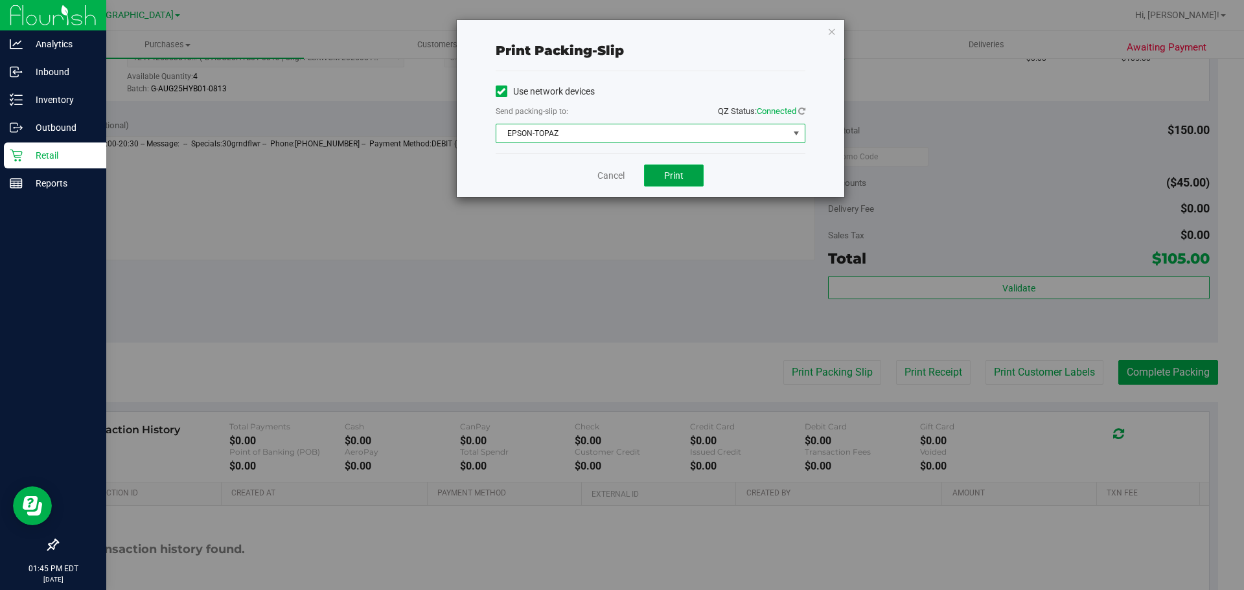
click at [652, 175] on button "Print" at bounding box center [674, 176] width 60 height 22
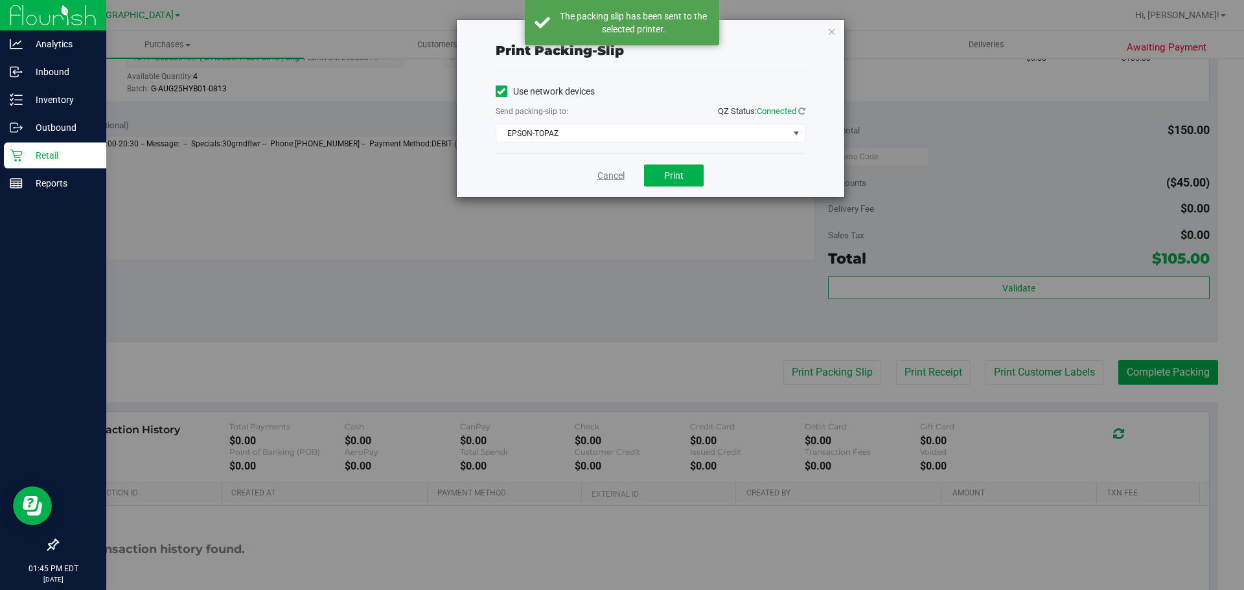
click at [606, 176] on link "Cancel" at bounding box center [610, 176] width 27 height 14
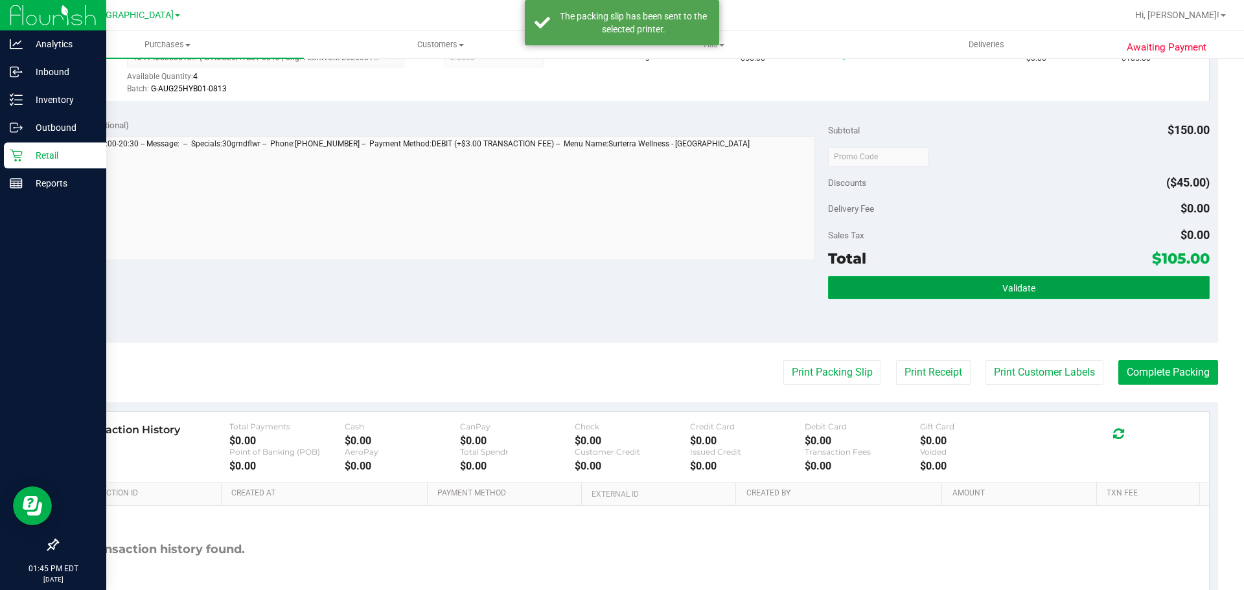
click at [1037, 298] on button "Validate" at bounding box center [1018, 287] width 381 height 23
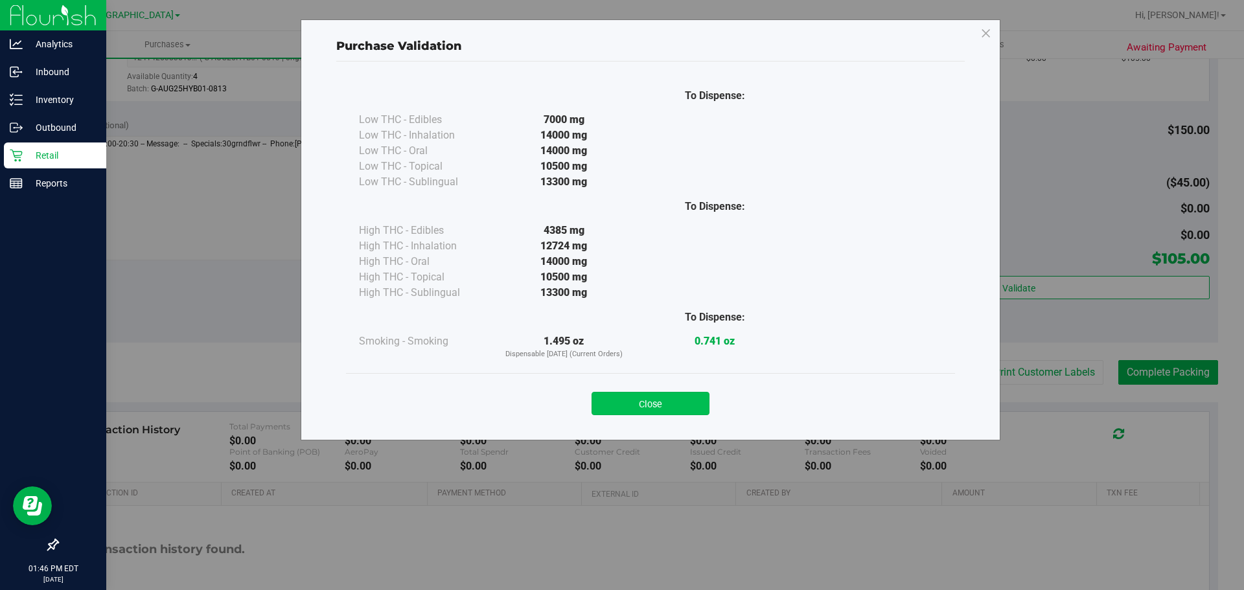
click at [671, 411] on button "Close" at bounding box center [650, 403] width 118 height 23
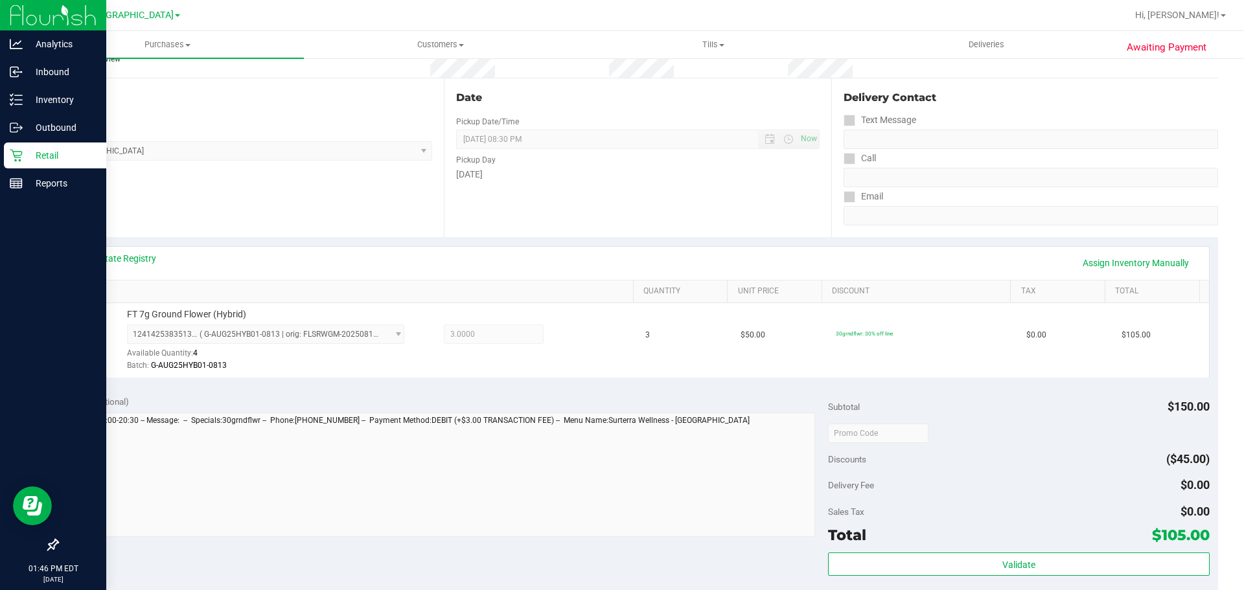
scroll to position [194, 0]
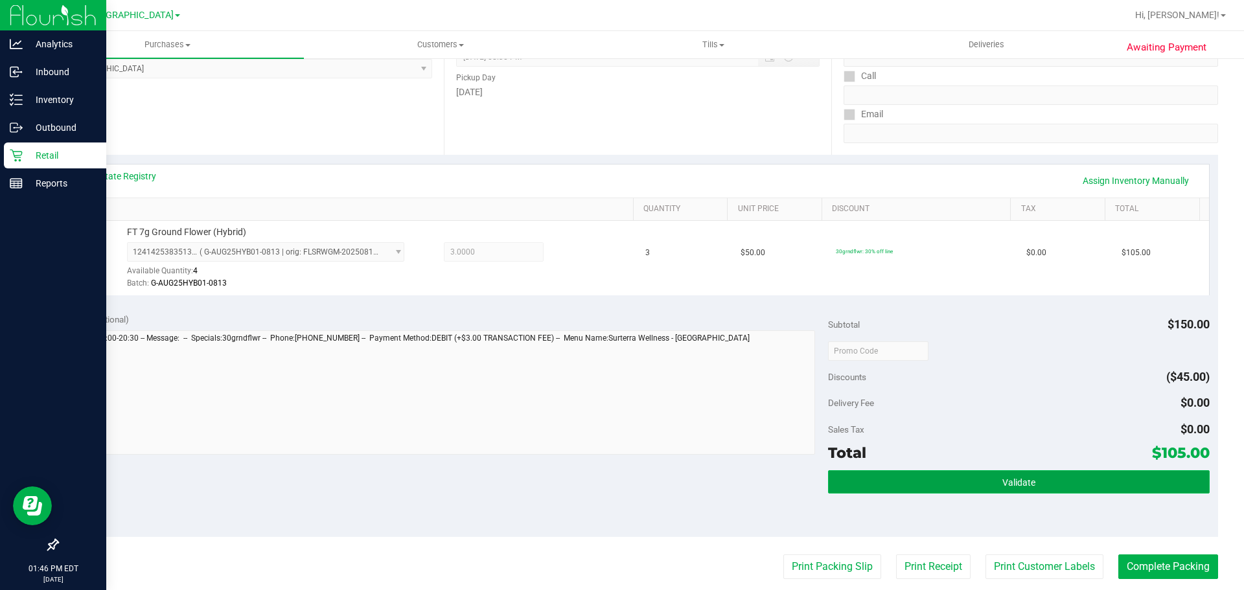
click at [896, 476] on button "Validate" at bounding box center [1018, 481] width 381 height 23
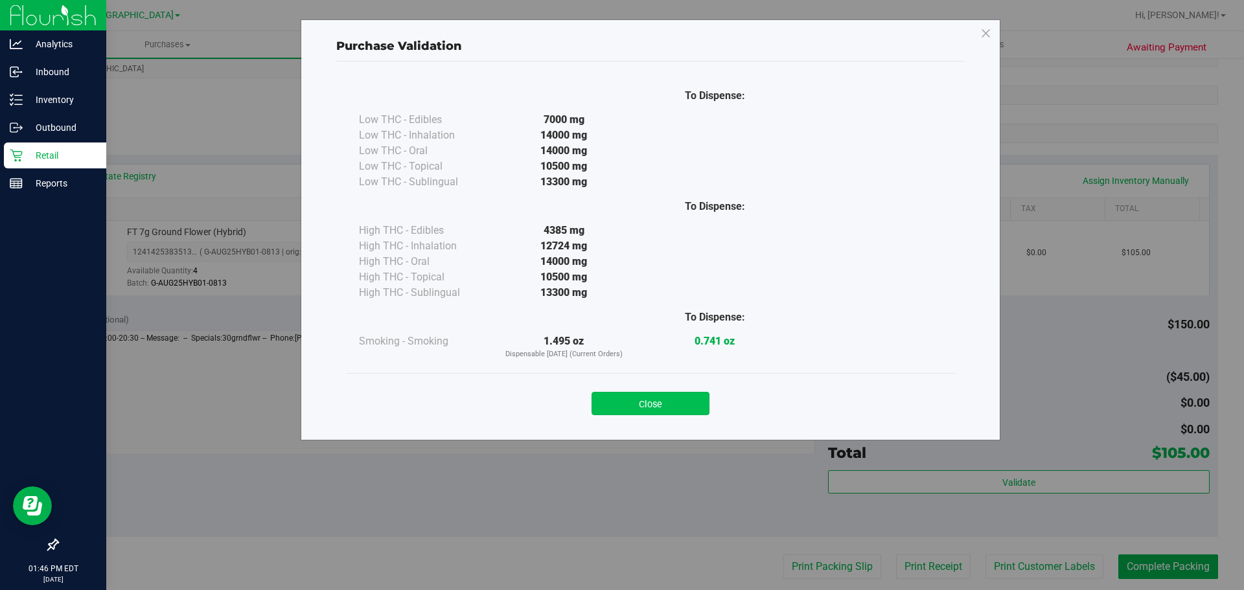
click at [672, 395] on button "Close" at bounding box center [650, 403] width 118 height 23
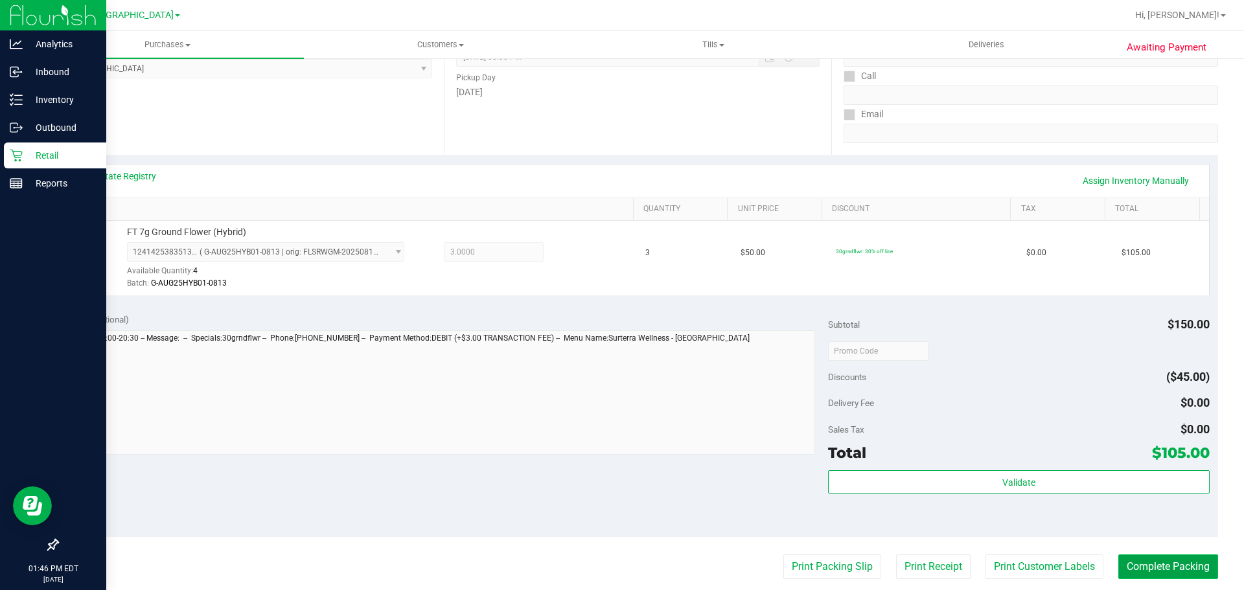
click at [1168, 561] on button "Complete Packing" at bounding box center [1168, 567] width 100 height 25
click at [1090, 400] on div "Delivery Fee $0.00" at bounding box center [1018, 402] width 381 height 23
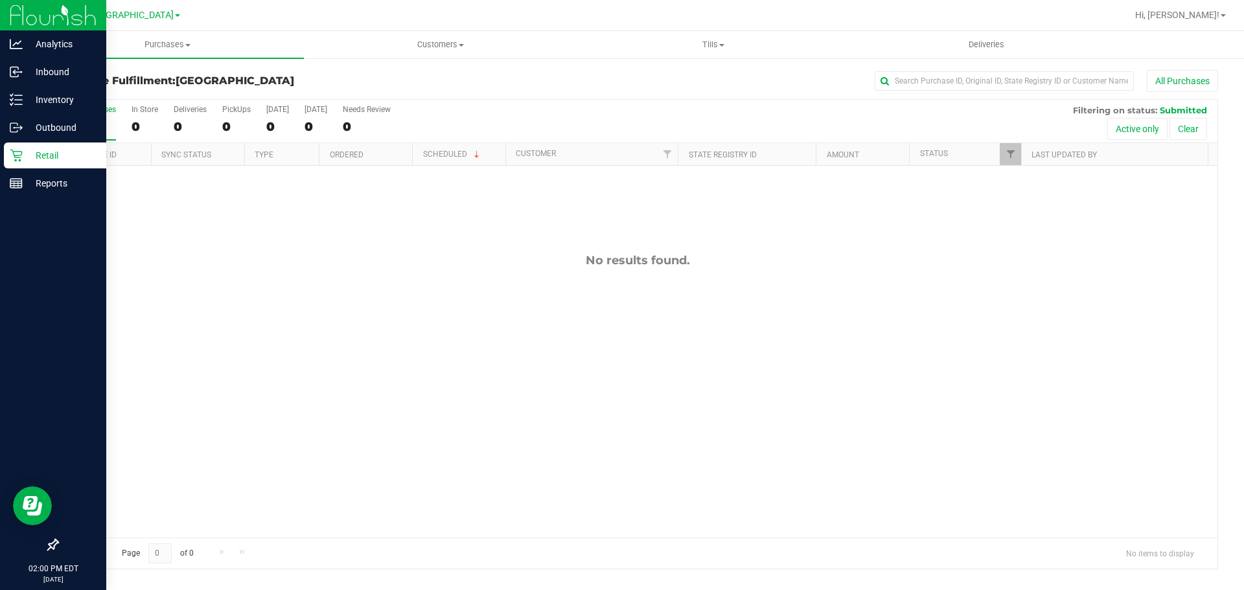
click at [651, 238] on div "No results found." at bounding box center [638, 395] width 1160 height 459
click at [630, 271] on div "No results found." at bounding box center [638, 395] width 1160 height 459
click at [32, 172] on div "Reports" at bounding box center [55, 183] width 102 height 26
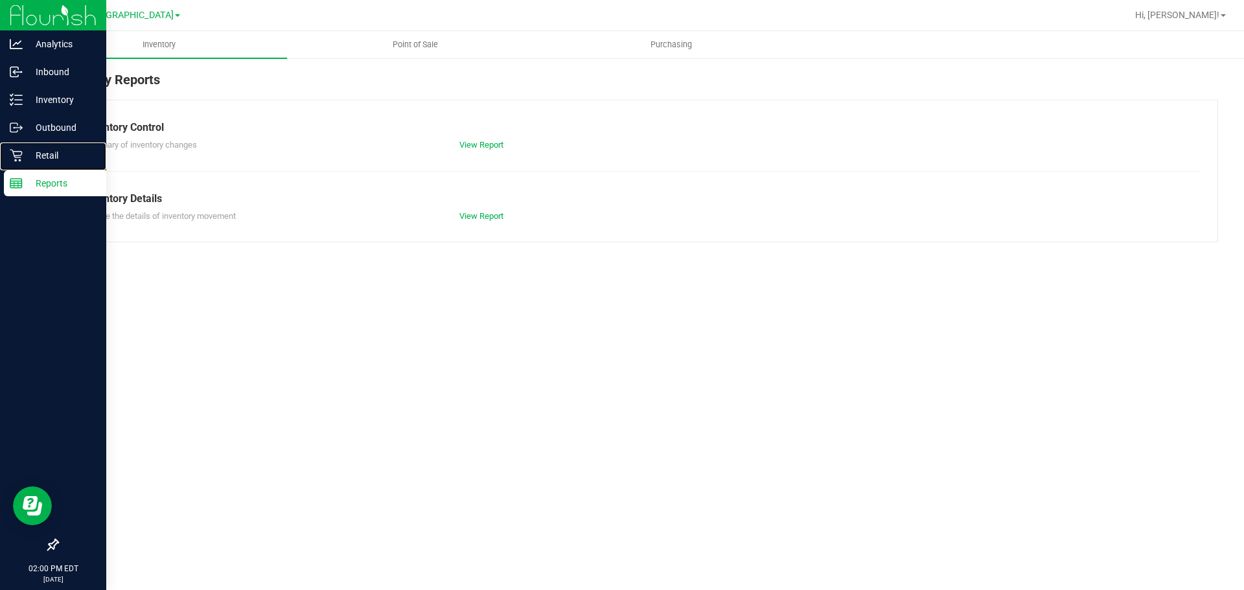
click at [47, 152] on p "Retail" at bounding box center [62, 156] width 78 height 16
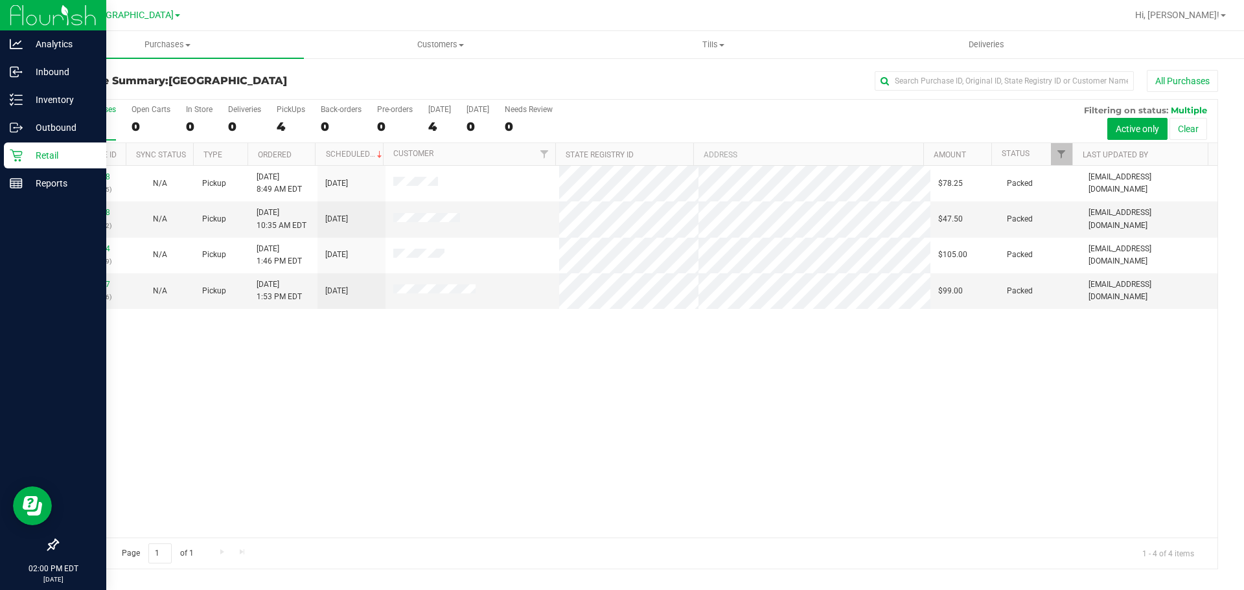
click at [766, 389] on div "11996928 (327173035) N/A Pickup 9/24/2025 8:49 AM EDT 9/24/2025 $78.25 Packed a…" at bounding box center [638, 352] width 1160 height 372
click at [11, 187] on icon at bounding box center [16, 183] width 13 height 13
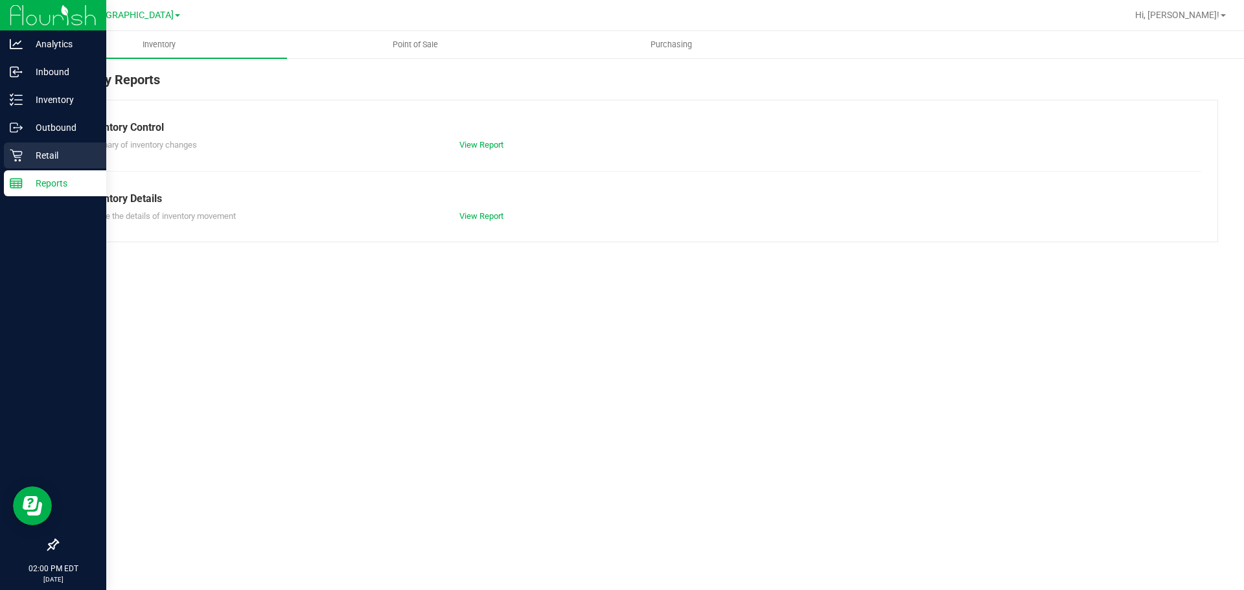
click at [39, 163] on div "Retail" at bounding box center [55, 156] width 102 height 26
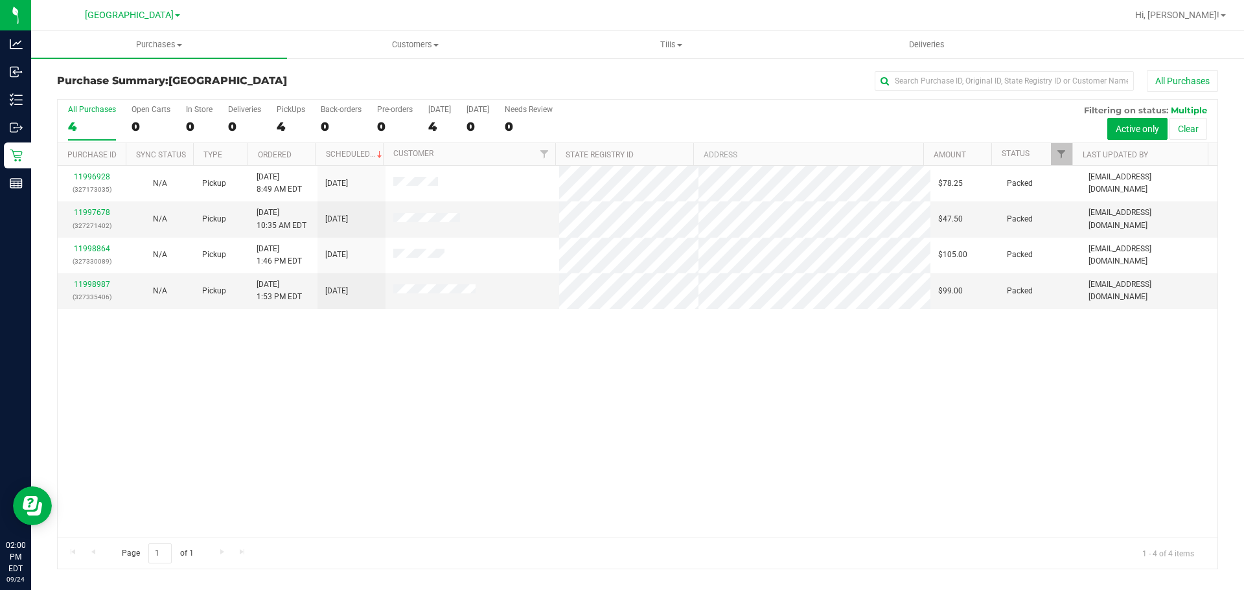
click at [527, 420] on div "11996928 (327173035) N/A Pickup 9/24/2025 8:49 AM EDT 9/24/2025 $78.25 Packed a…" at bounding box center [638, 352] width 1160 height 372
click at [742, 356] on div "11996928 (327173035) N/A Pickup 9/24/2025 8:49 AM EDT 9/24/2025 $78.25 Packed a…" at bounding box center [638, 352] width 1160 height 372
click at [690, 359] on div "11996928 (327173035) N/A Pickup 9/24/2025 8:49 AM EDT 9/24/2025 $78.25 Packed a…" at bounding box center [638, 352] width 1160 height 372
click at [721, 447] on div "11996928 (327173035) N/A Pickup 9/24/2025 8:49 AM EDT 9/24/2025 $78.25 Packed a…" at bounding box center [638, 352] width 1160 height 372
click at [437, 496] on div "11996928 (327173035) N/A Pickup 9/24/2025 8:49 AM EDT 9/24/2025 $78.25 Packed a…" at bounding box center [638, 352] width 1160 height 372
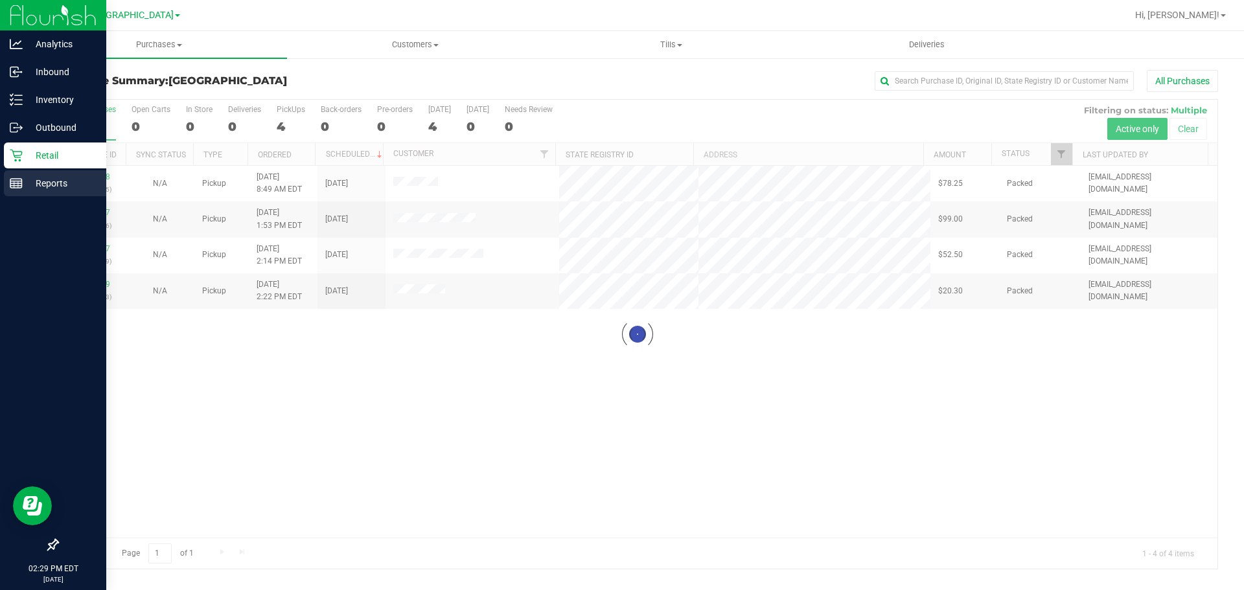
click at [6, 185] on div "Reports" at bounding box center [55, 183] width 102 height 26
click at [39, 183] on p "Reports" at bounding box center [62, 184] width 78 height 16
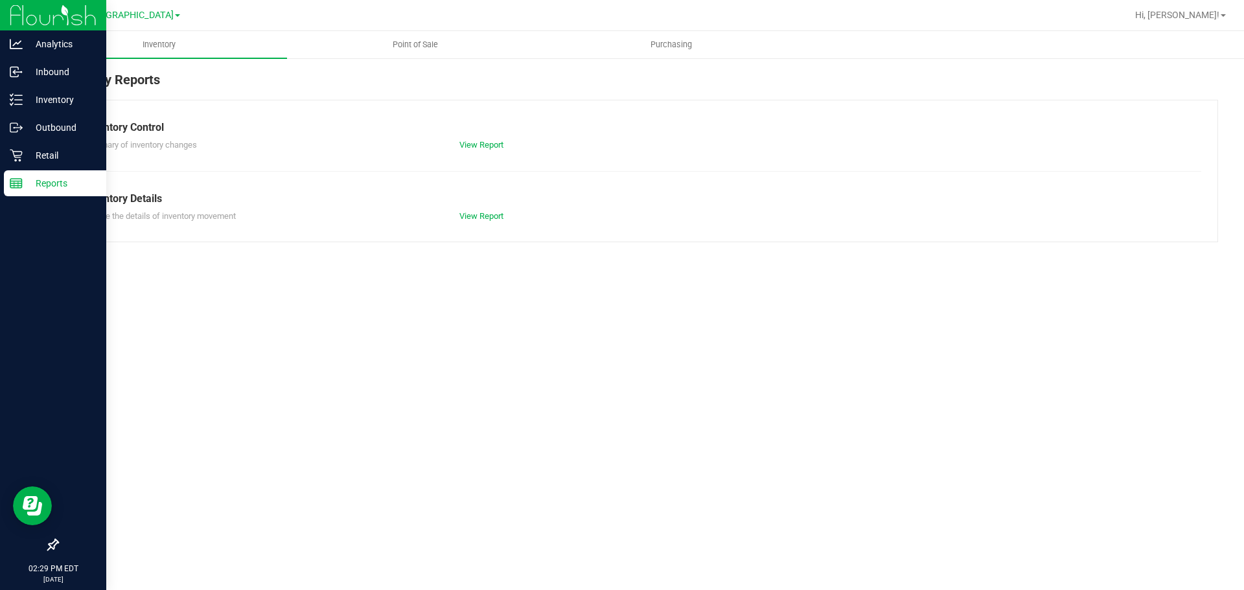
click at [411, 49] on span "Point of Sale" at bounding box center [415, 45] width 80 height 12
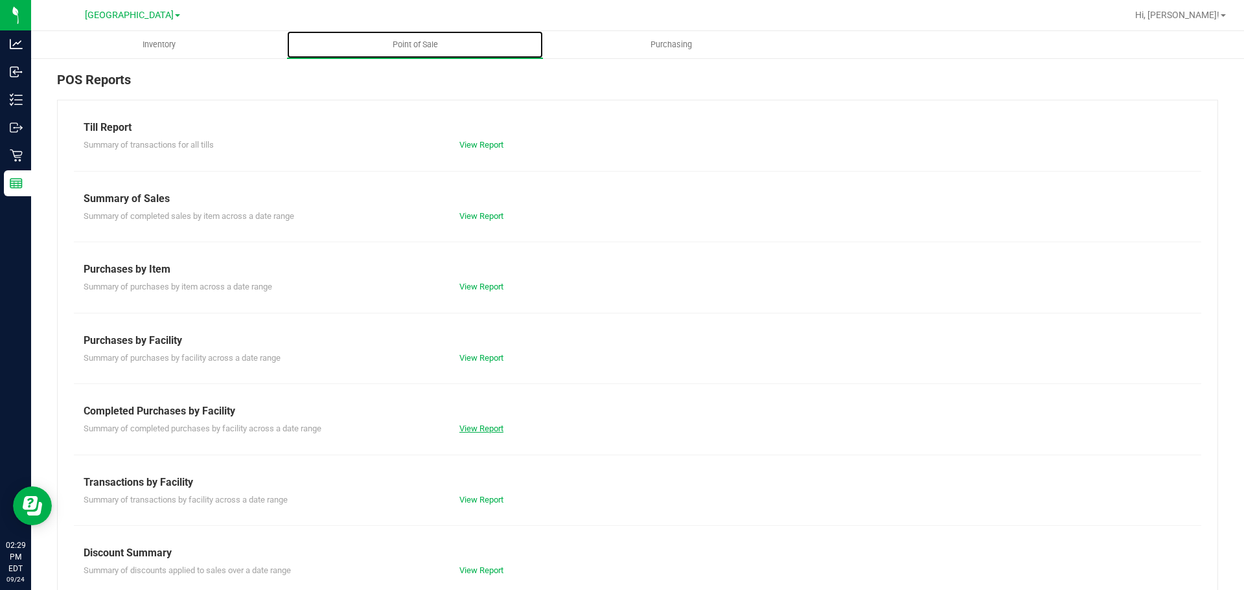
click at [483, 431] on link "View Report" at bounding box center [481, 429] width 44 height 10
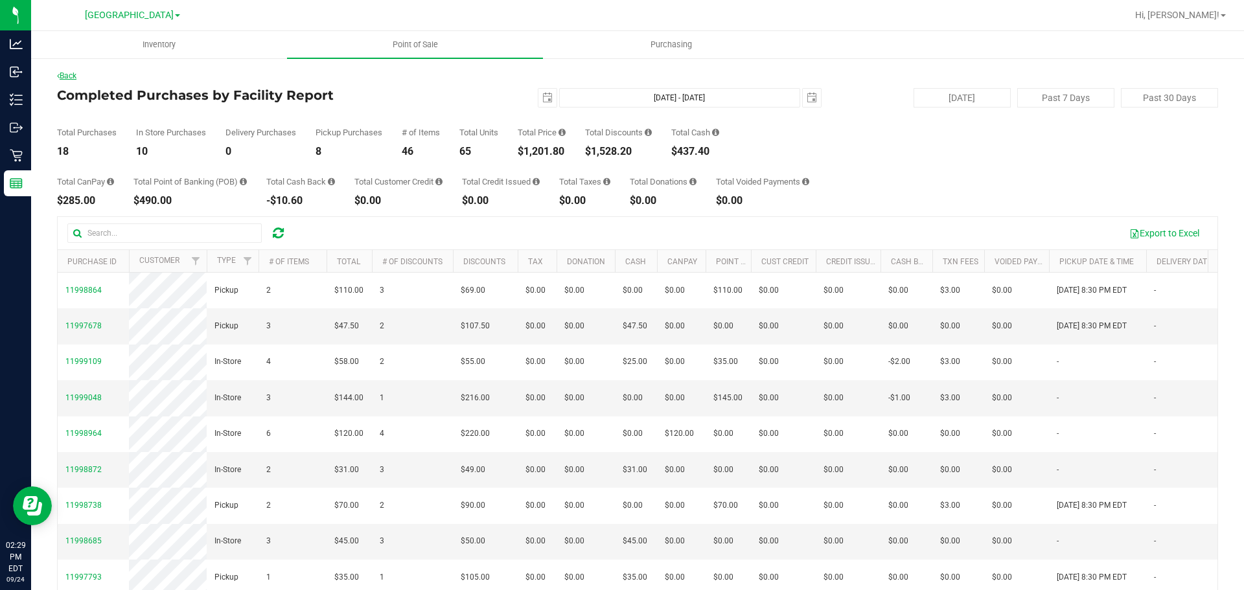
click at [70, 77] on link "Back" at bounding box center [66, 75] width 19 height 9
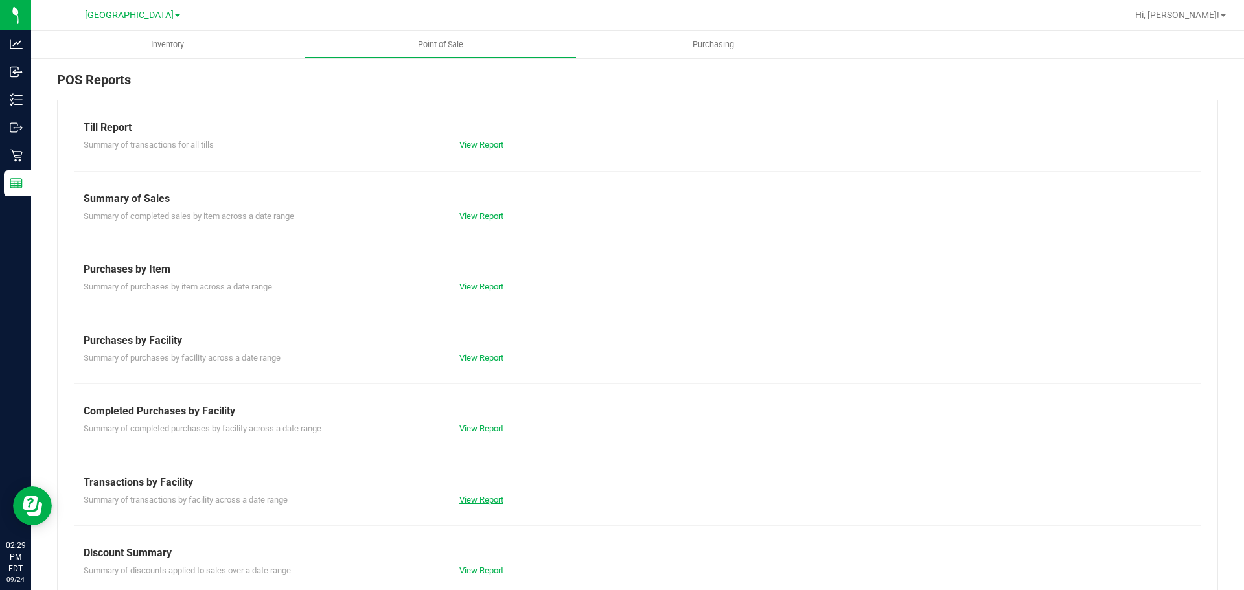
click at [475, 501] on link "View Report" at bounding box center [481, 500] width 44 height 10
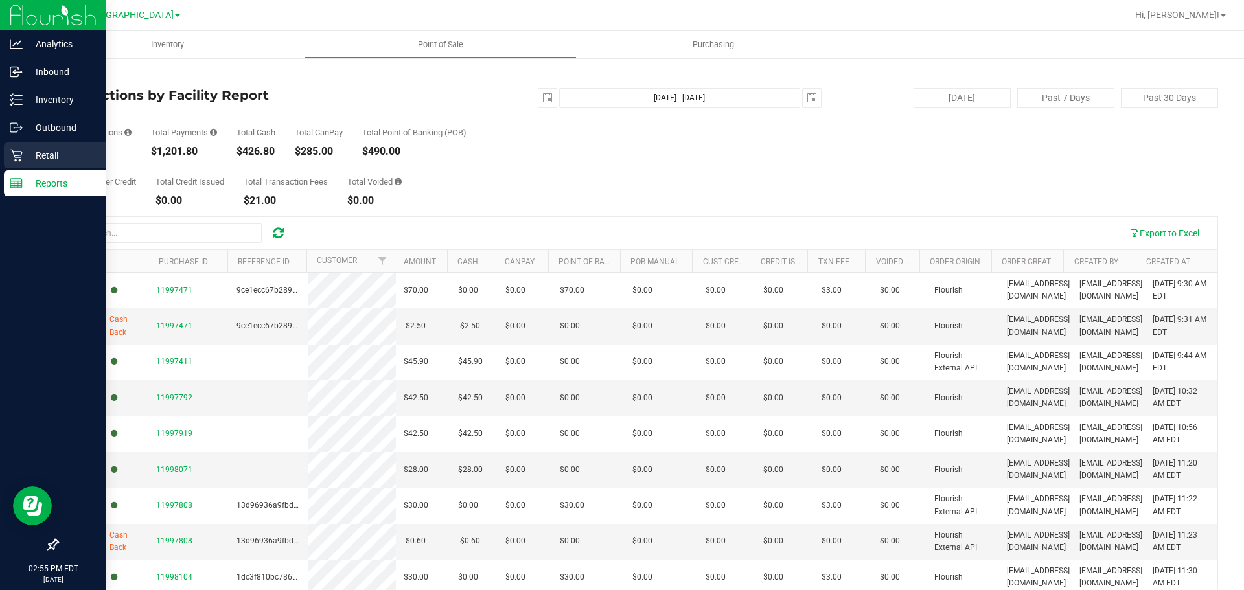
click at [1, 165] on link "Retail" at bounding box center [53, 157] width 106 height 28
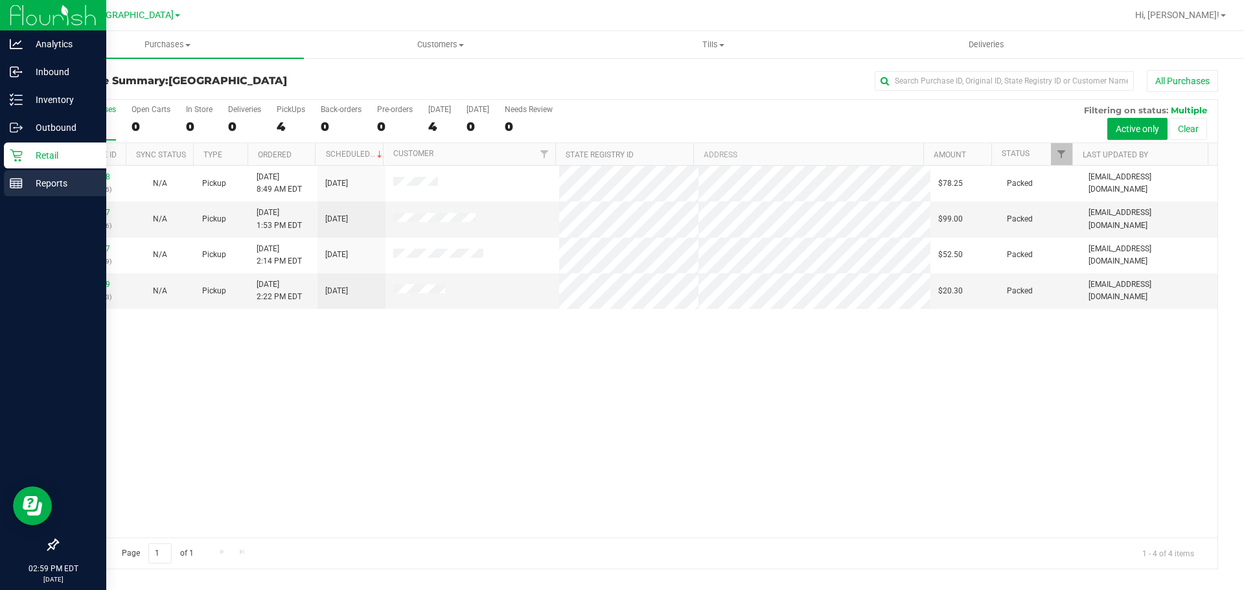
click at [6, 194] on div "Reports" at bounding box center [55, 183] width 102 height 26
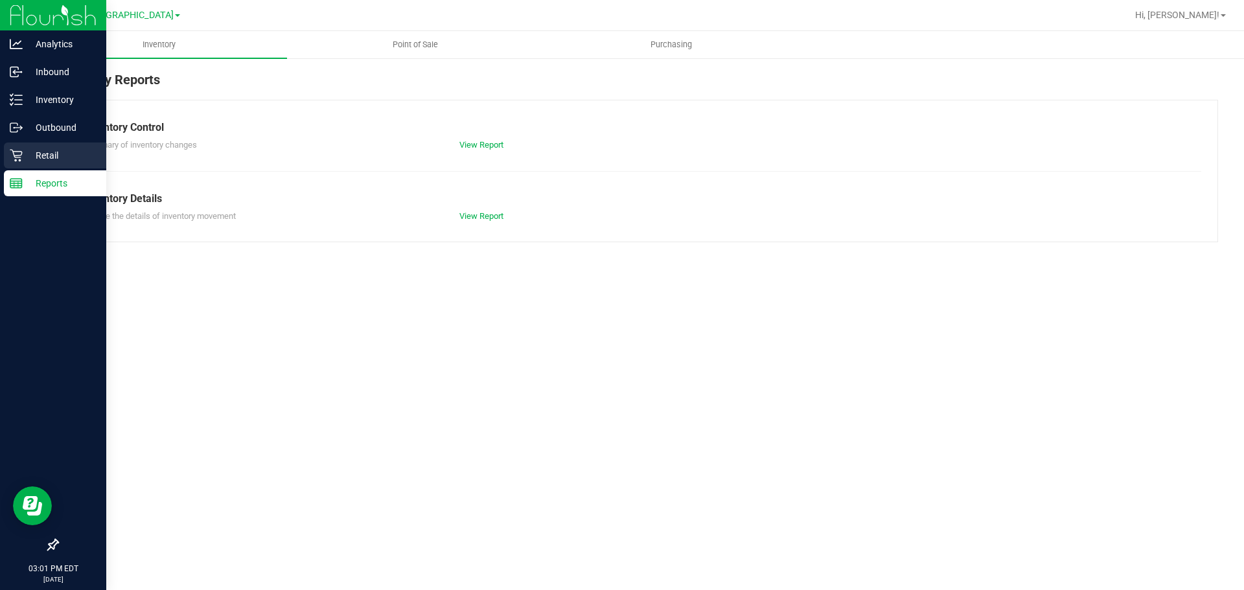
click at [1, 158] on link "Retail" at bounding box center [53, 157] width 106 height 28
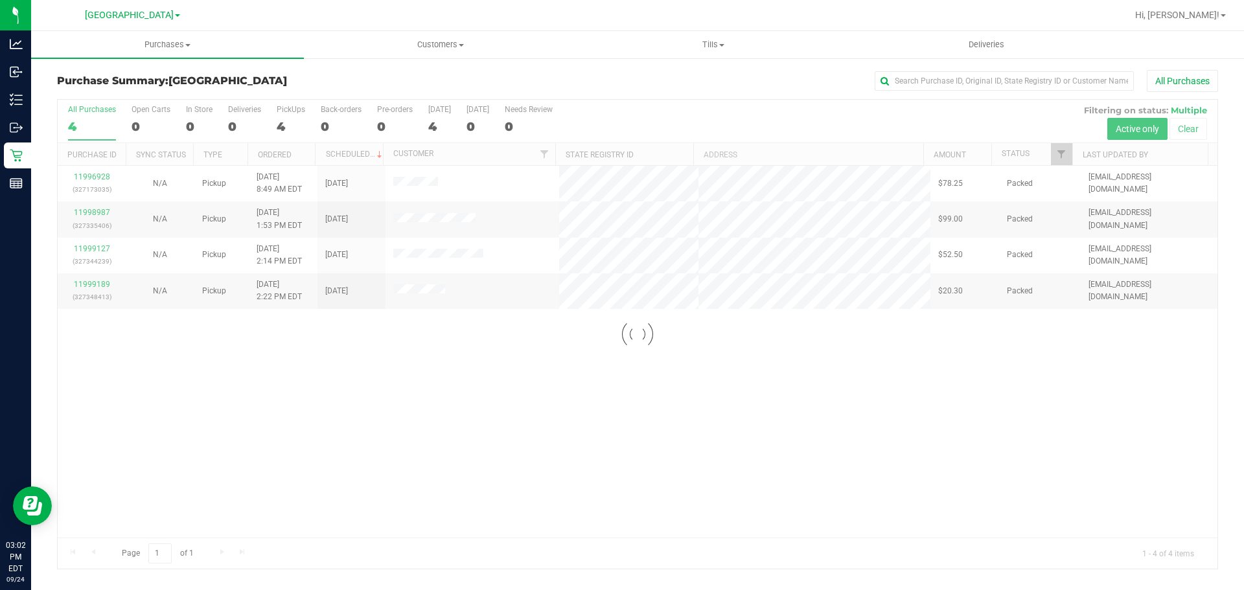
click at [542, 386] on div at bounding box center [638, 334] width 1160 height 469
click at [527, 404] on div "Loading... 11996928 (327173035) N/A Pickup 9/24/2025 8:49 AM EDT 9/24/2025 $78.…" at bounding box center [638, 352] width 1160 height 372
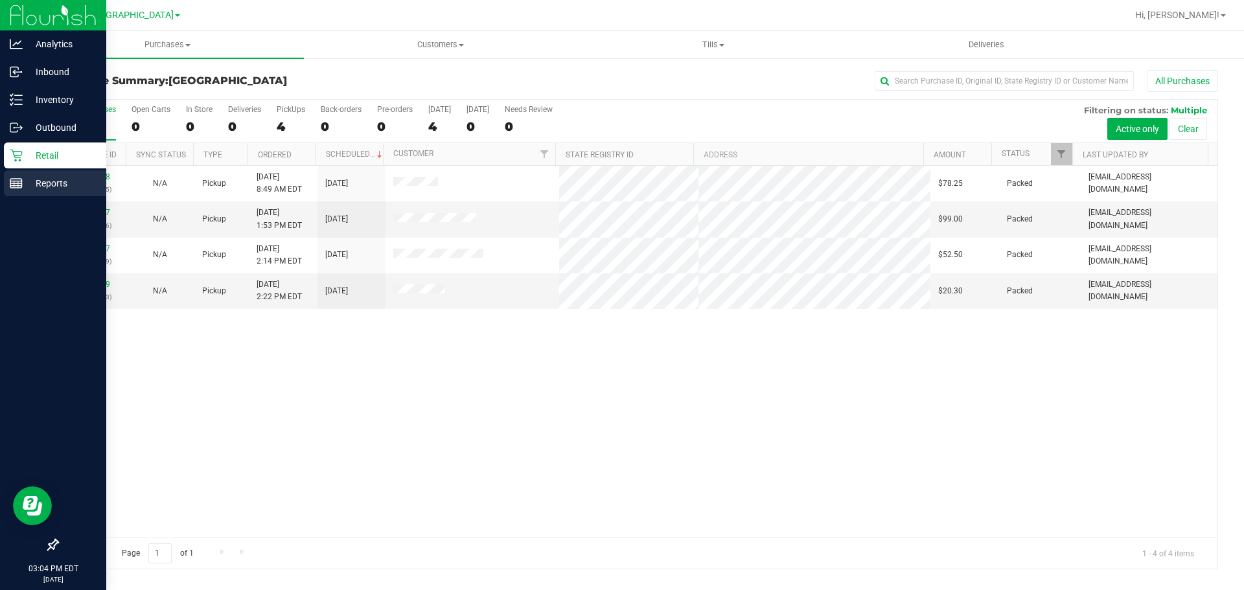
click at [17, 180] on icon at bounding box center [16, 183] width 13 height 13
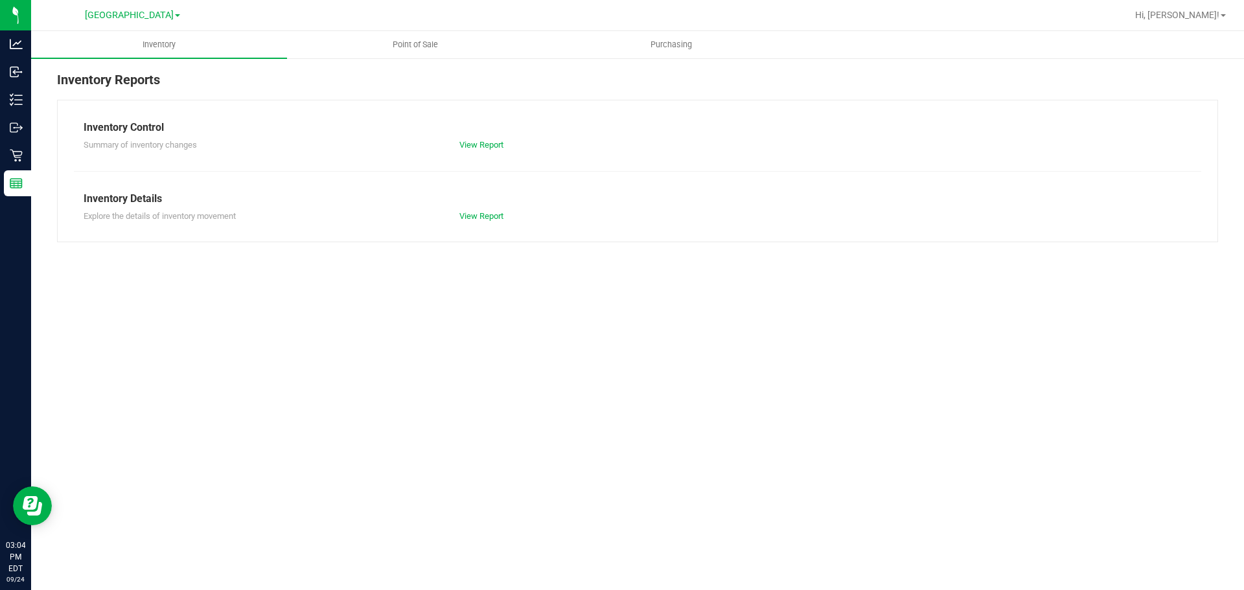
click at [405, 67] on div "Inventory Reports Inventory Control Summary of inventory changes View Report In…" at bounding box center [637, 156] width 1213 height 198
click at [398, 27] on div at bounding box center [679, 15] width 895 height 25
click at [398, 38] on uib-tab-heading "Point of Sale" at bounding box center [415, 45] width 255 height 26
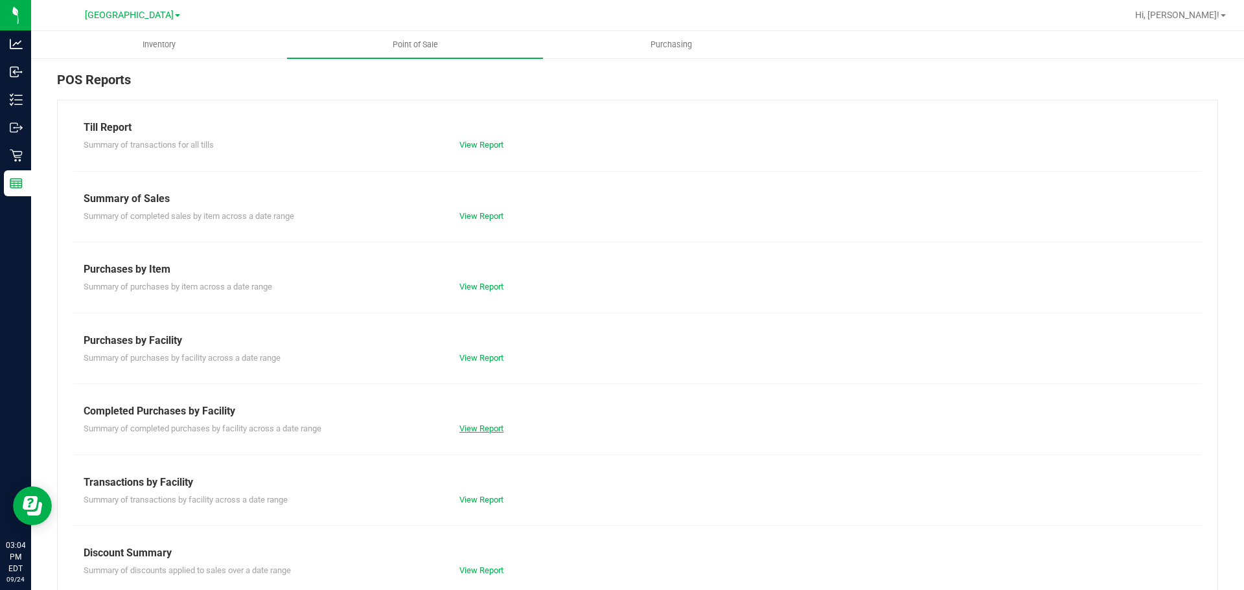
click at [474, 427] on link "View Report" at bounding box center [481, 429] width 44 height 10
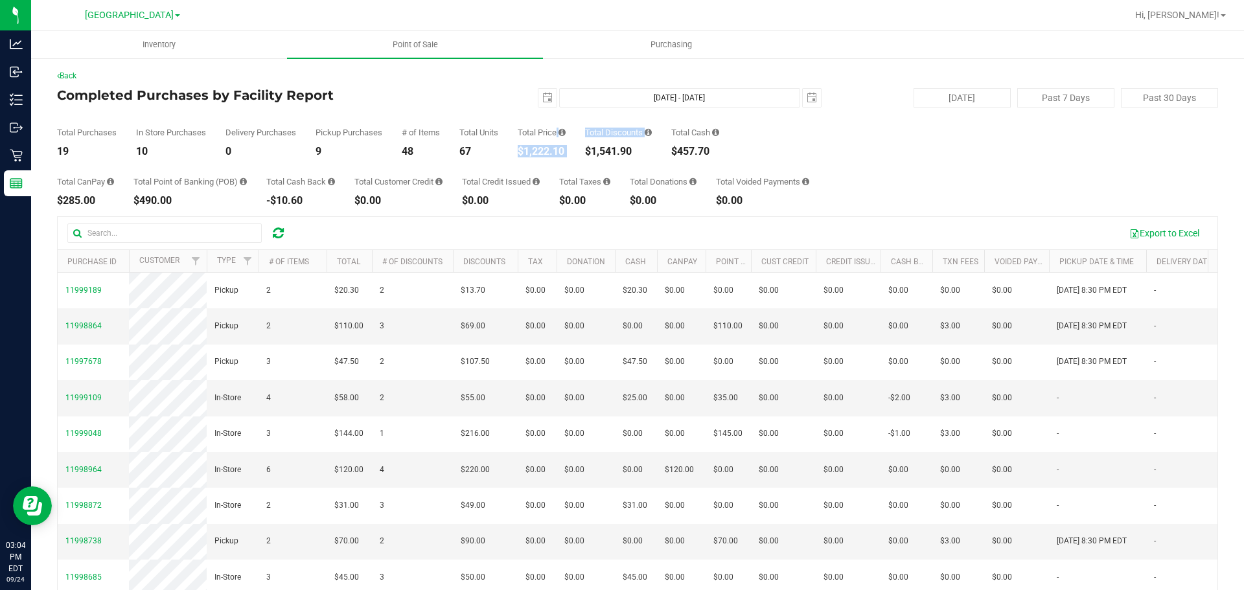
drag, startPoint x: 515, startPoint y: 132, endPoint x: 582, endPoint y: 156, distance: 71.1
click at [582, 156] on div "Total Purchases 19 In Store Purchases 10 Delivery Purchases 0 Pickup Purchases …" at bounding box center [637, 132] width 1161 height 49
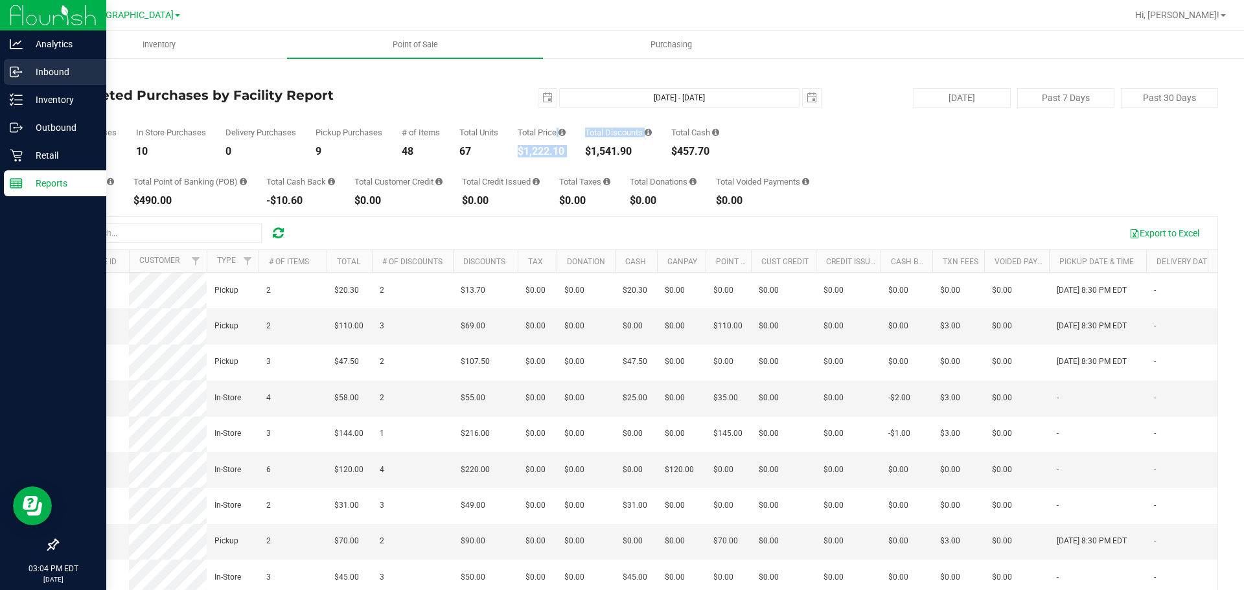
click at [51, 68] on p "Inbound" at bounding box center [62, 72] width 78 height 16
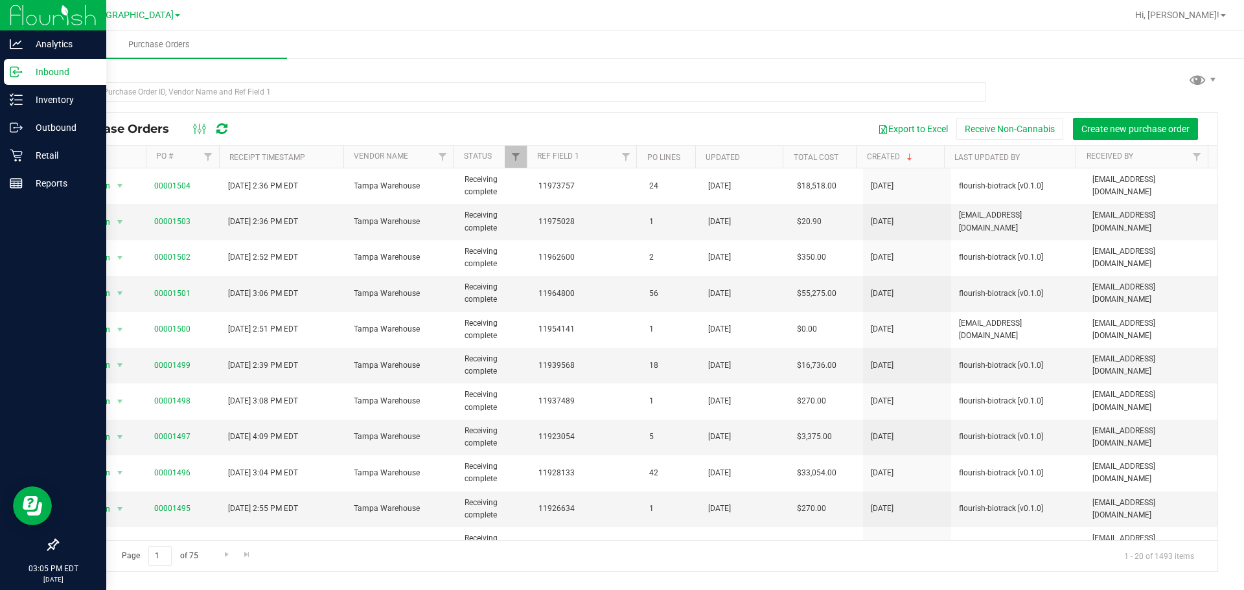
click at [43, 69] on p "Inbound" at bounding box center [62, 72] width 78 height 16
click at [23, 150] on p "Retail" at bounding box center [62, 156] width 78 height 16
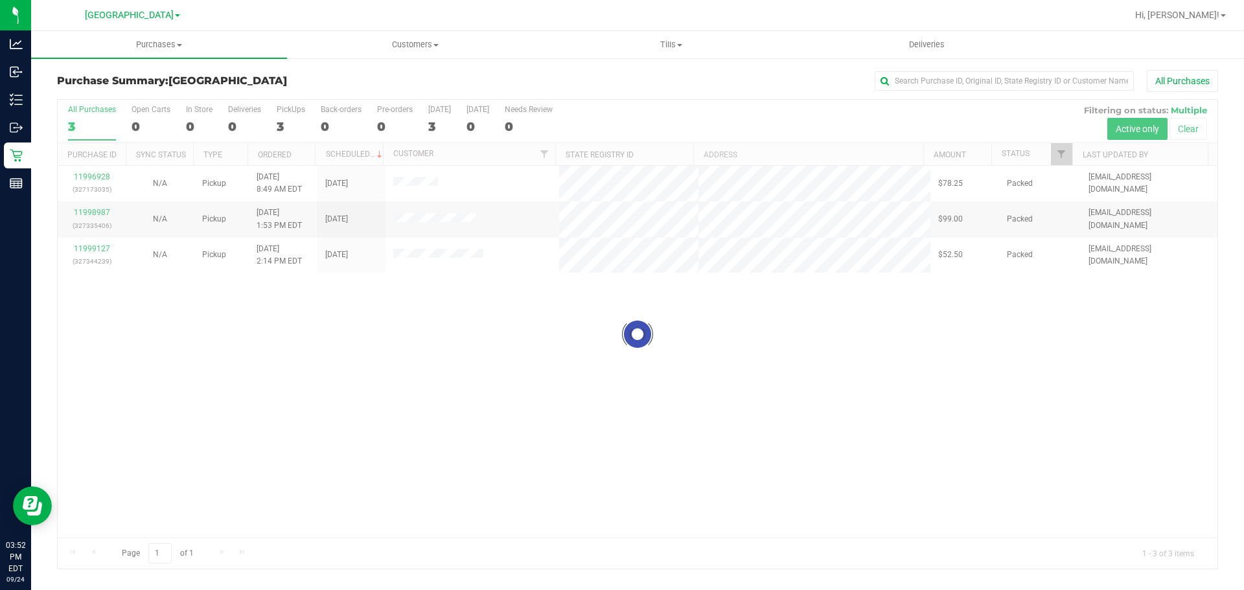
click at [702, 461] on div at bounding box center [638, 334] width 1160 height 469
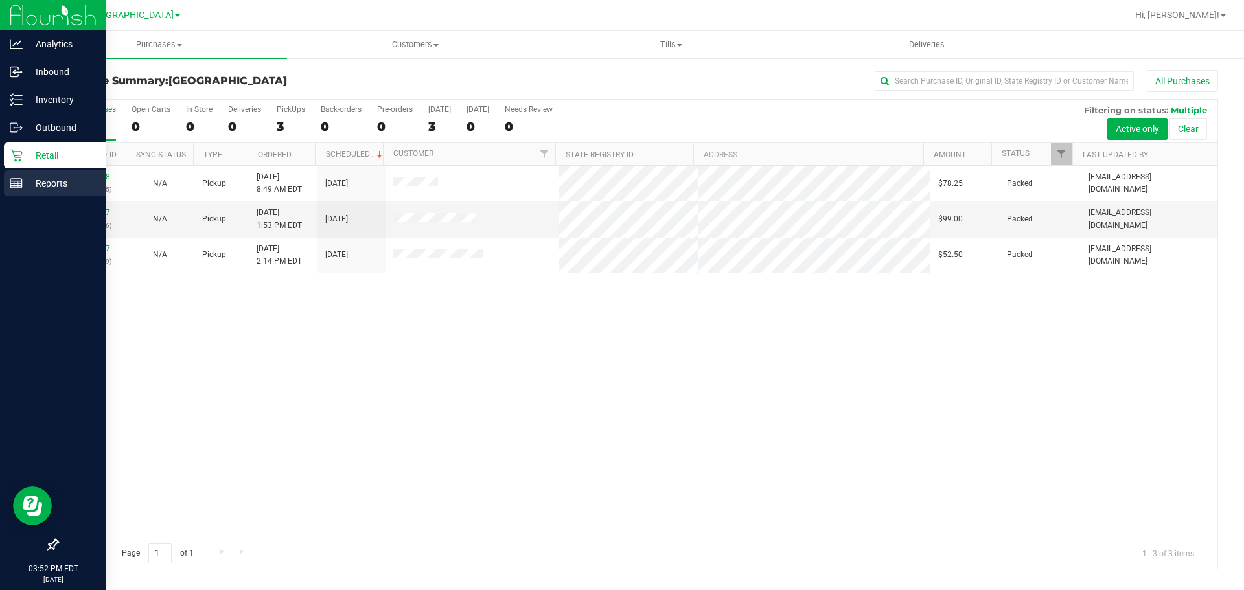
click at [2, 174] on link "Reports" at bounding box center [53, 184] width 106 height 28
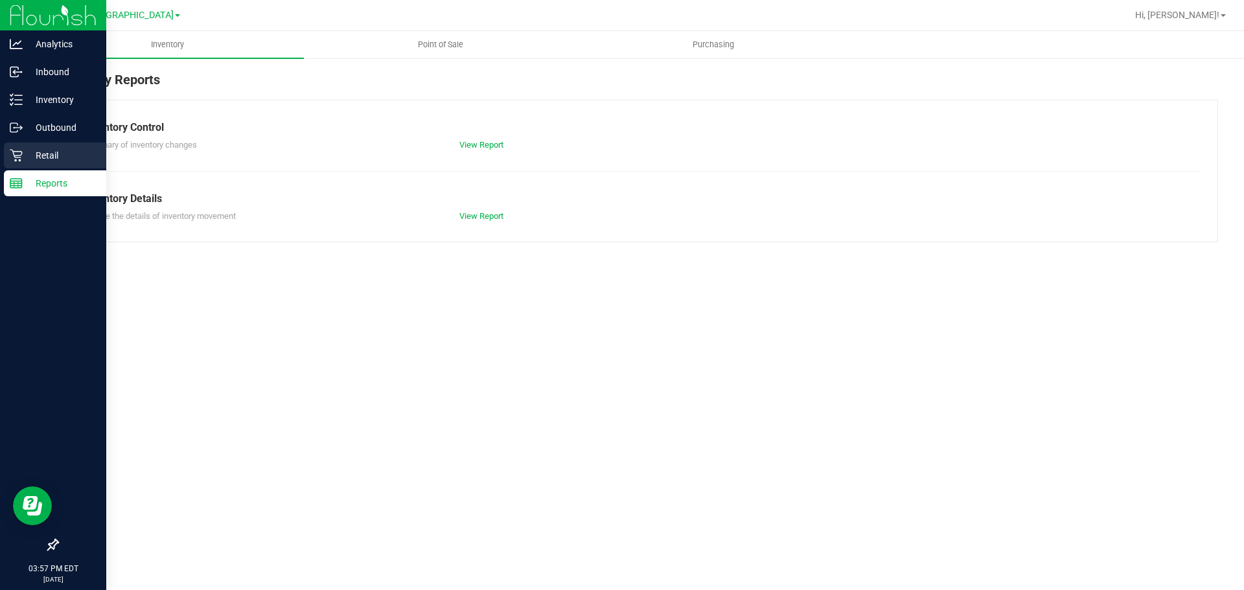
click at [1, 159] on link "Retail" at bounding box center [53, 157] width 106 height 28
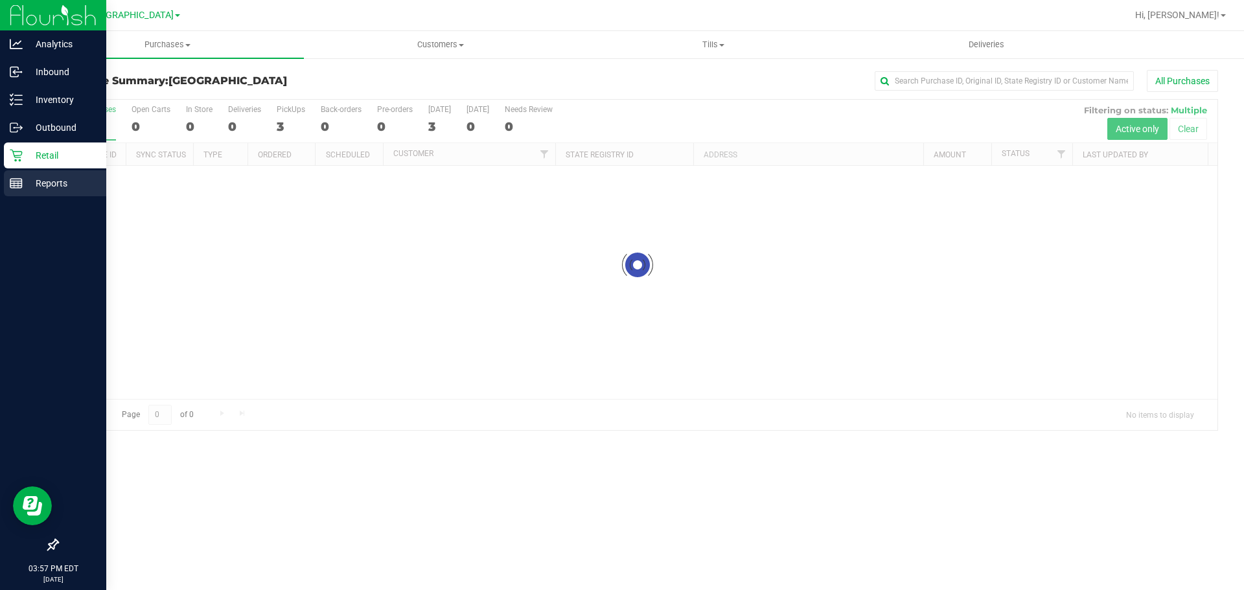
click at [28, 188] on p "Reports" at bounding box center [62, 184] width 78 height 16
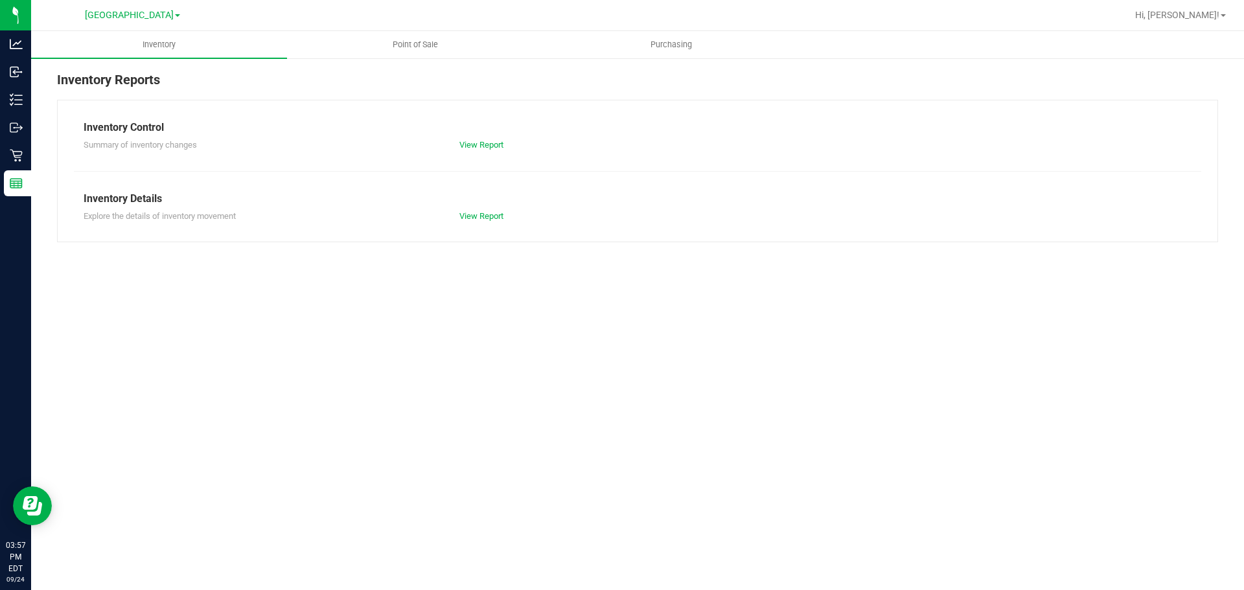
click at [374, 329] on div "Inventory Point of Sale Purchasing Inventory Reports Inventory Control Summary …" at bounding box center [637, 310] width 1213 height 559
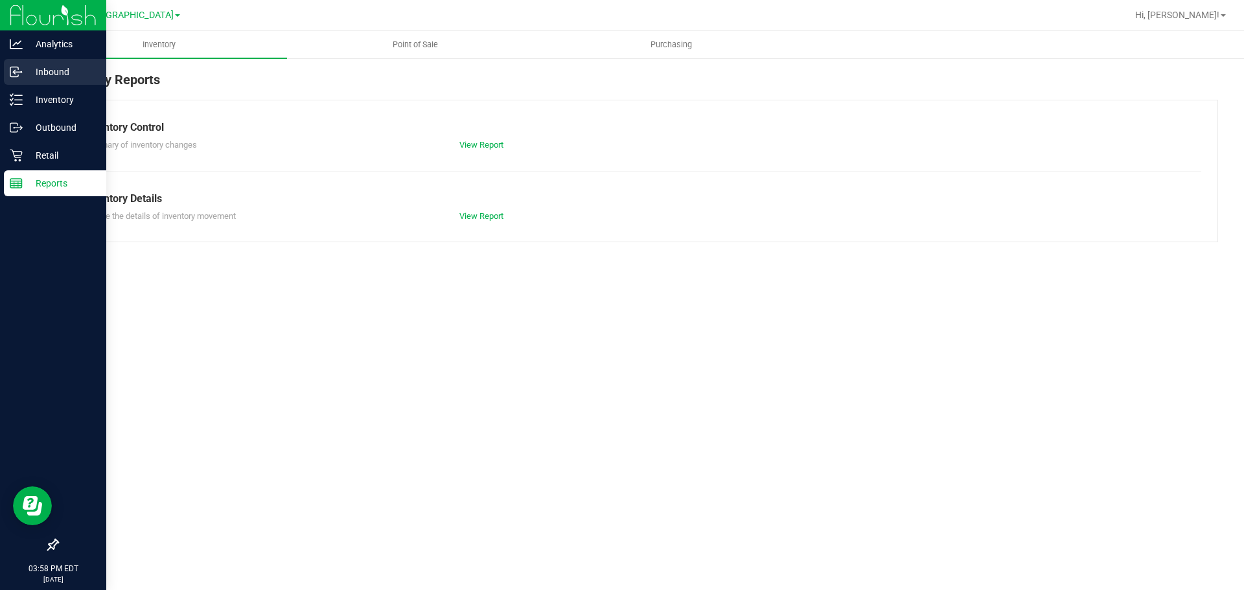
click at [21, 72] on circle at bounding box center [21, 72] width 2 height 2
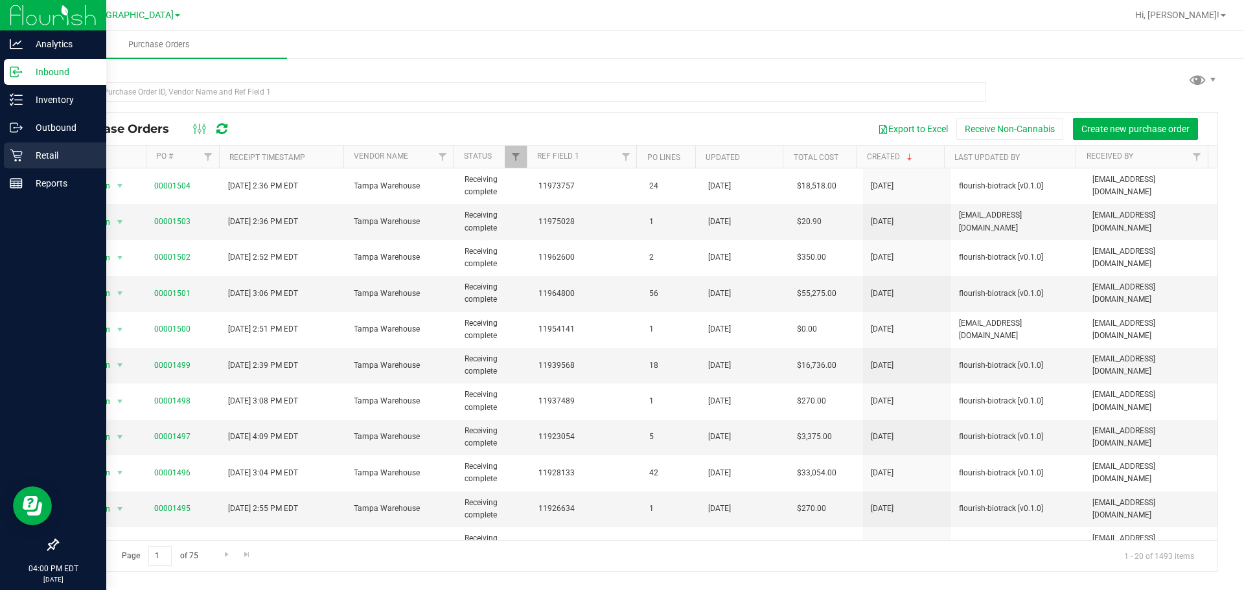
click at [41, 151] on p "Retail" at bounding box center [62, 156] width 78 height 16
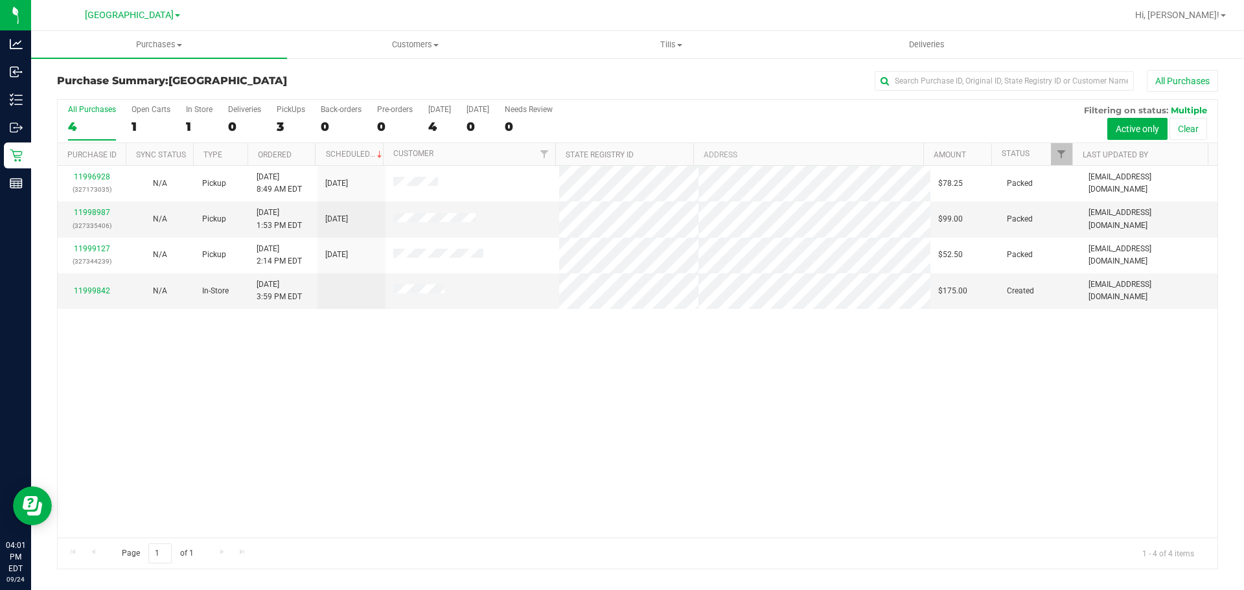
click at [305, 372] on div "11996928 (327173035) N/A Pickup [DATE] 8:49 AM EDT 9/24/2025 $78.25 Packed [EMA…" at bounding box center [638, 352] width 1160 height 372
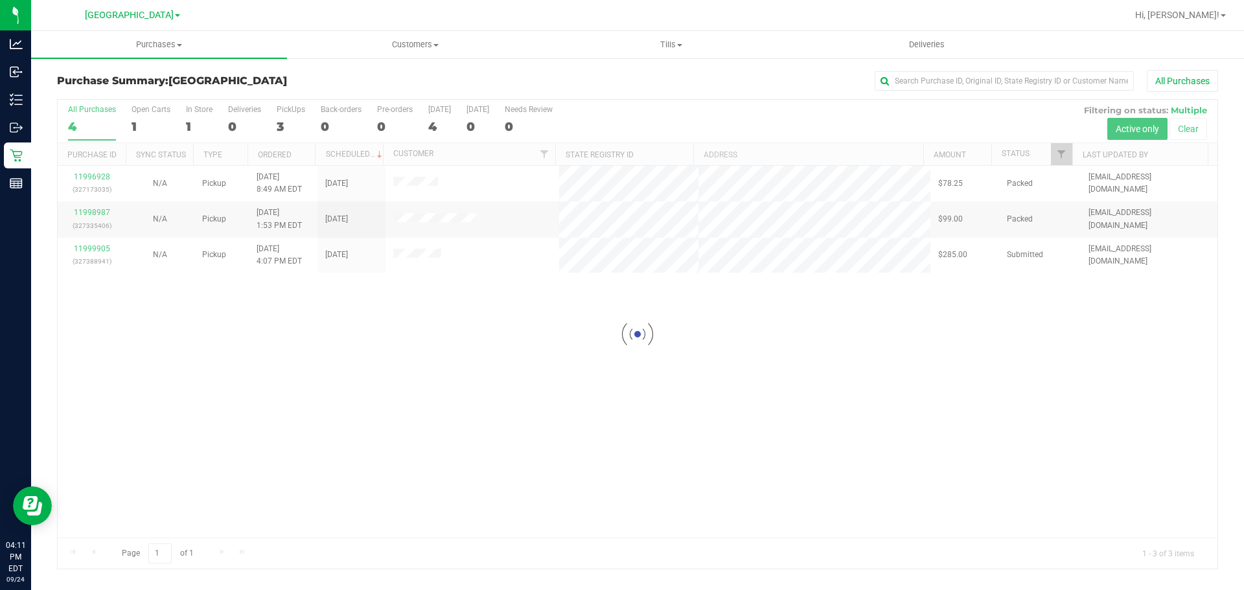
click at [1202, 24] on div "Hi, [PERSON_NAME]!" at bounding box center [1180, 15] width 101 height 23
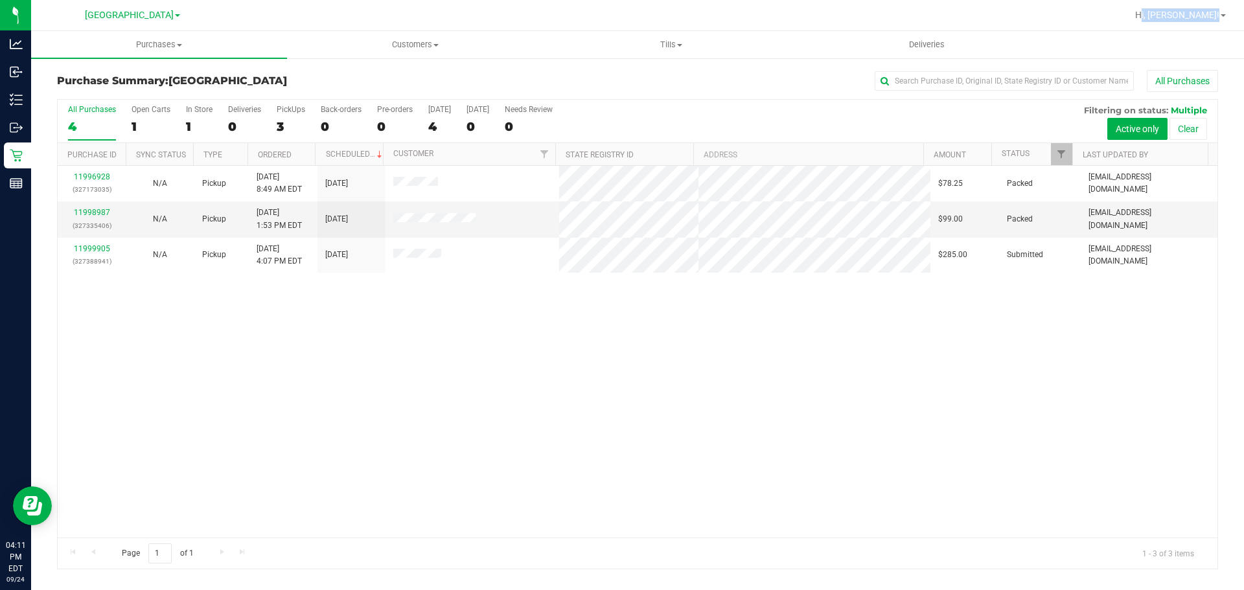
click at [1202, 24] on div "Hi, [PERSON_NAME]!" at bounding box center [1180, 15] width 101 height 23
click at [1202, 9] on link "Hi, [PERSON_NAME]!" at bounding box center [1180, 15] width 101 height 14
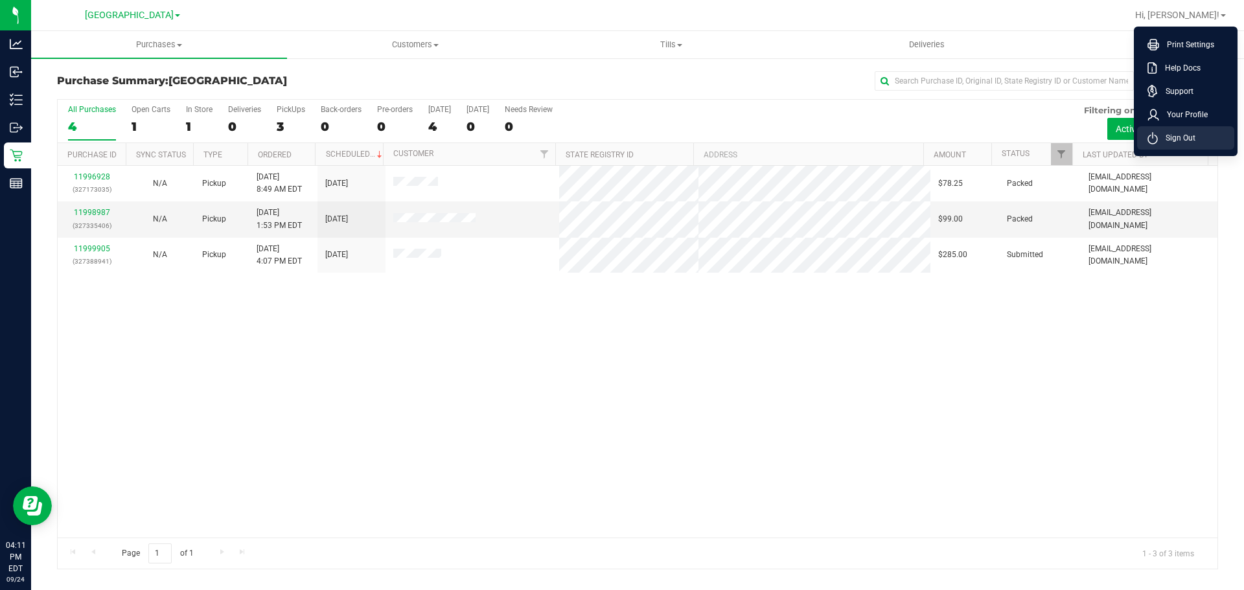
click at [1182, 139] on span "Sign Out" at bounding box center [1177, 138] width 38 height 13
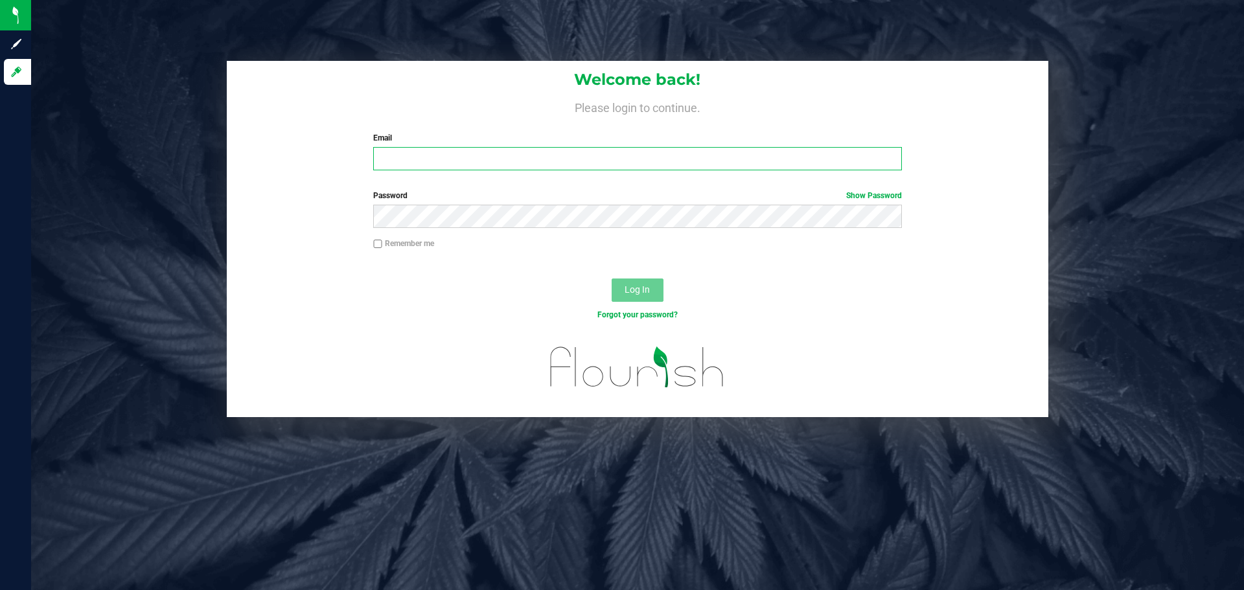
drag, startPoint x: 1182, startPoint y: 139, endPoint x: 515, endPoint y: 151, distance: 667.4
click at [515, 151] on input "Email" at bounding box center [637, 158] width 528 height 23
type input "[EMAIL_ADDRESS][DOMAIN_NAME]"
click at [612, 279] on button "Log In" at bounding box center [638, 290] width 52 height 23
